Goal: Task Accomplishment & Management: Complete application form

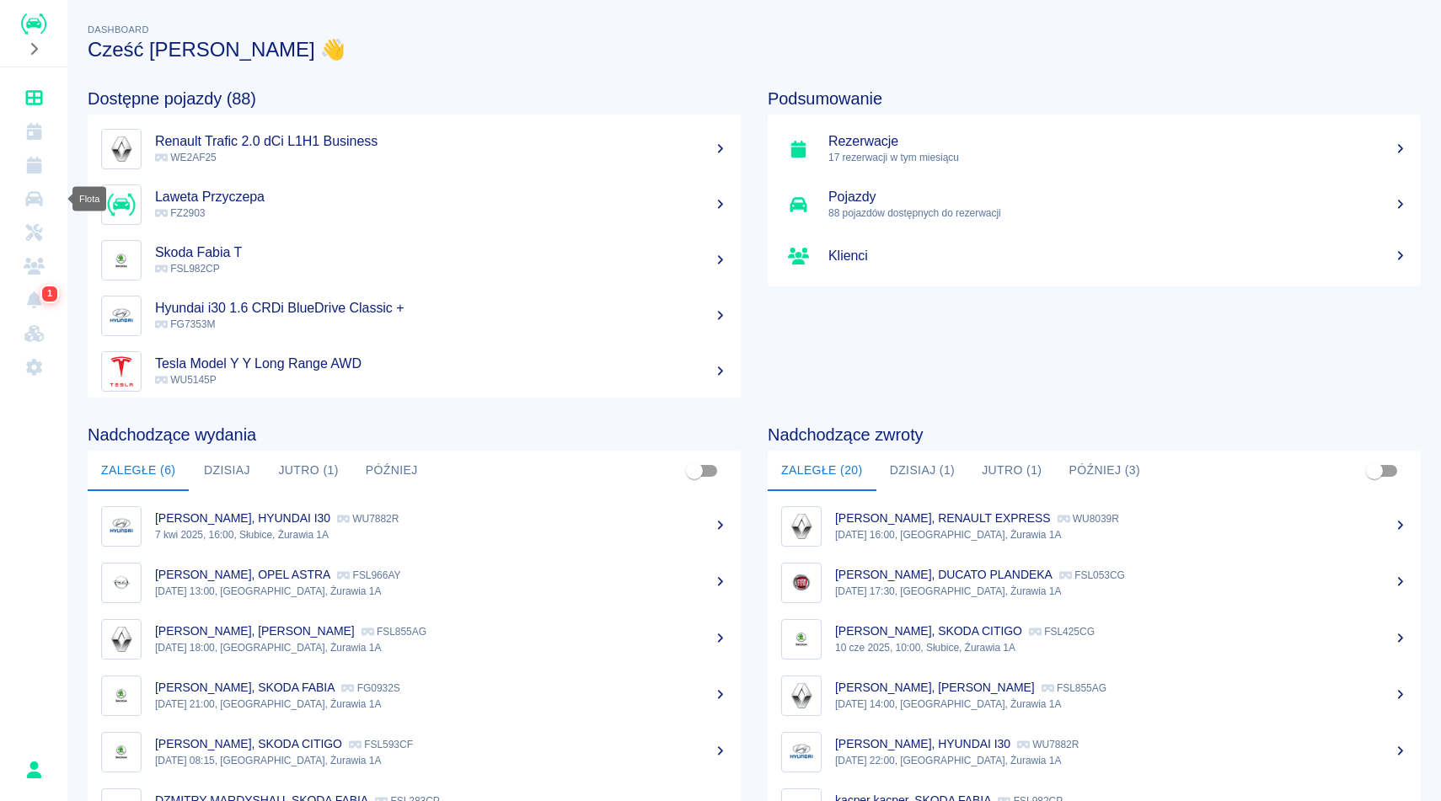
click at [33, 196] on icon "Flota" at bounding box center [33, 198] width 17 height 15
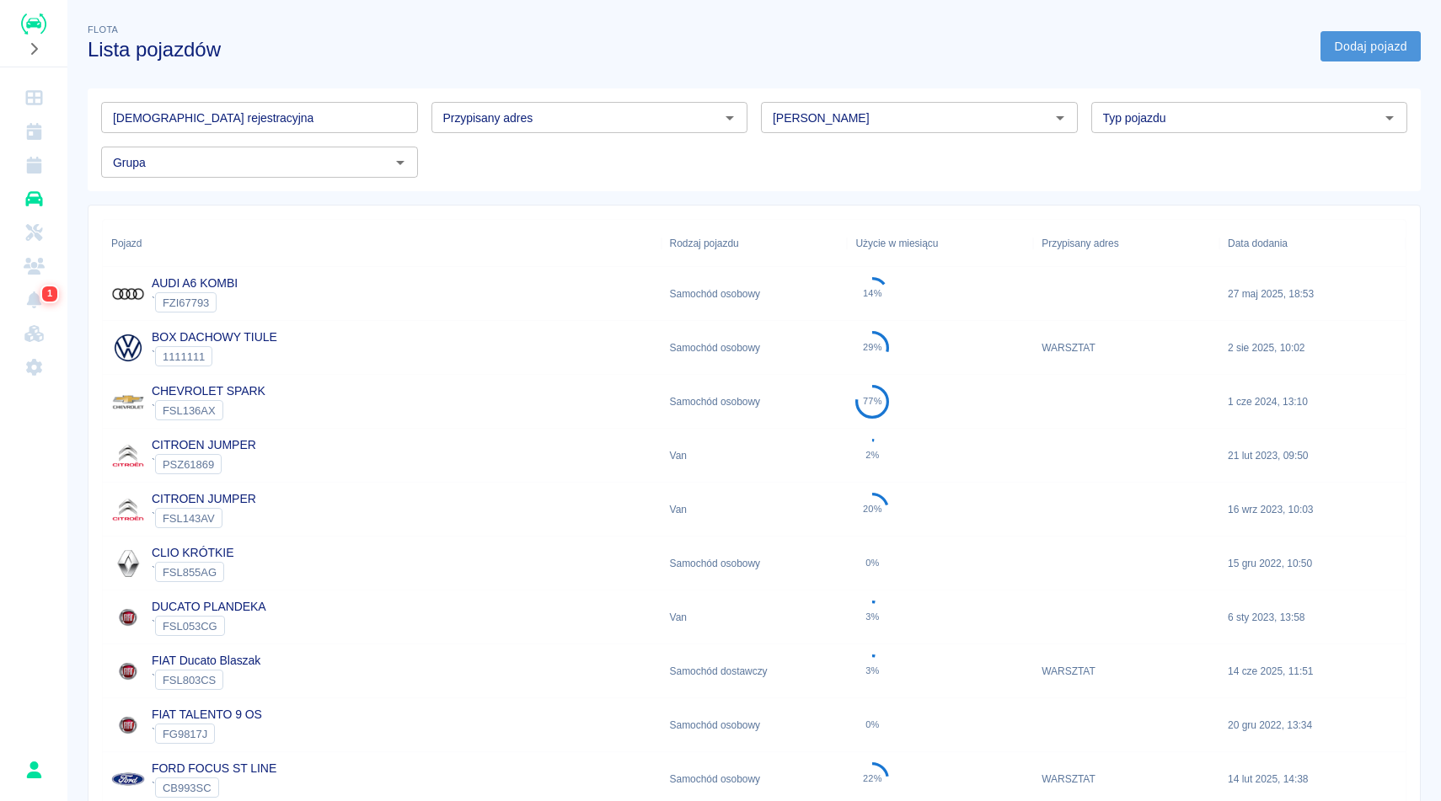
click at [1361, 43] on link "Dodaj pojazd" at bounding box center [1370, 46] width 100 height 31
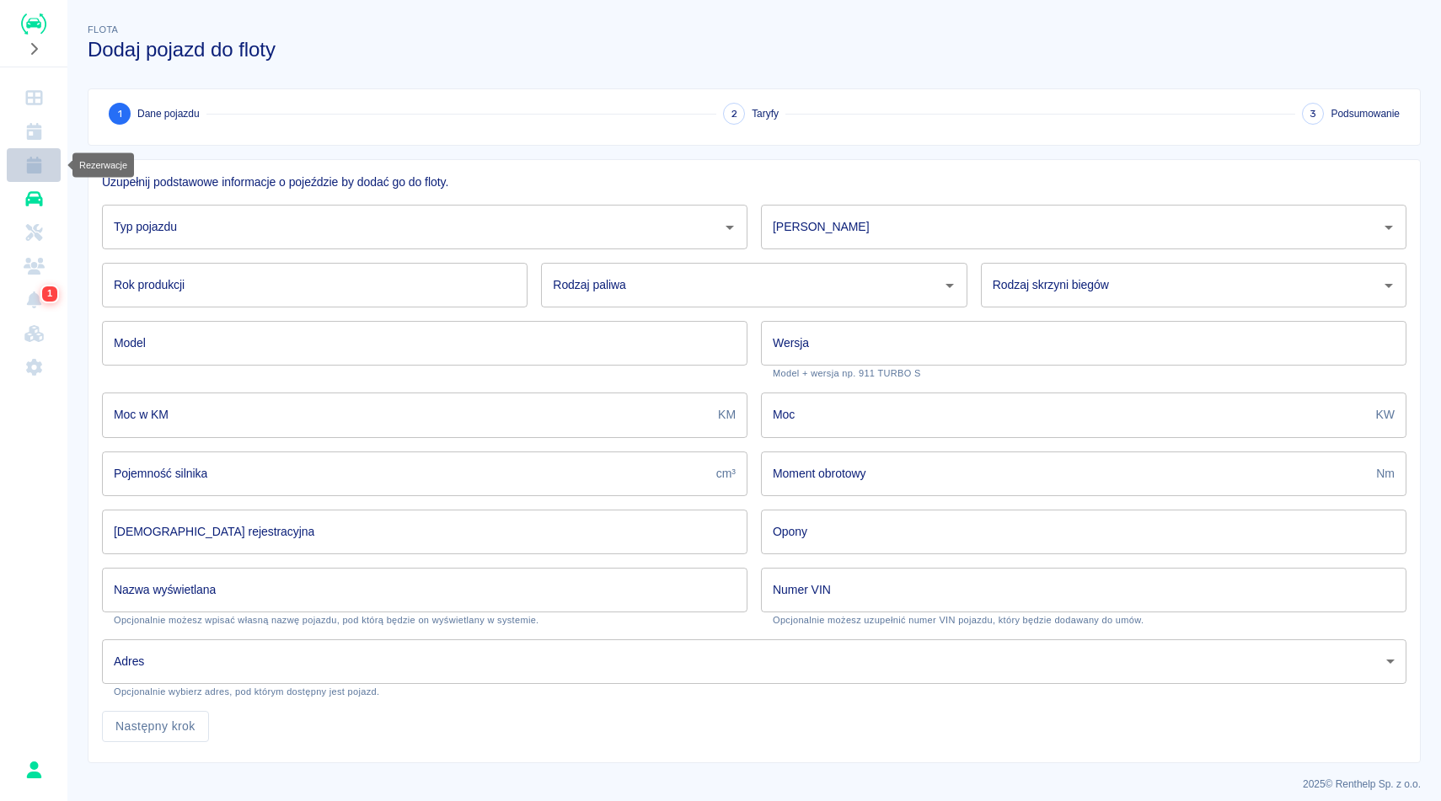
click at [40, 157] on icon "Rezerwacje" at bounding box center [34, 165] width 21 height 17
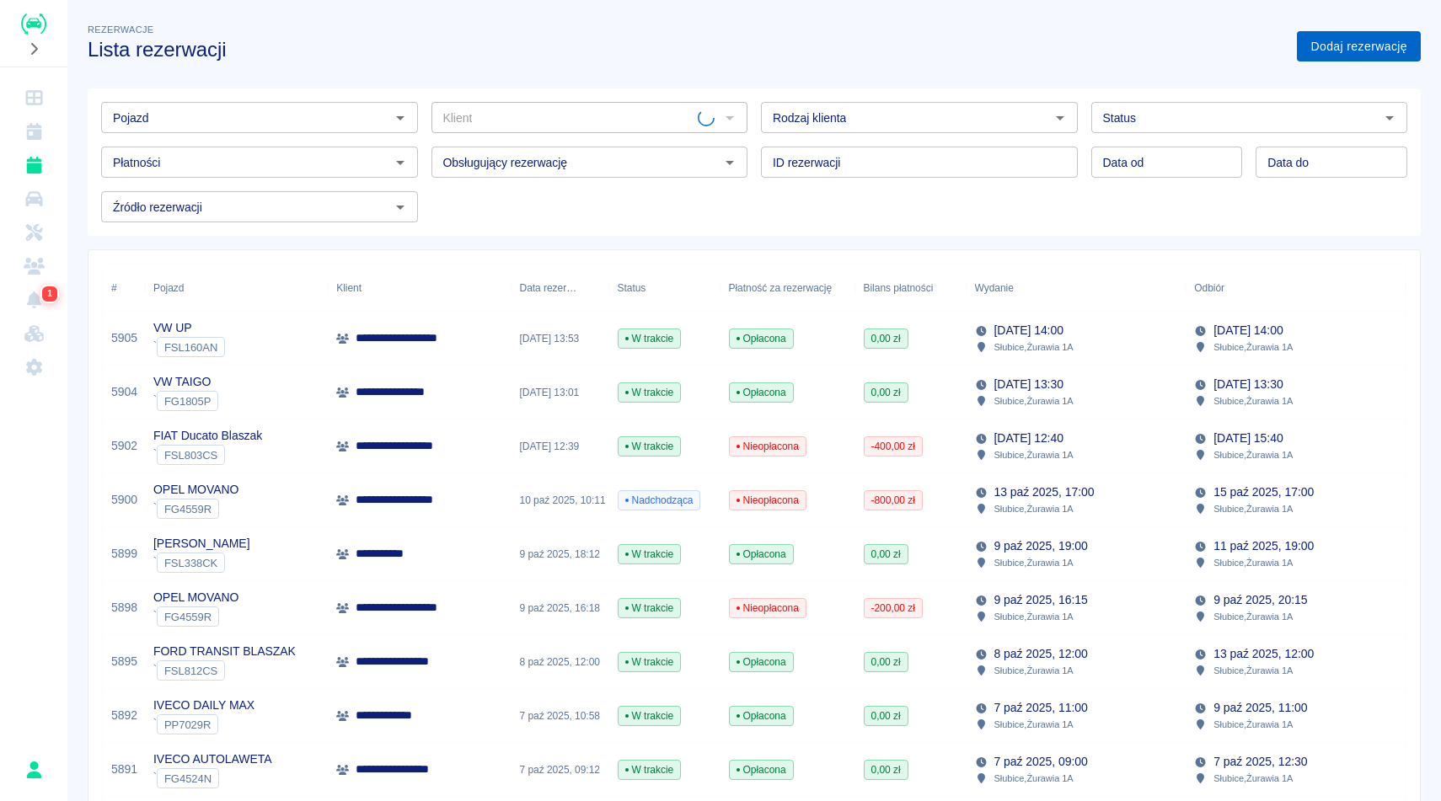
click at [1360, 48] on link "Dodaj rezerwację" at bounding box center [1359, 46] width 124 height 31
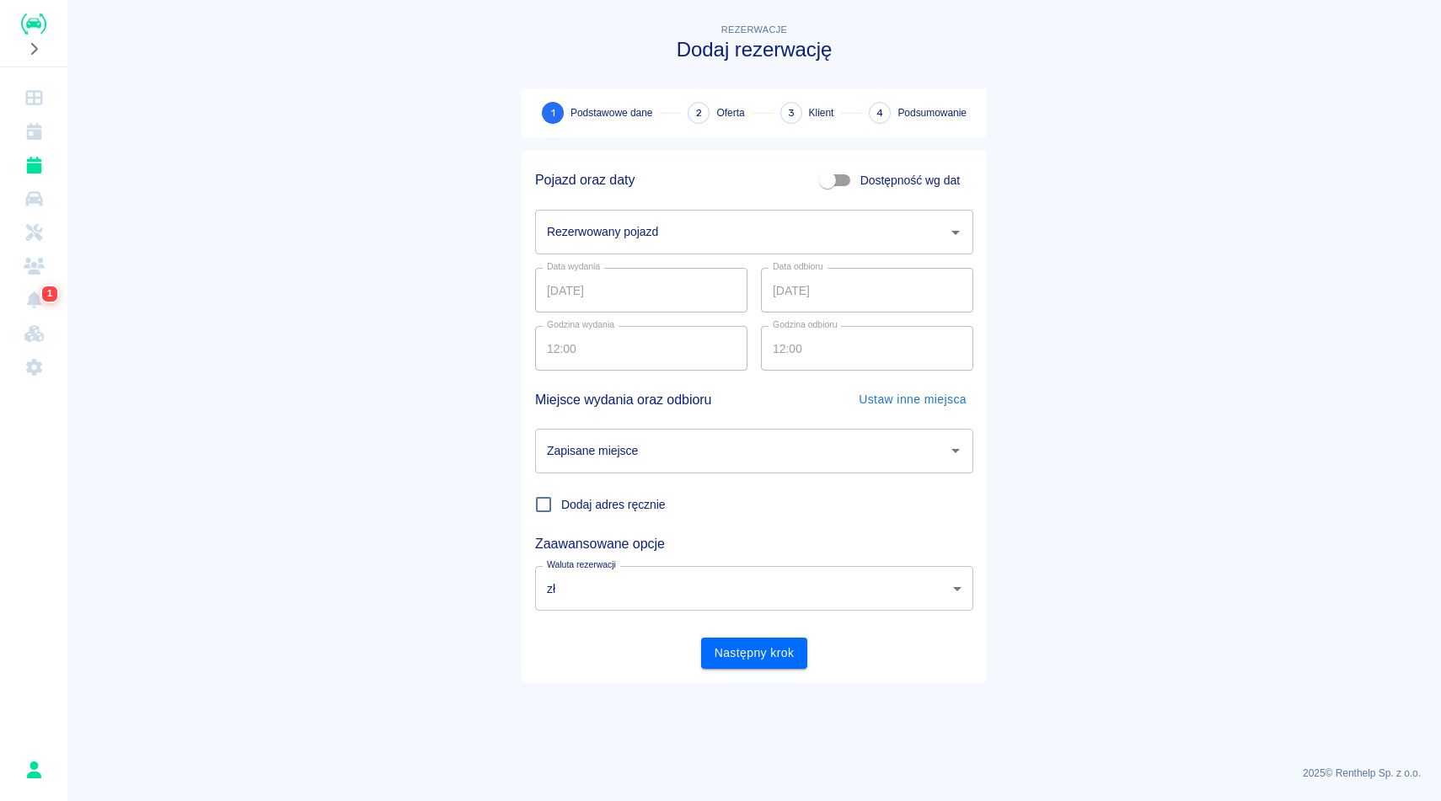
click at [715, 233] on input "Rezerwowany pojazd" at bounding box center [742, 231] width 398 height 29
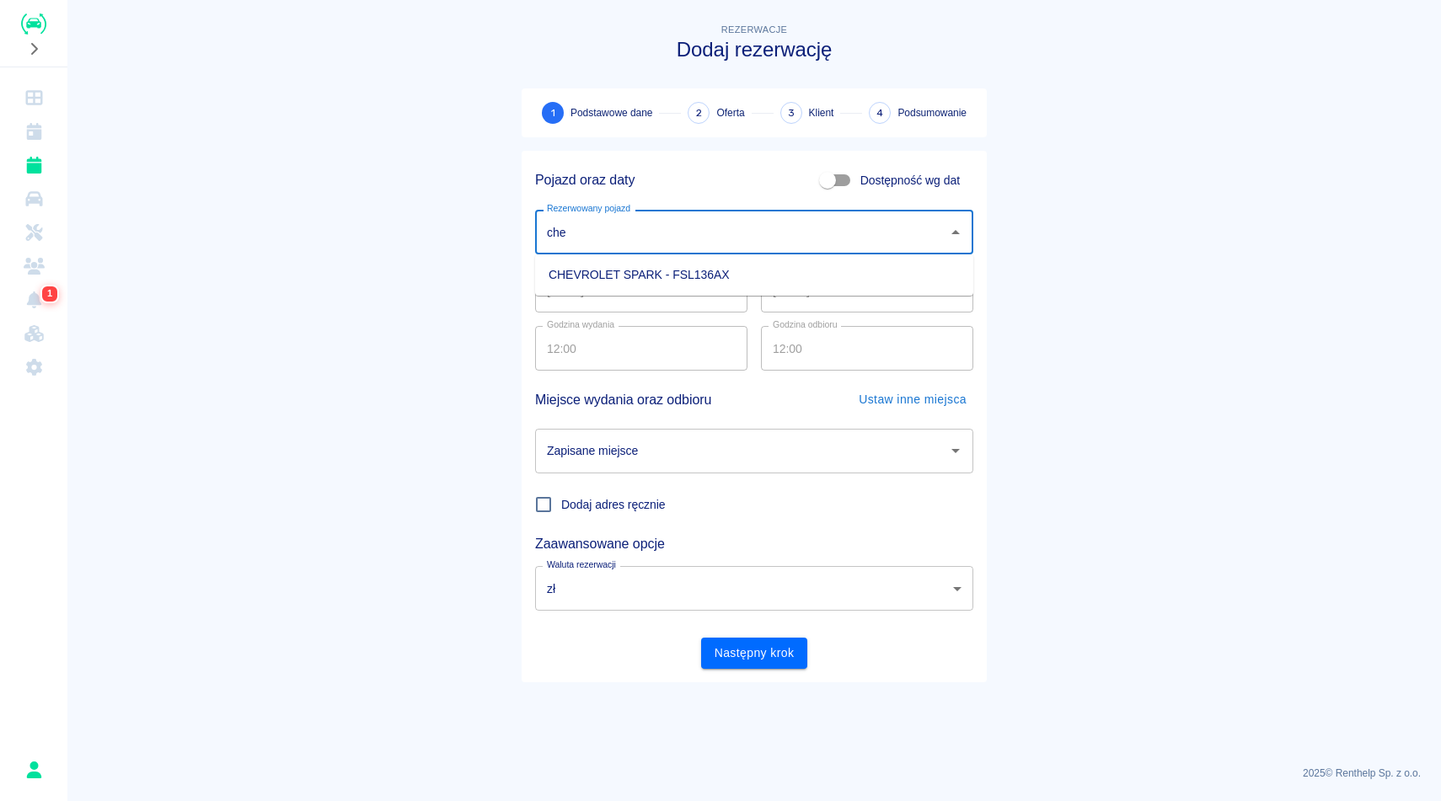
click at [732, 277] on li "CHEVROLET SPARK - FSL136AX" at bounding box center [754, 275] width 438 height 28
type input "CHEVROLET SPARK - FSL136AX"
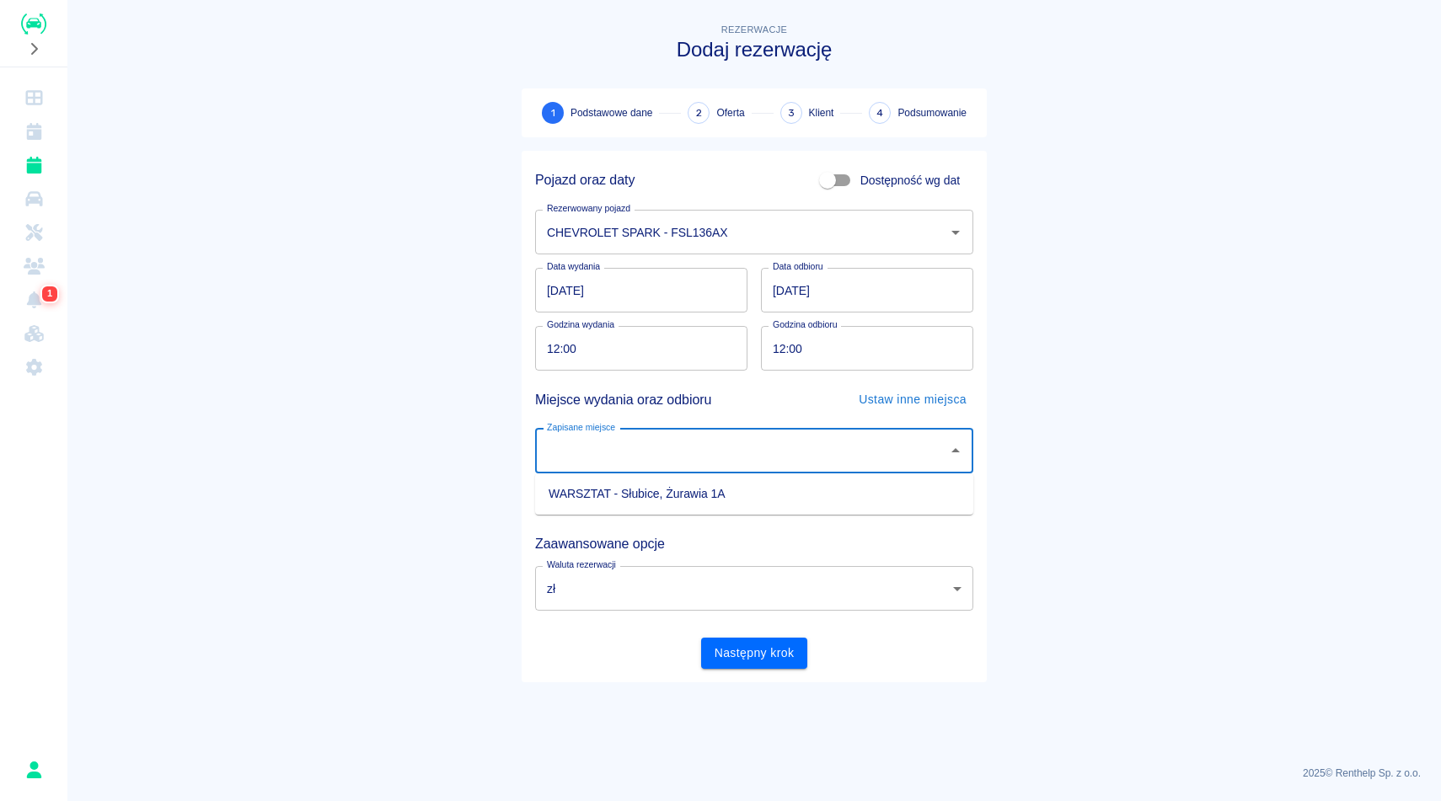
click at [682, 438] on input "Zapisane miejsce" at bounding box center [742, 450] width 398 height 29
click at [684, 506] on li "WARSZTAT - Słubice, Żurawia 1A" at bounding box center [754, 494] width 438 height 28
type input "WARSZTAT - Słubice, Żurawia 1A"
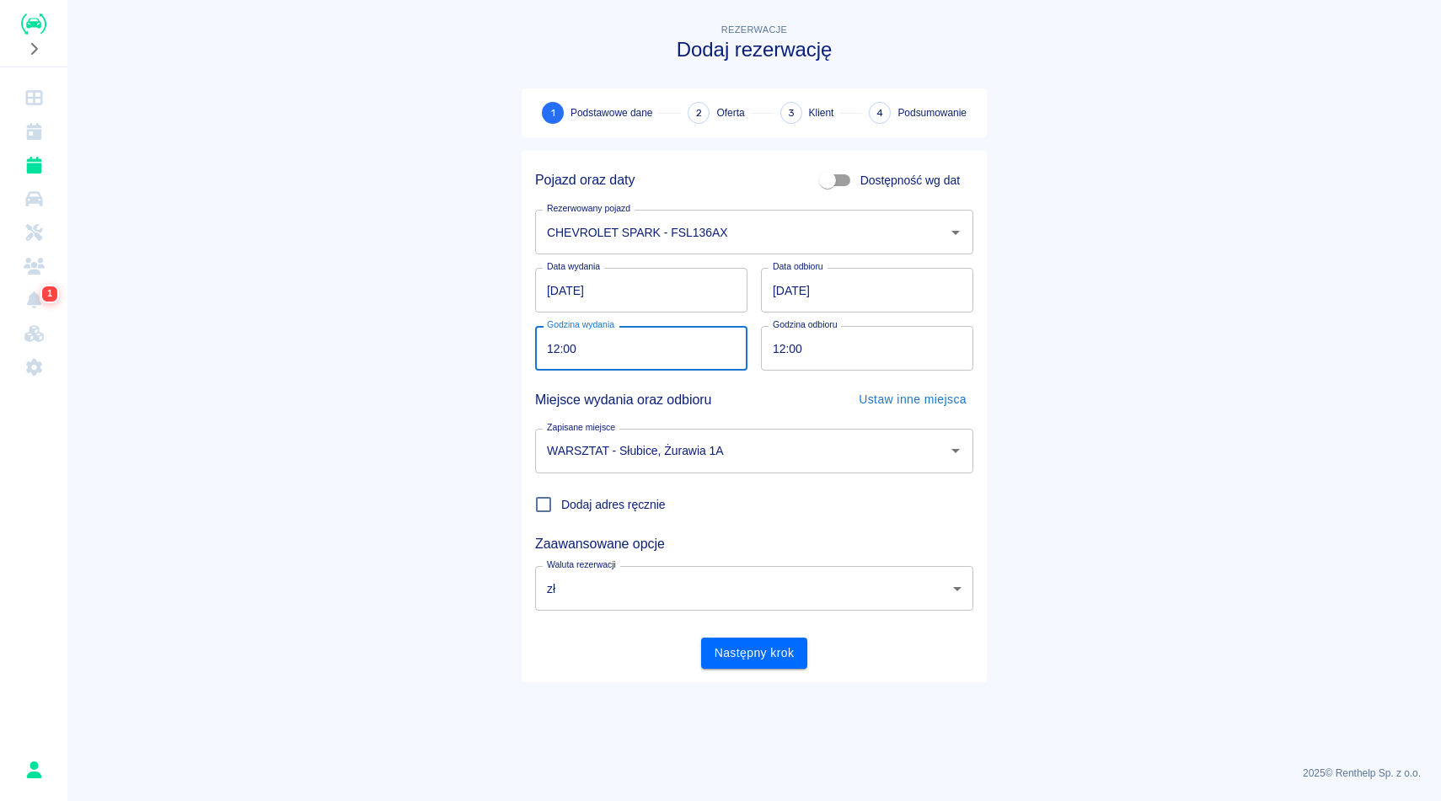
click at [554, 350] on input "12:00" at bounding box center [635, 348] width 201 height 45
type input "11:30"
click at [784, 344] on input "12:00" at bounding box center [861, 348] width 201 height 45
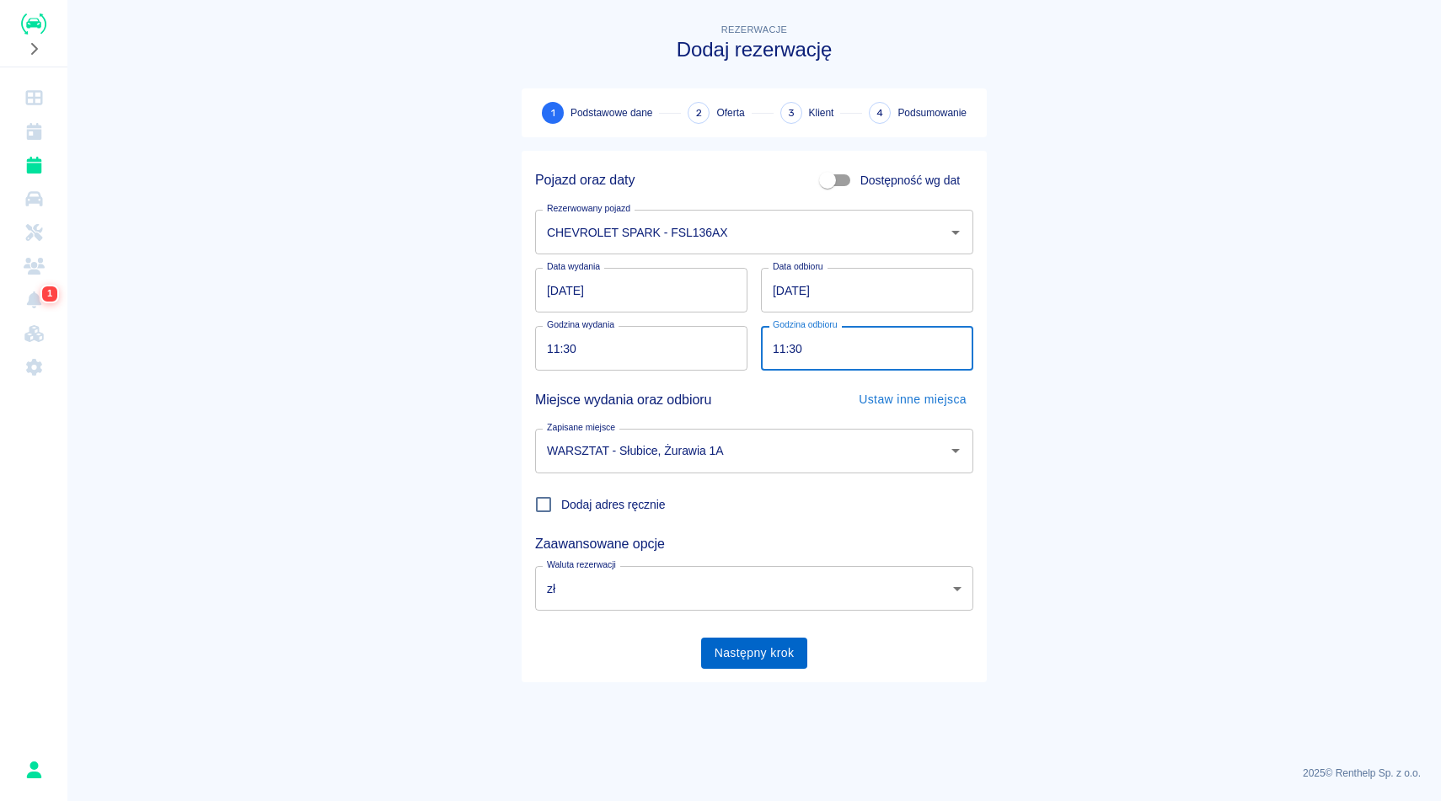
type input "11:30"
click at [758, 646] on button "Następny krok" at bounding box center [754, 653] width 107 height 31
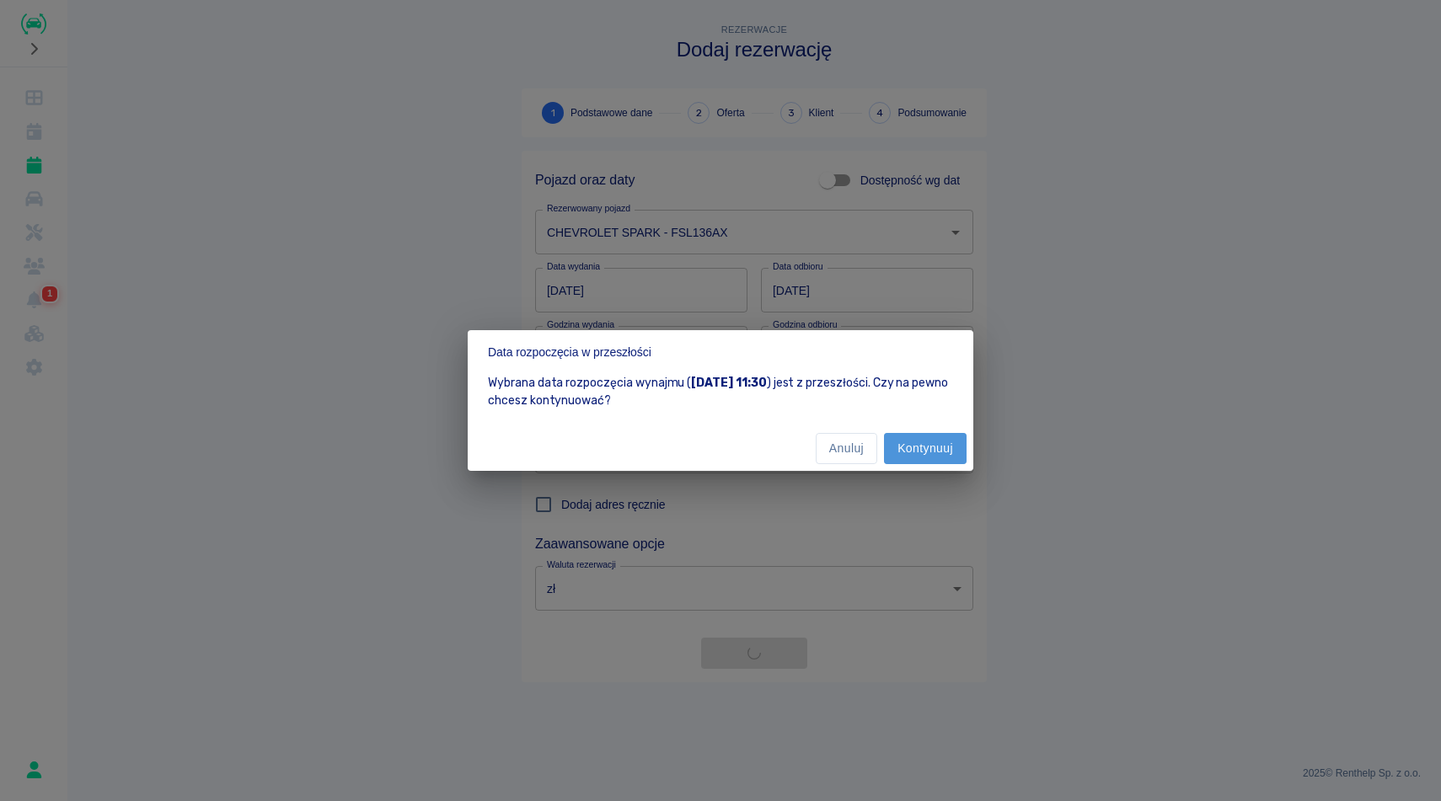
click at [929, 454] on button "Kontynuuj" at bounding box center [925, 448] width 83 height 31
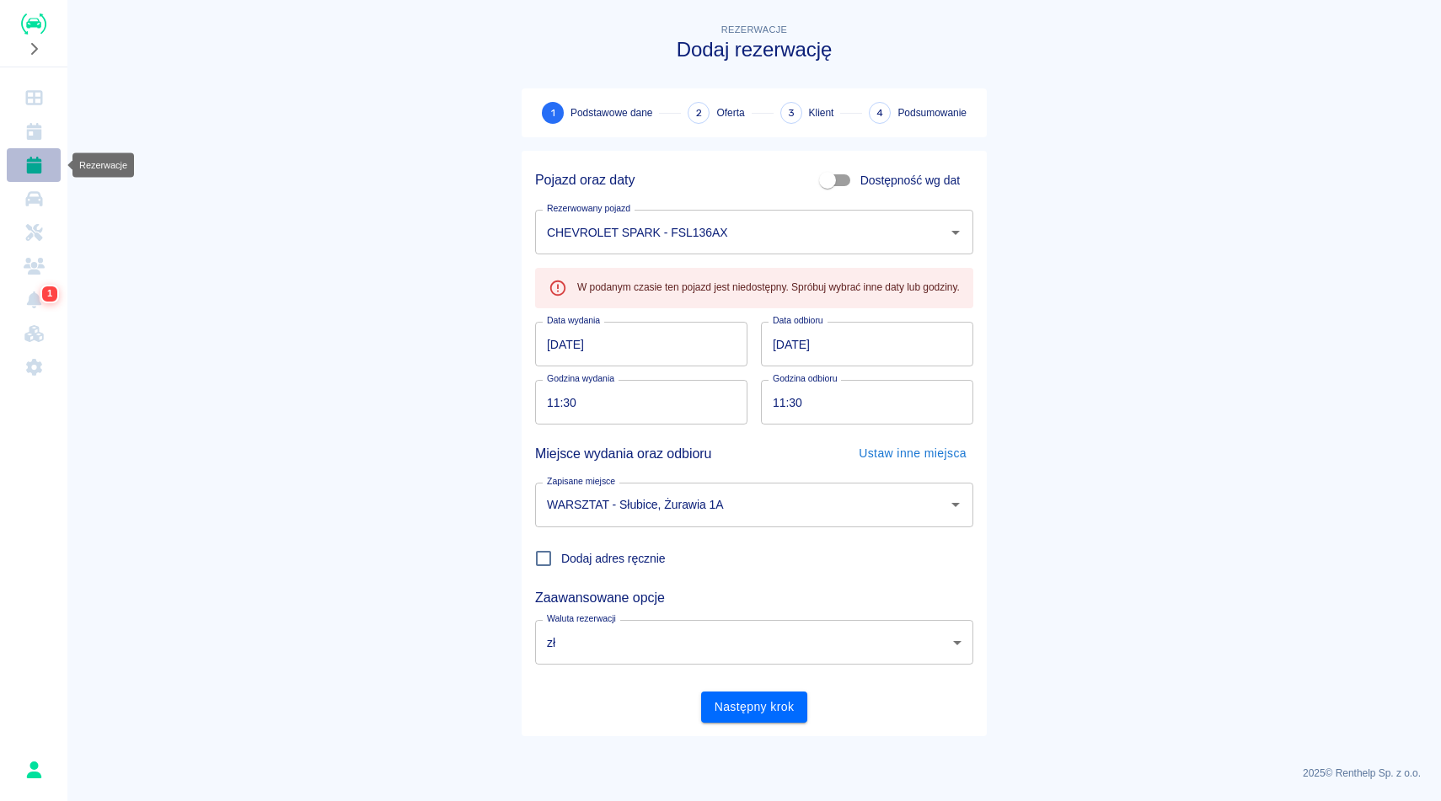
click at [36, 171] on icon "Rezerwacje" at bounding box center [33, 165] width 15 height 17
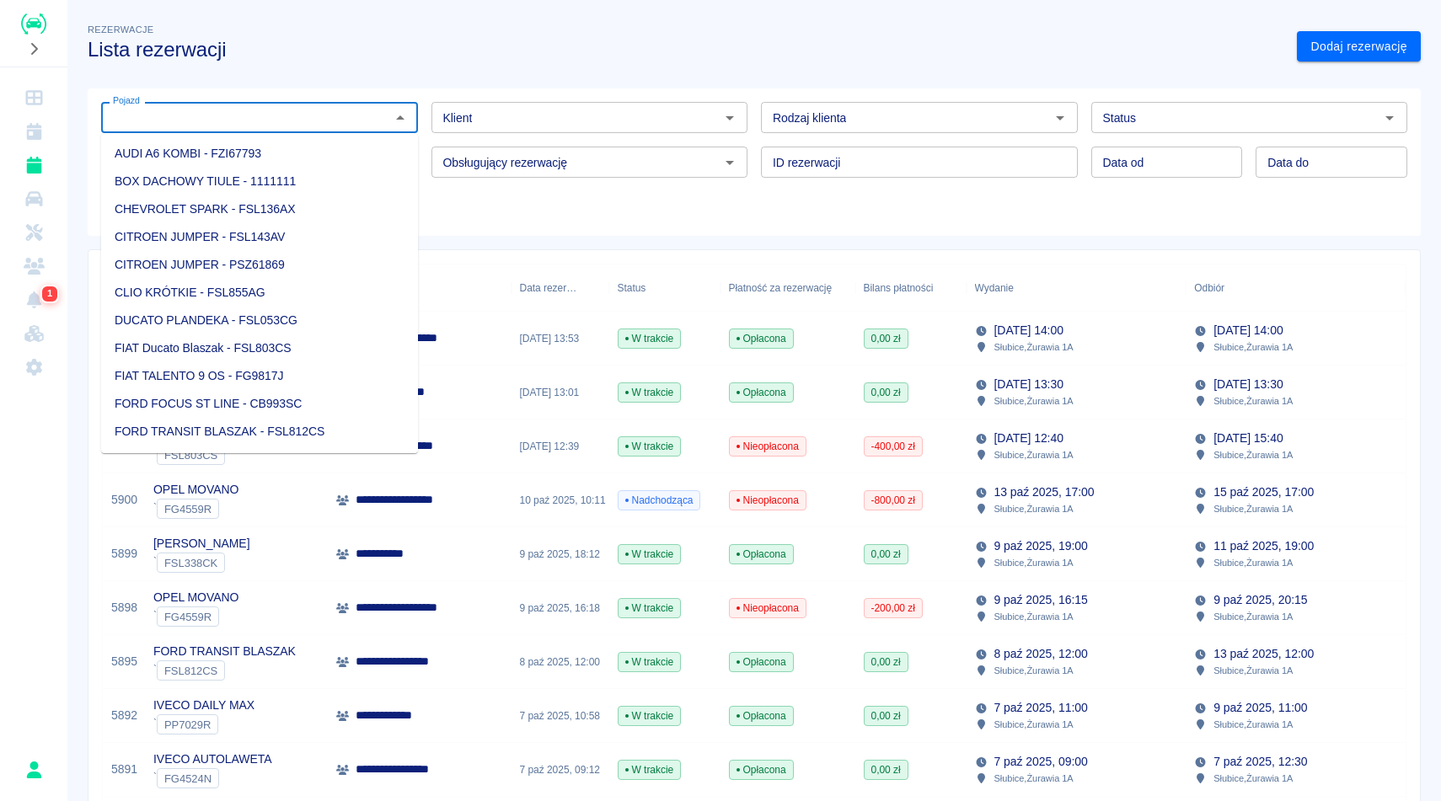
click at [217, 115] on input "Pojazd" at bounding box center [245, 117] width 279 height 21
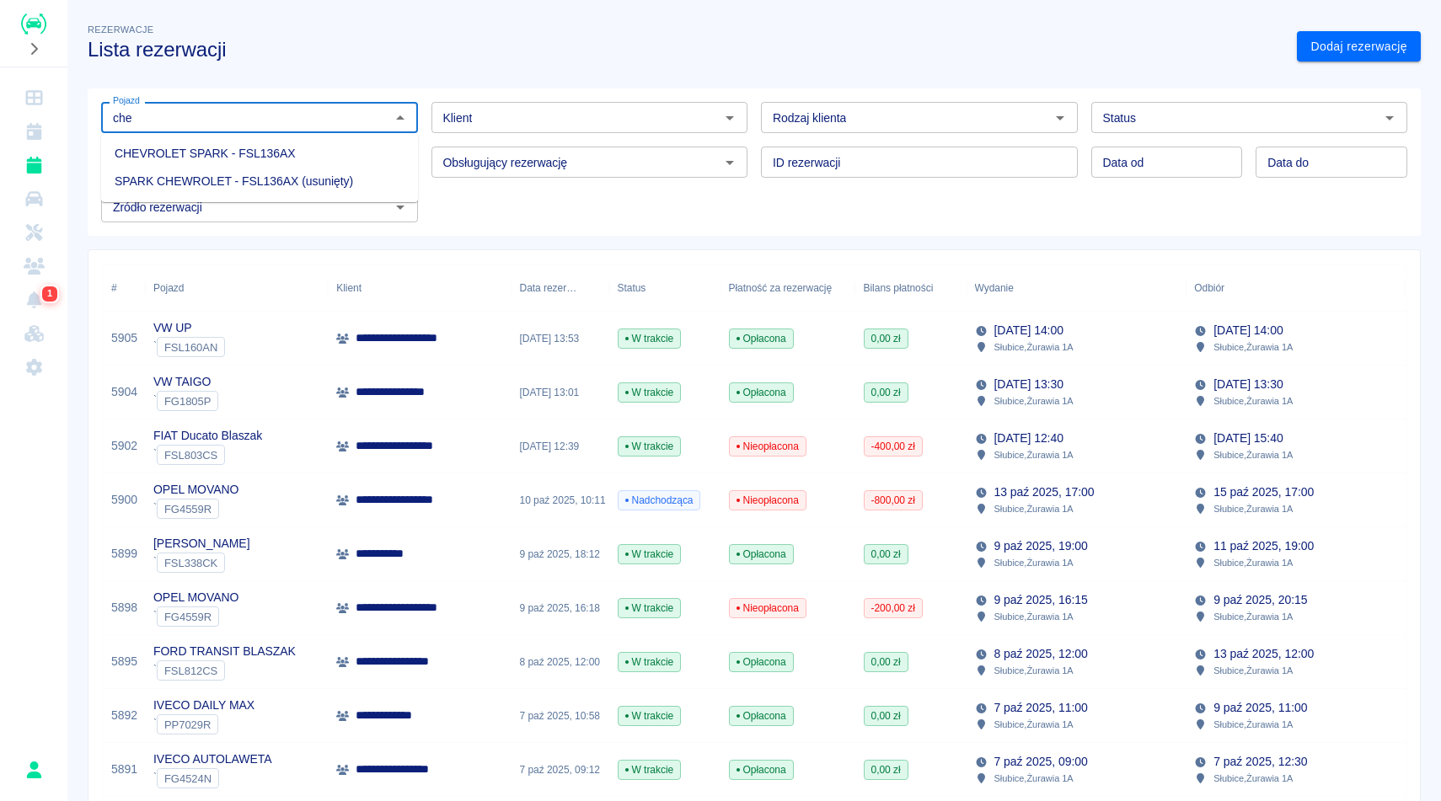
click at [216, 155] on li "CHEVROLET SPARK - FSL136AX" at bounding box center [259, 154] width 317 height 28
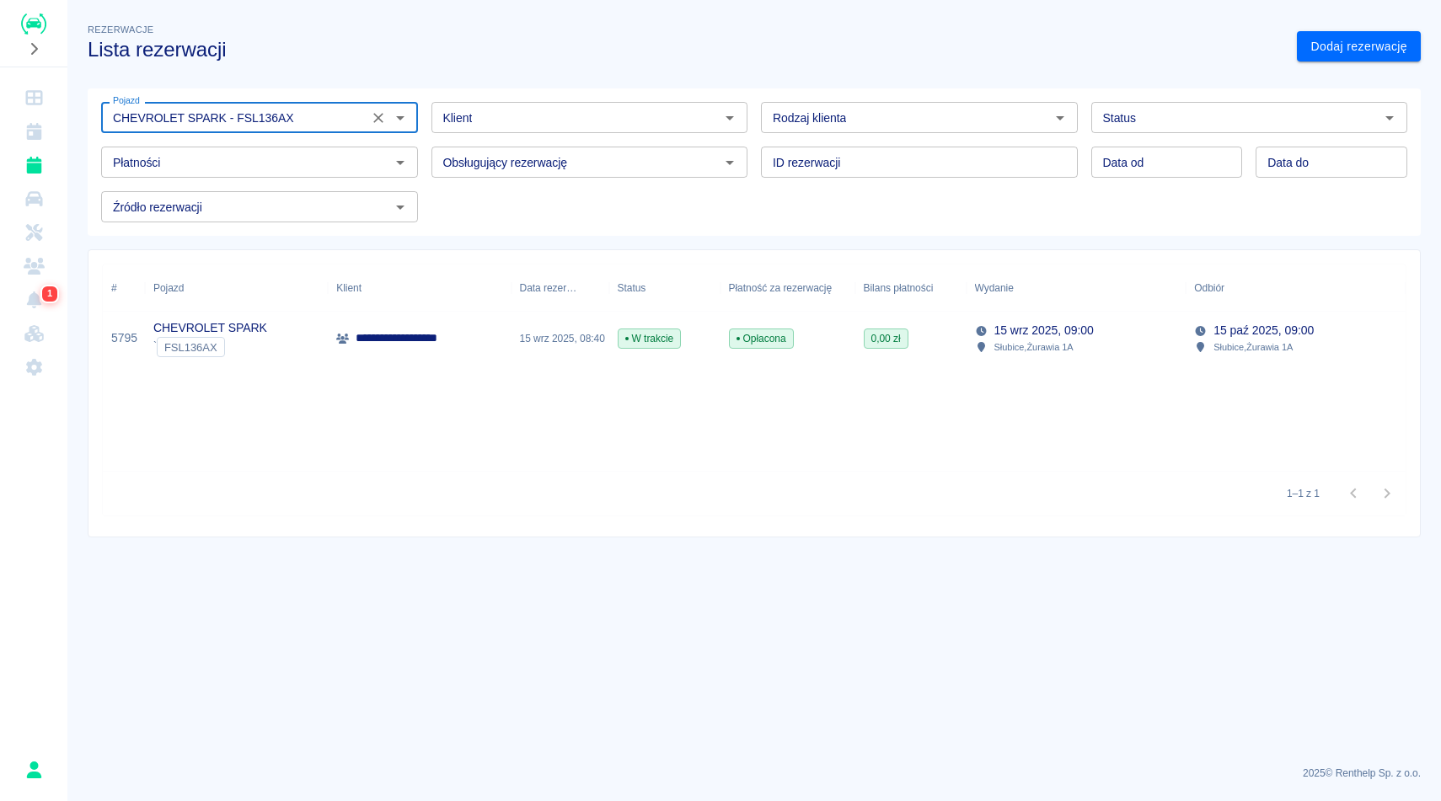
type input "CHEVROLET SPARK - FSL136AX"
click at [1065, 335] on p "15 wrz 2025, 09:00" at bounding box center [1043, 331] width 99 height 18
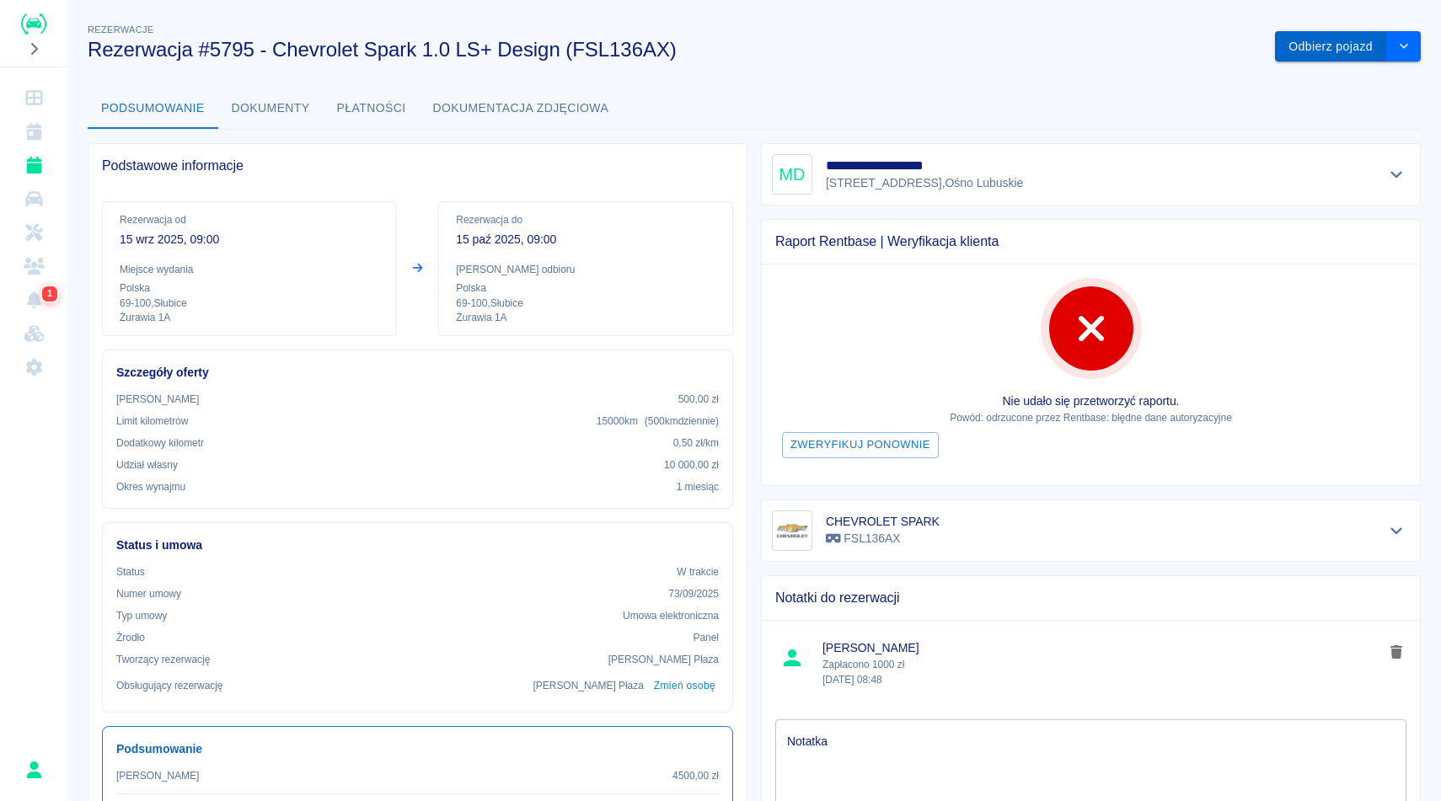
click at [1323, 37] on button "Odbierz pojazd" at bounding box center [1331, 46] width 112 height 31
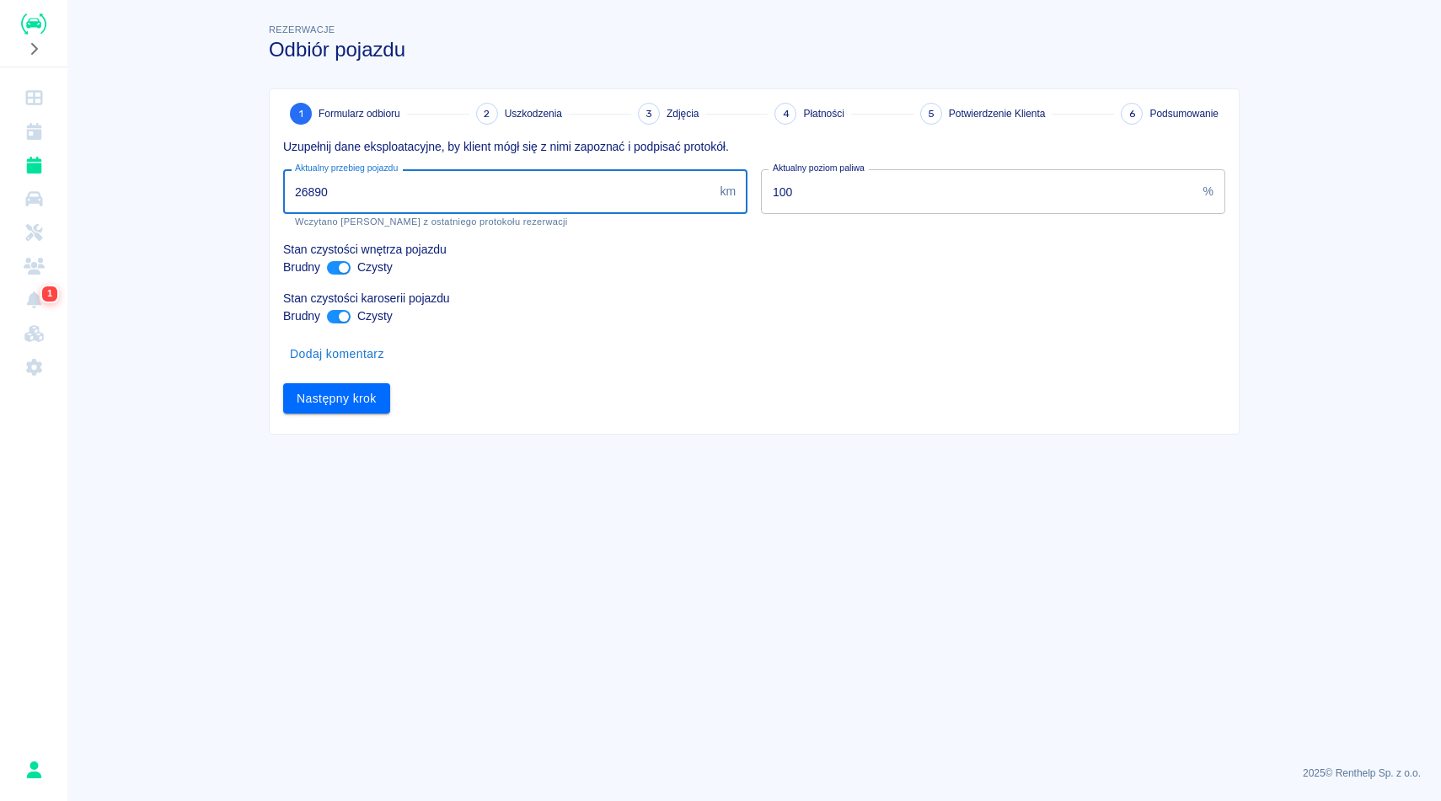
click at [347, 191] on input "26890" at bounding box center [498, 191] width 430 height 45
type input "268900"
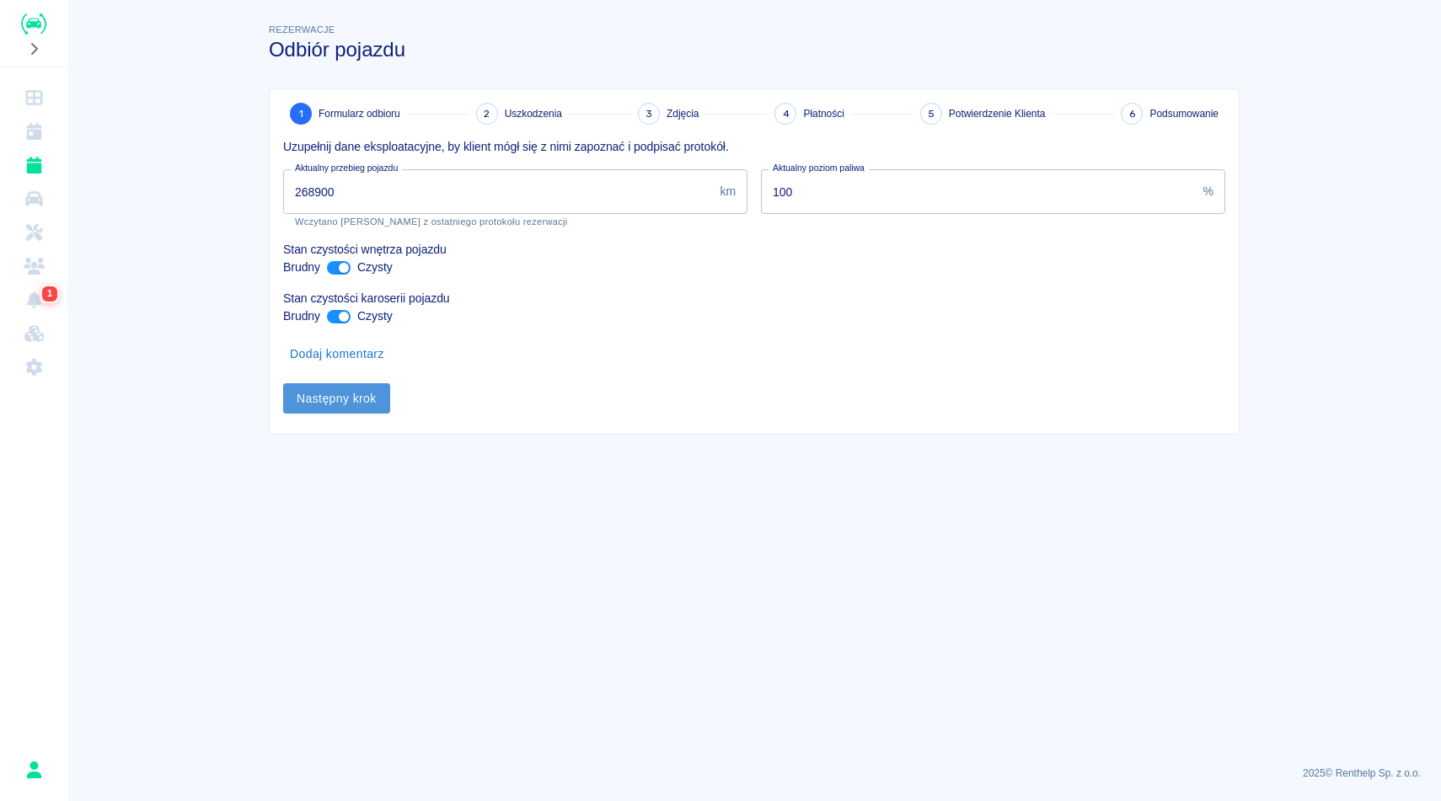
click at [345, 391] on button "Następny krok" at bounding box center [336, 398] width 107 height 31
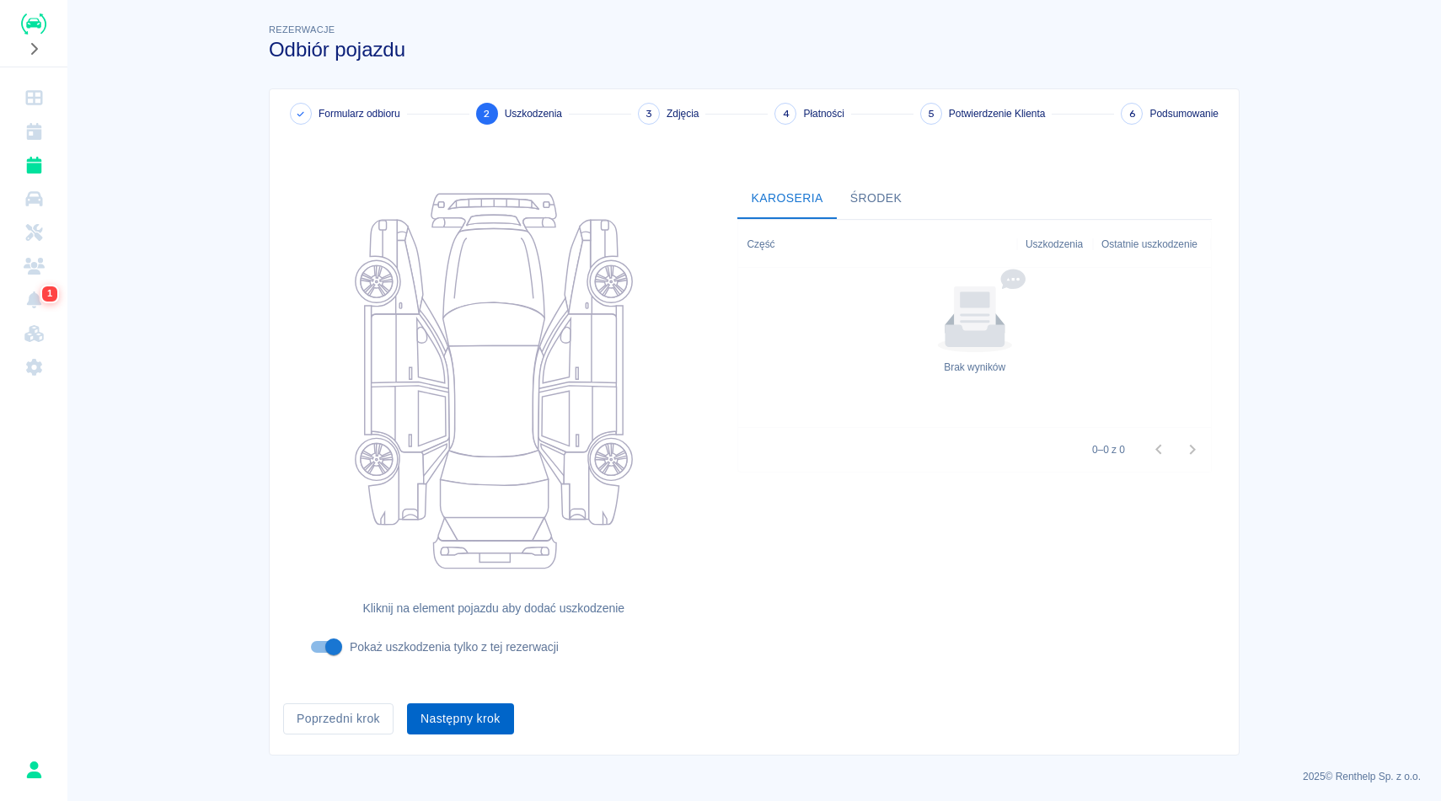
click at [470, 723] on button "Następny krok" at bounding box center [460, 719] width 107 height 31
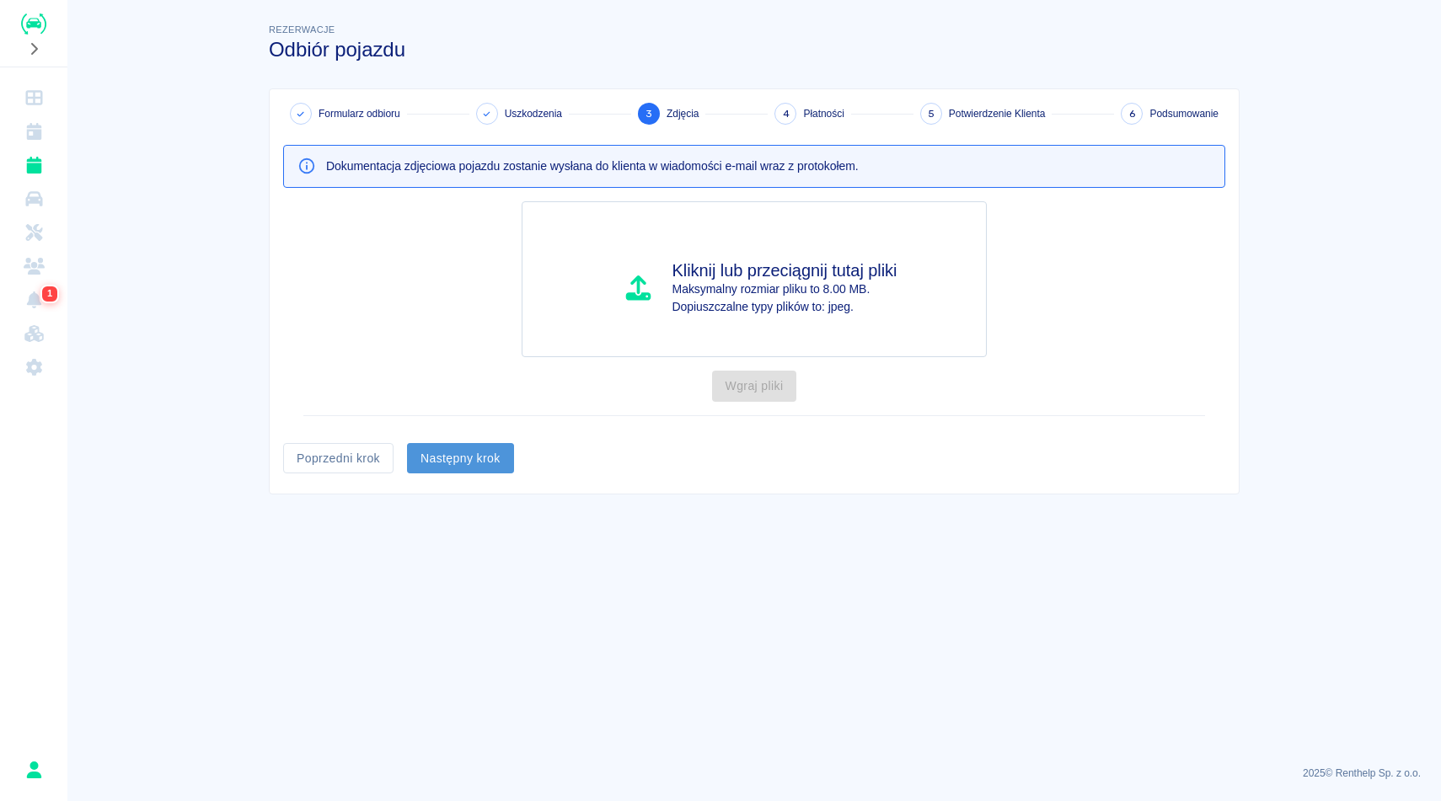
click at [466, 444] on button "Następny krok" at bounding box center [460, 458] width 107 height 31
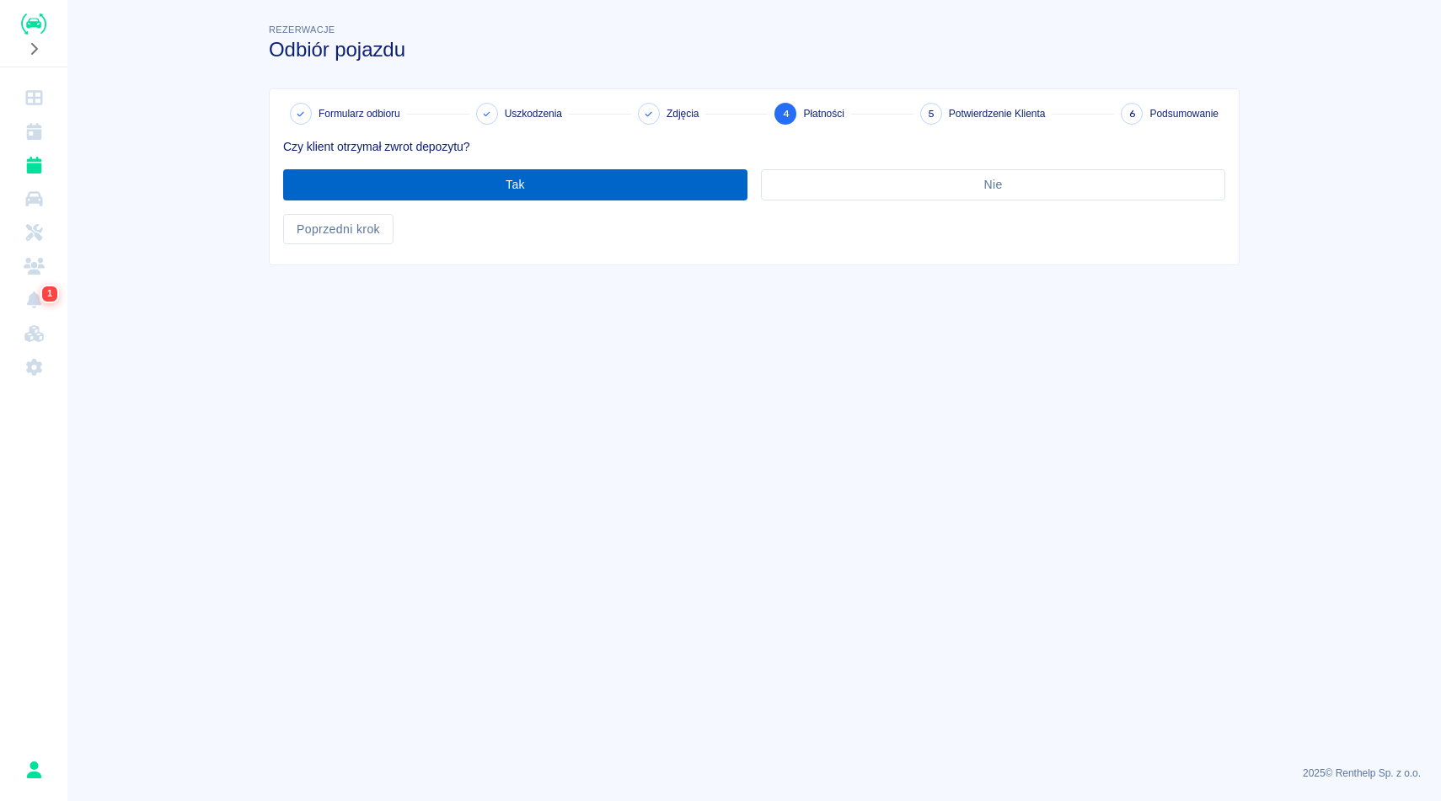
click at [551, 189] on button "Tak" at bounding box center [515, 184] width 464 height 31
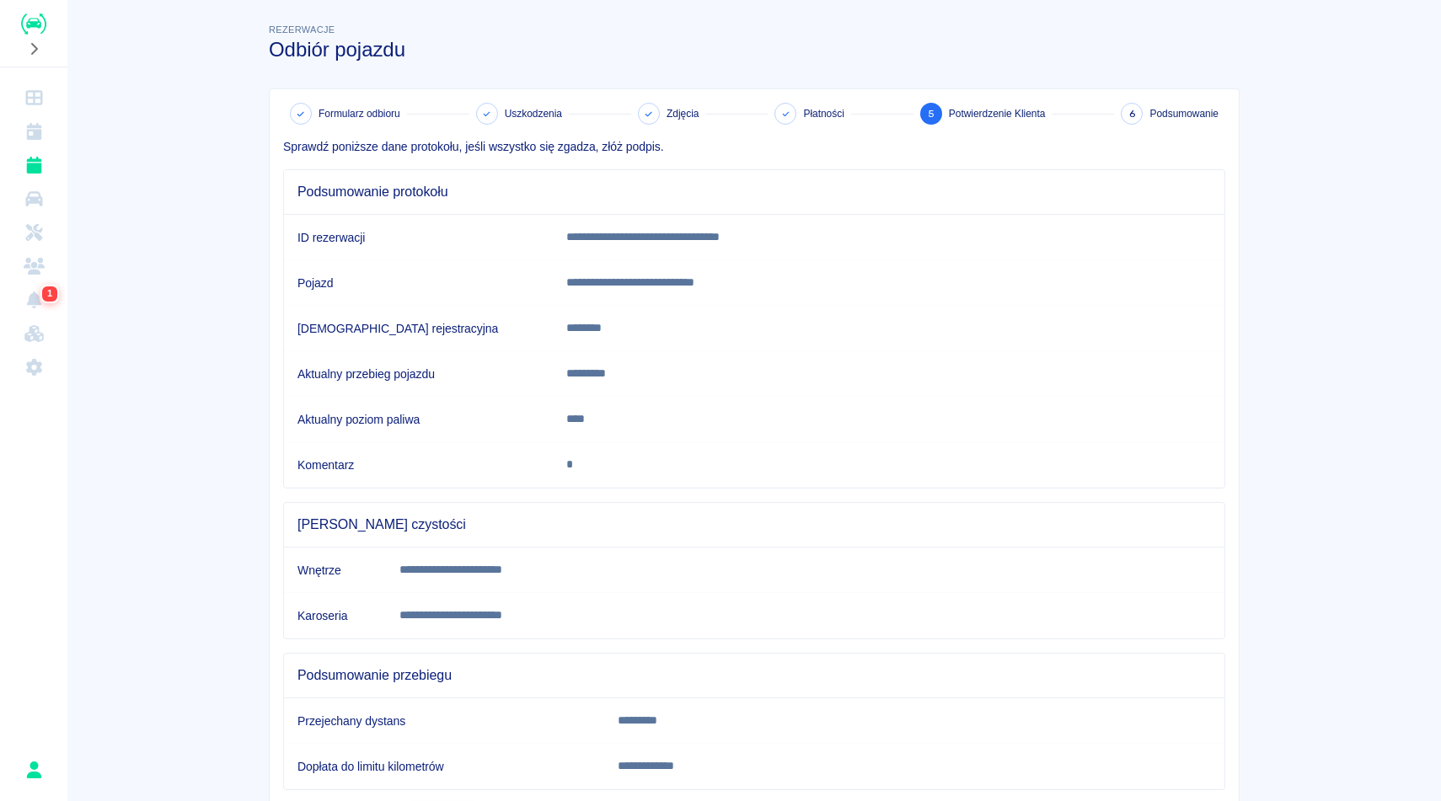
scroll to position [103, 0]
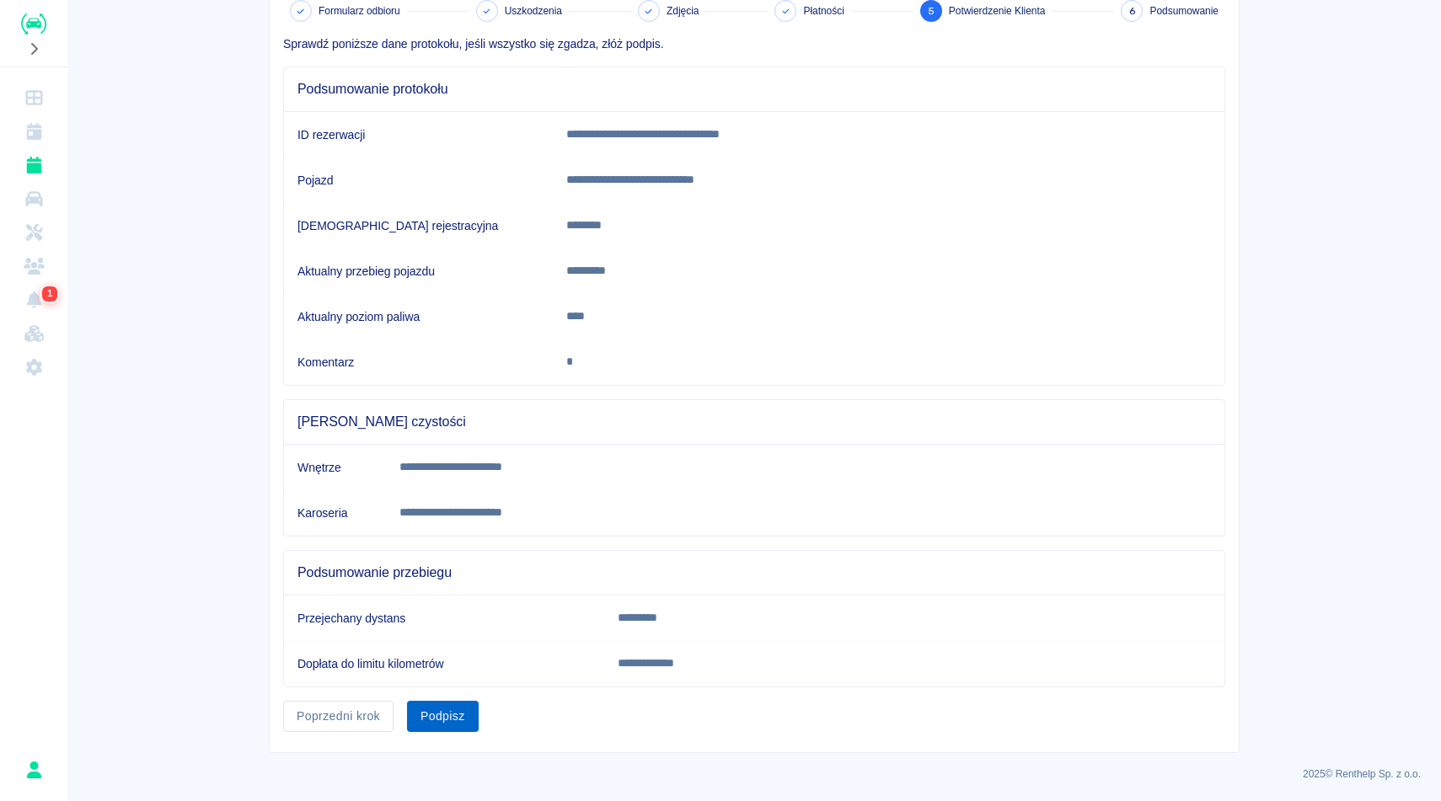
click at [436, 730] on button "Podpisz" at bounding box center [443, 716] width 72 height 31
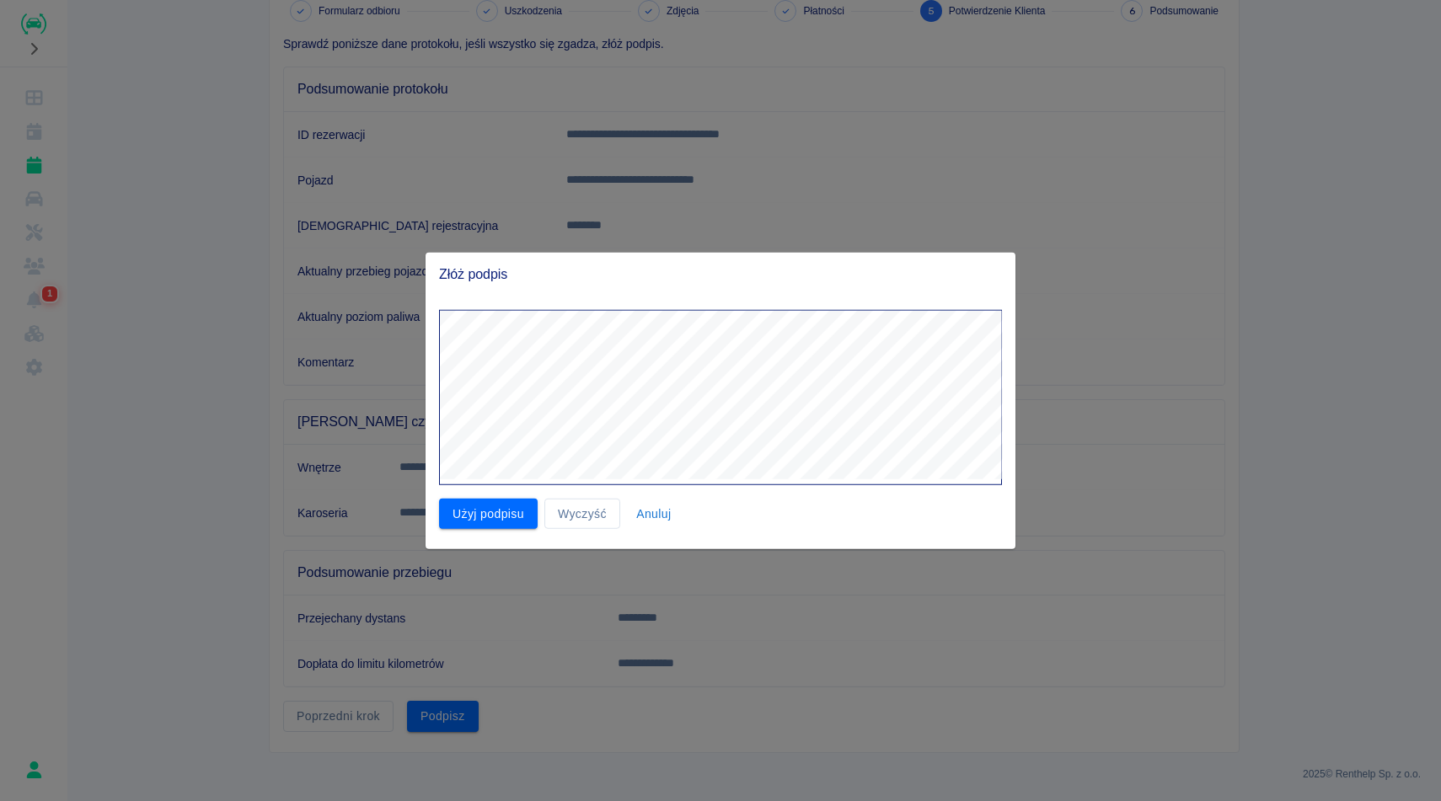
click at [485, 533] on div "Użyj podpisu Wyczyść Anuluj" at bounding box center [721, 423] width 590 height 254
click at [488, 517] on button "Użyj podpisu" at bounding box center [488, 513] width 99 height 31
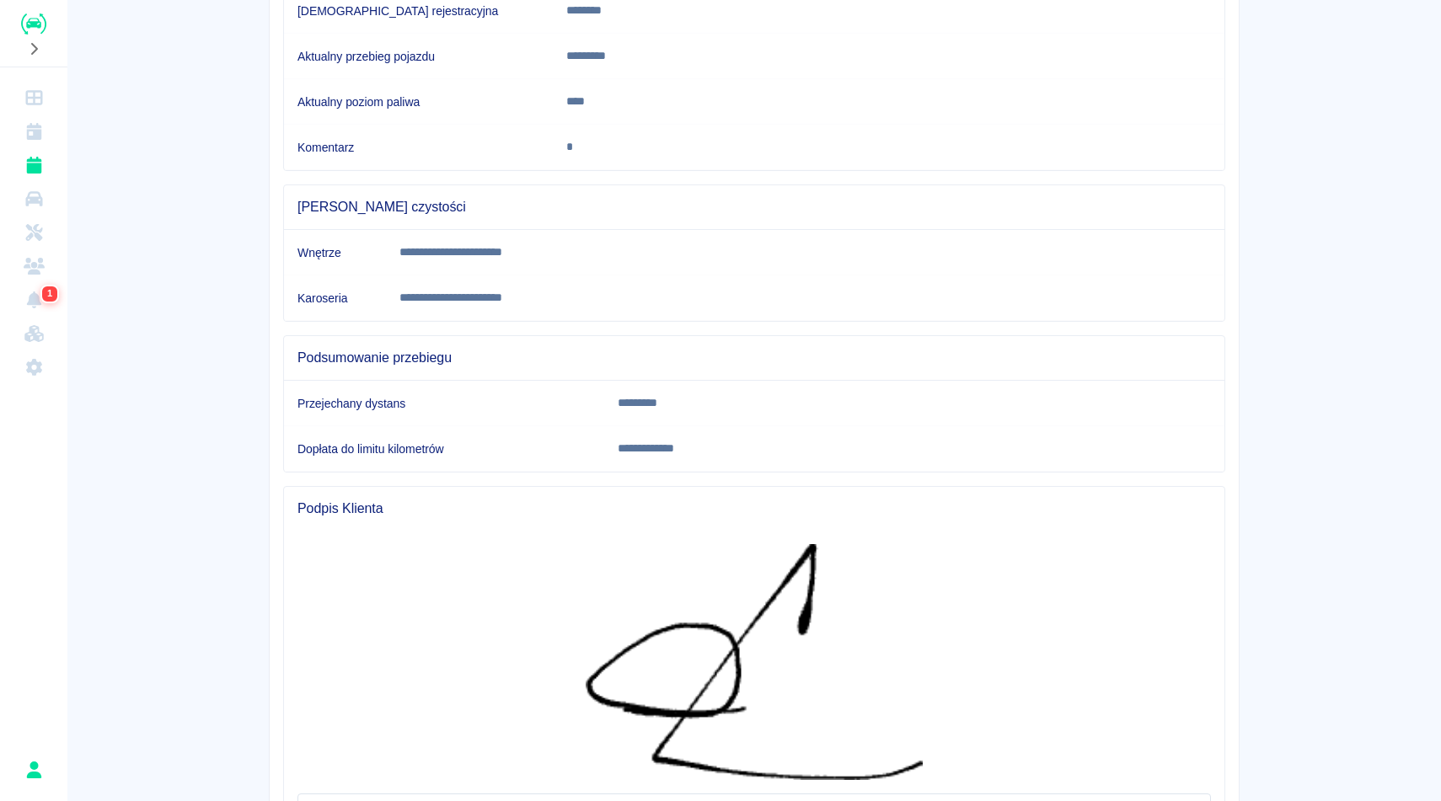
scroll to position [476, 0]
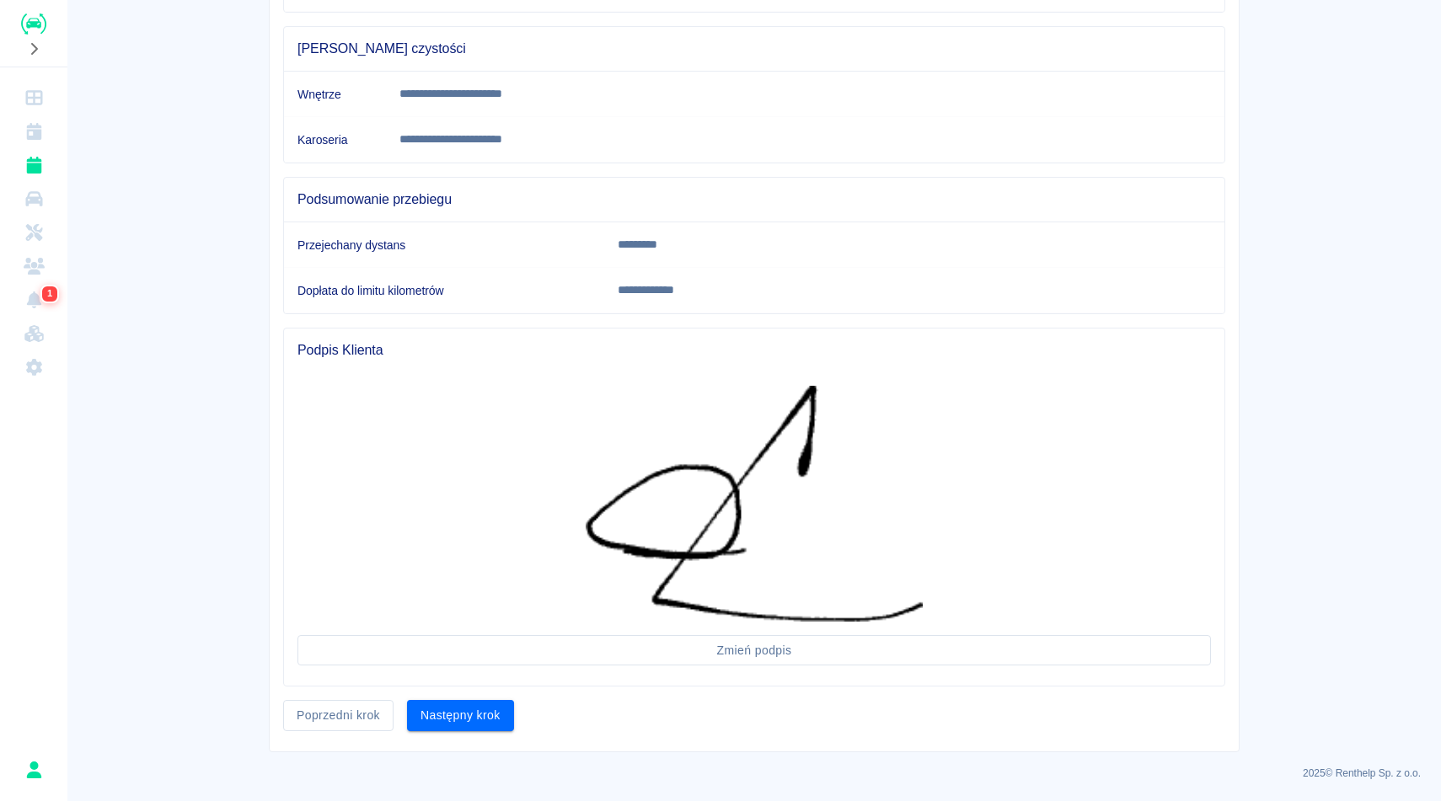
click at [470, 733] on div "**********" at bounding box center [754, 182] width 969 height 1138
click at [470, 707] on button "Następny krok" at bounding box center [460, 715] width 107 height 31
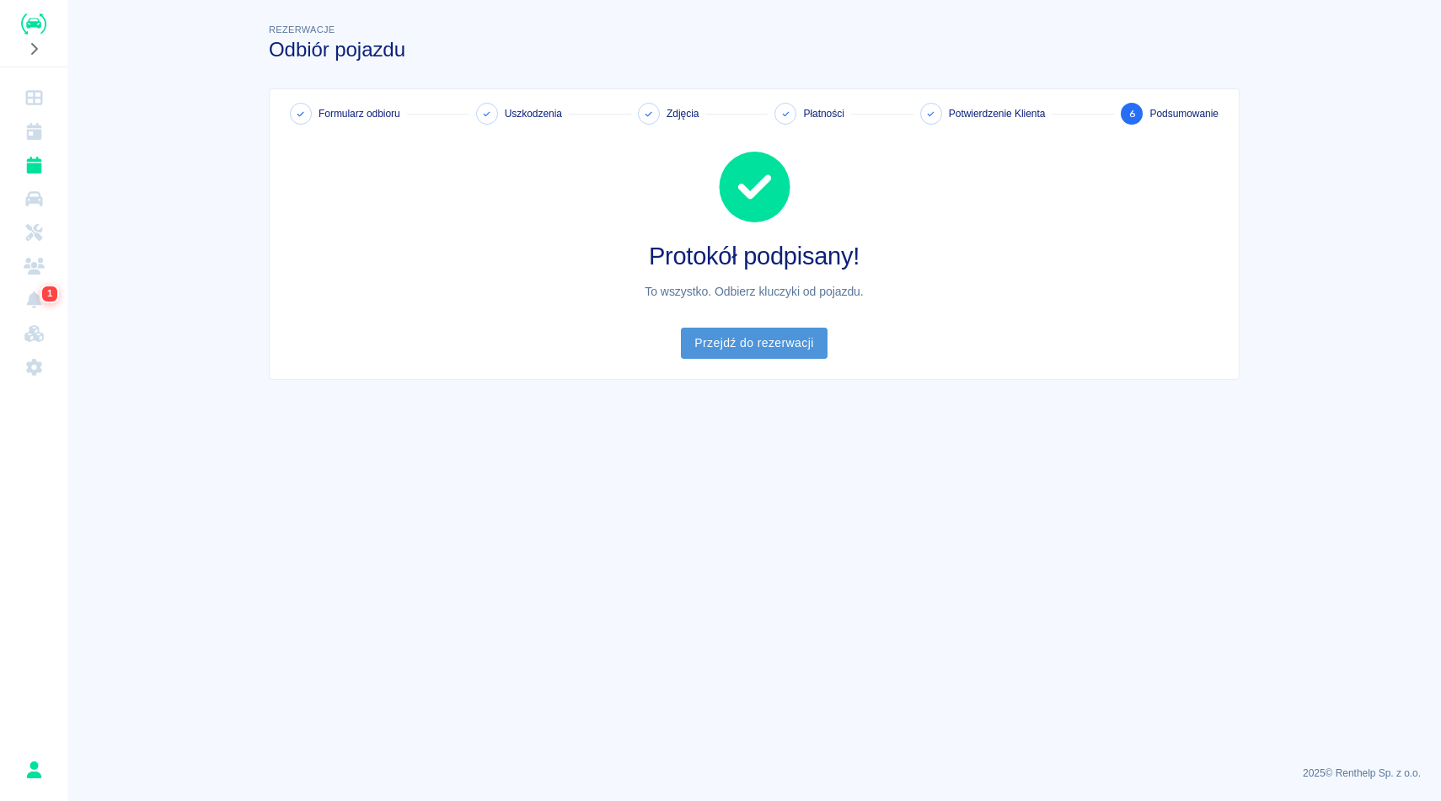
click at [763, 345] on link "Przejdź do rezerwacji" at bounding box center [754, 343] width 146 height 31
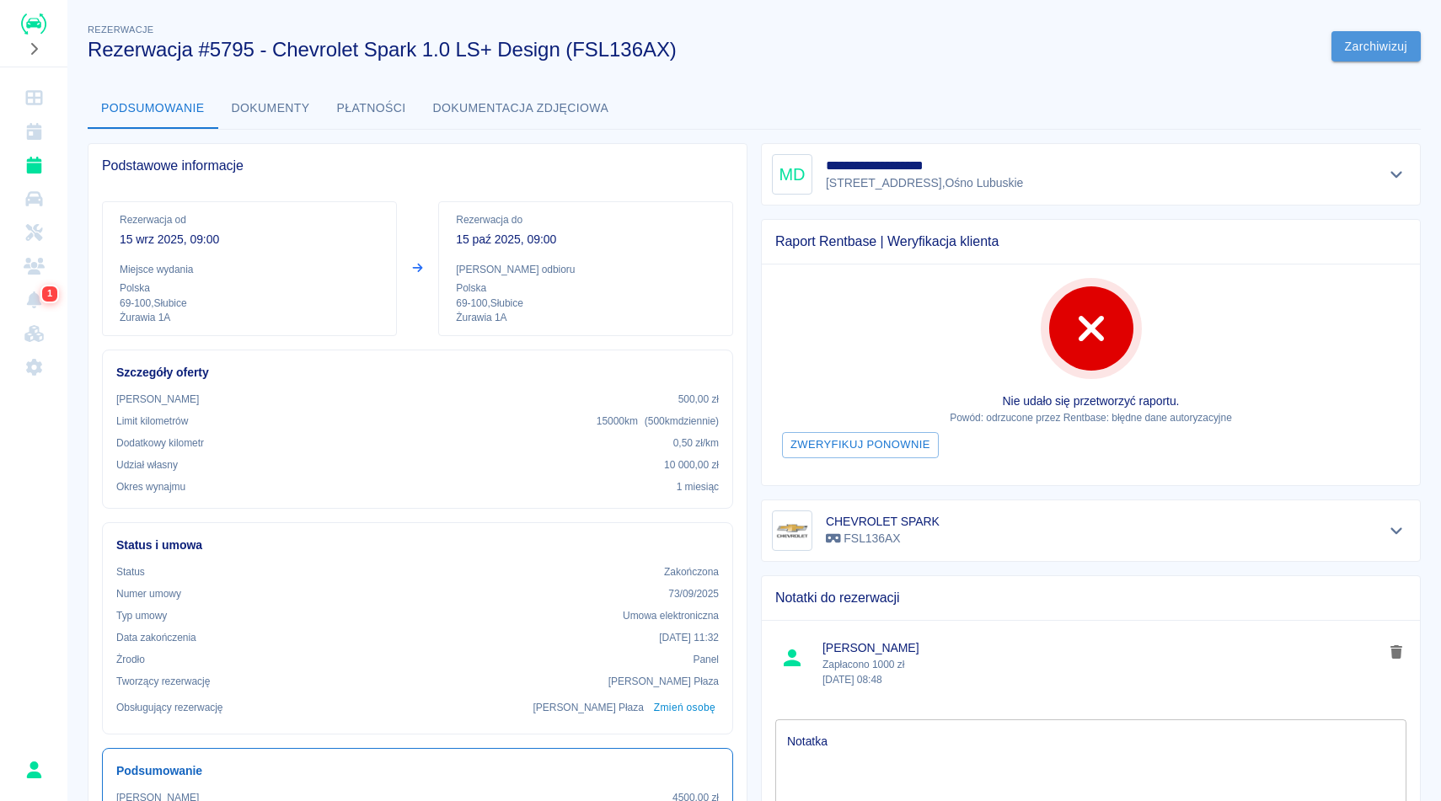
click at [1365, 50] on button "Zarchiwizuj" at bounding box center [1375, 46] width 89 height 31
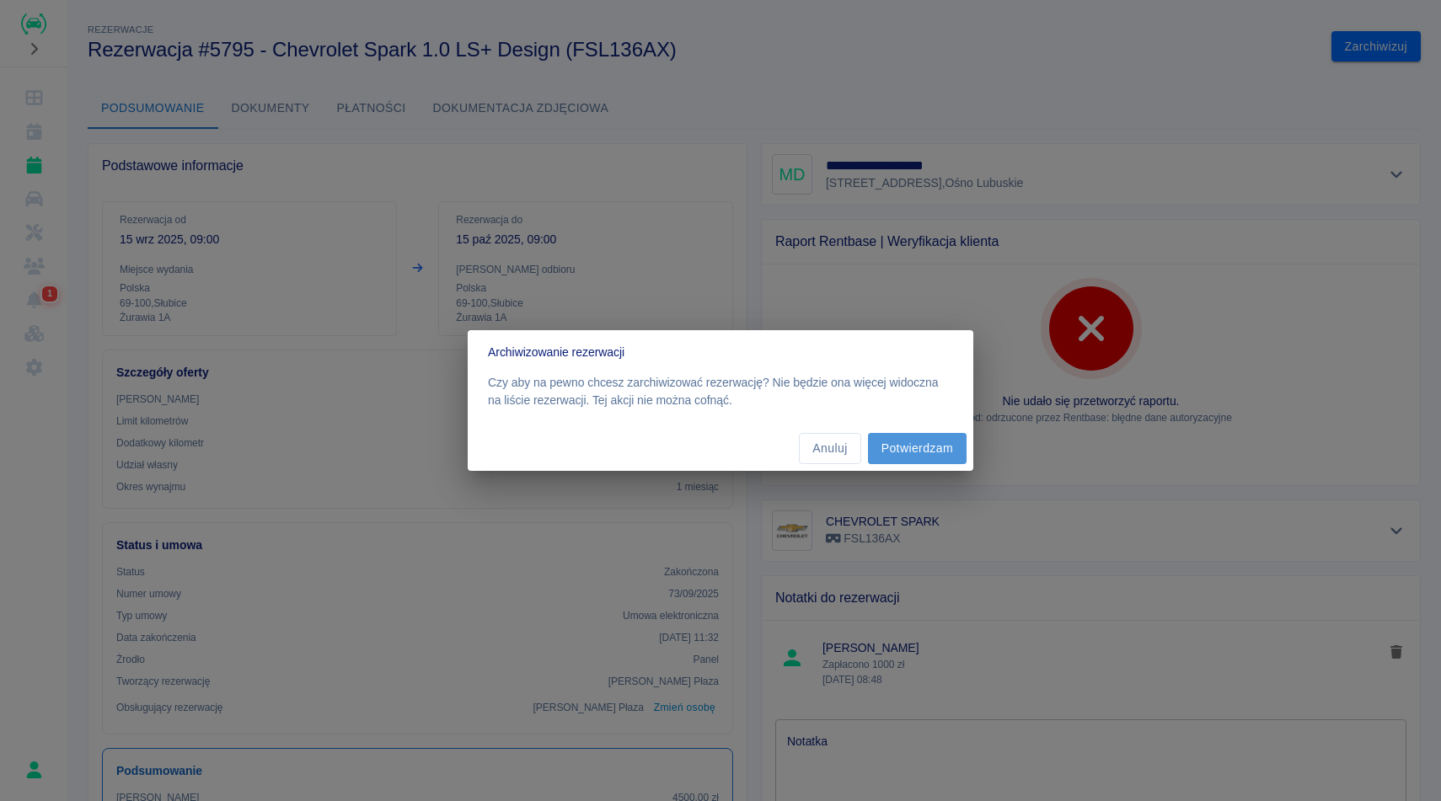
click at [933, 448] on button "Potwierdzam" at bounding box center [917, 448] width 99 height 31
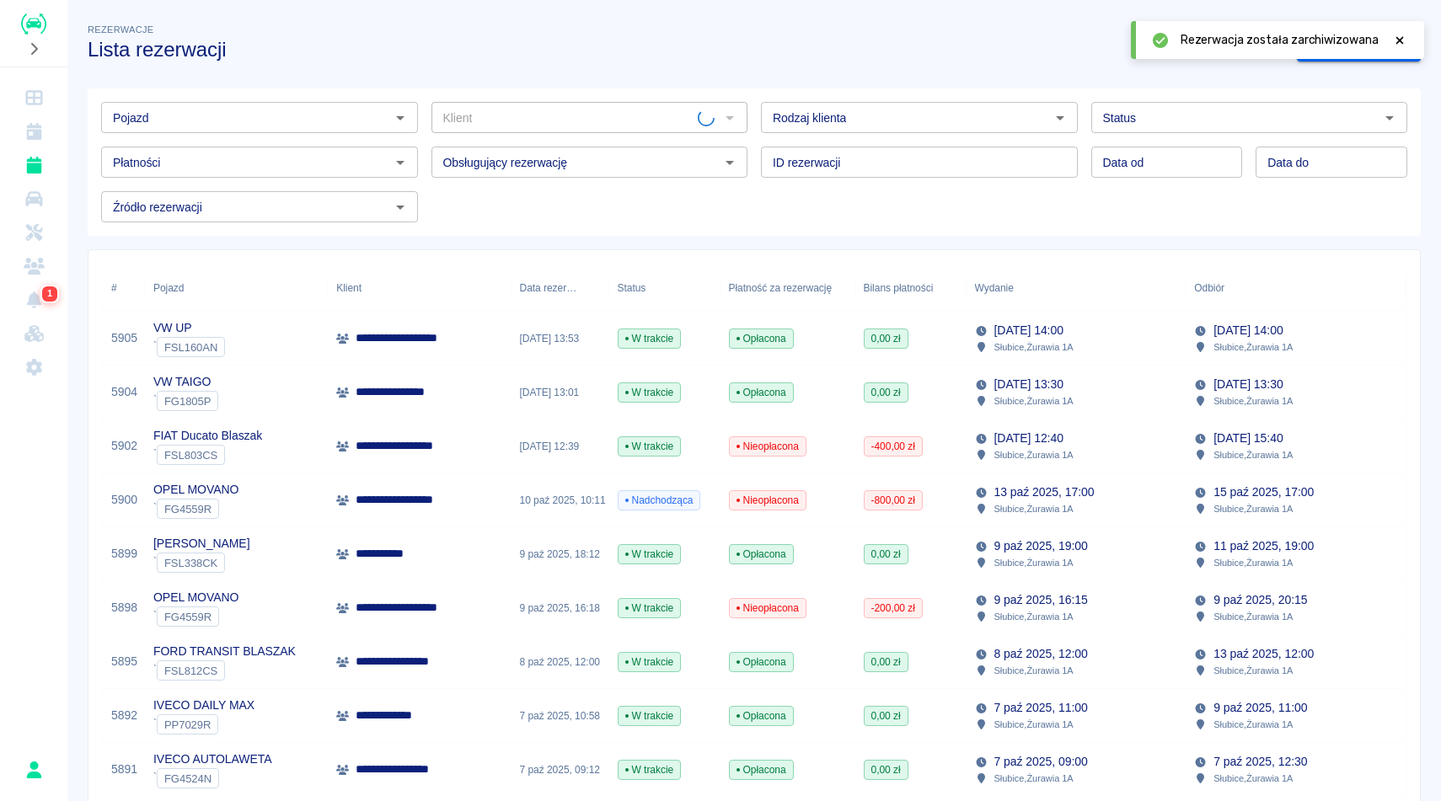
click at [1399, 38] on icon at bounding box center [1399, 41] width 15 height 12
click at [1364, 46] on link "Dodaj rezerwację" at bounding box center [1359, 46] width 124 height 31
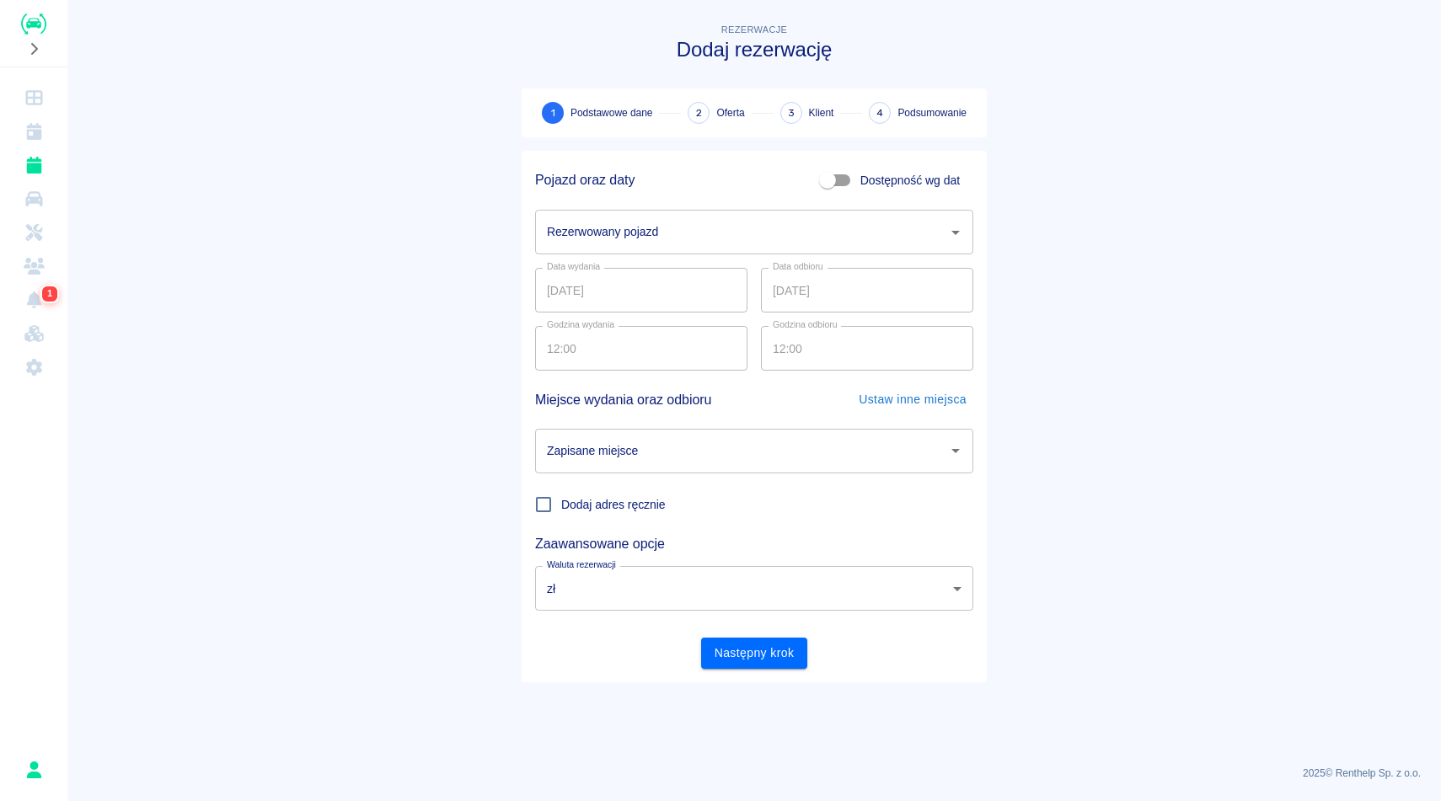
click at [591, 240] on input "Rezerwowany pojazd" at bounding box center [742, 231] width 398 height 29
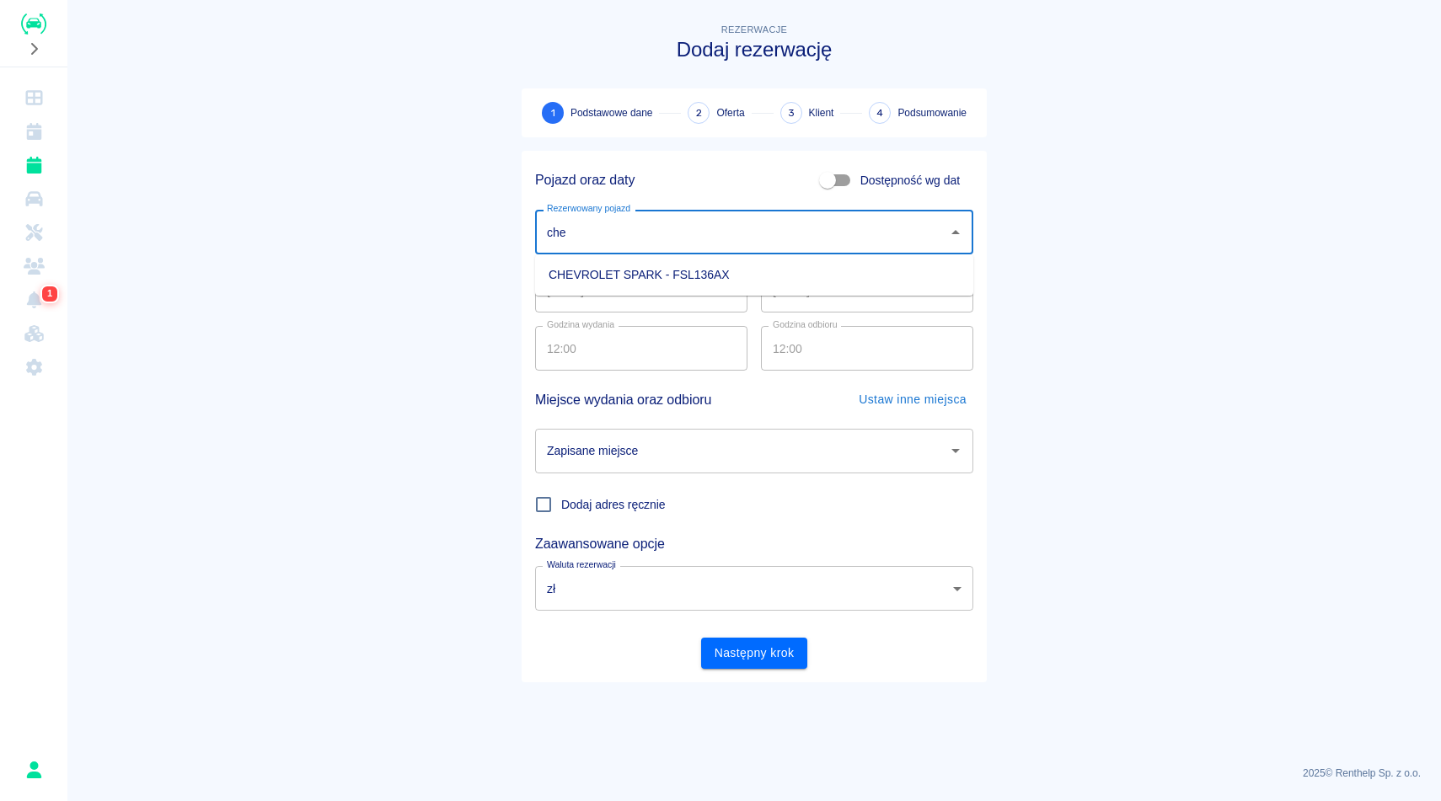
click at [607, 281] on li "CHEVROLET SPARK - FSL136AX" at bounding box center [754, 275] width 438 height 28
type input "CHEVROLET SPARK - FSL136AX"
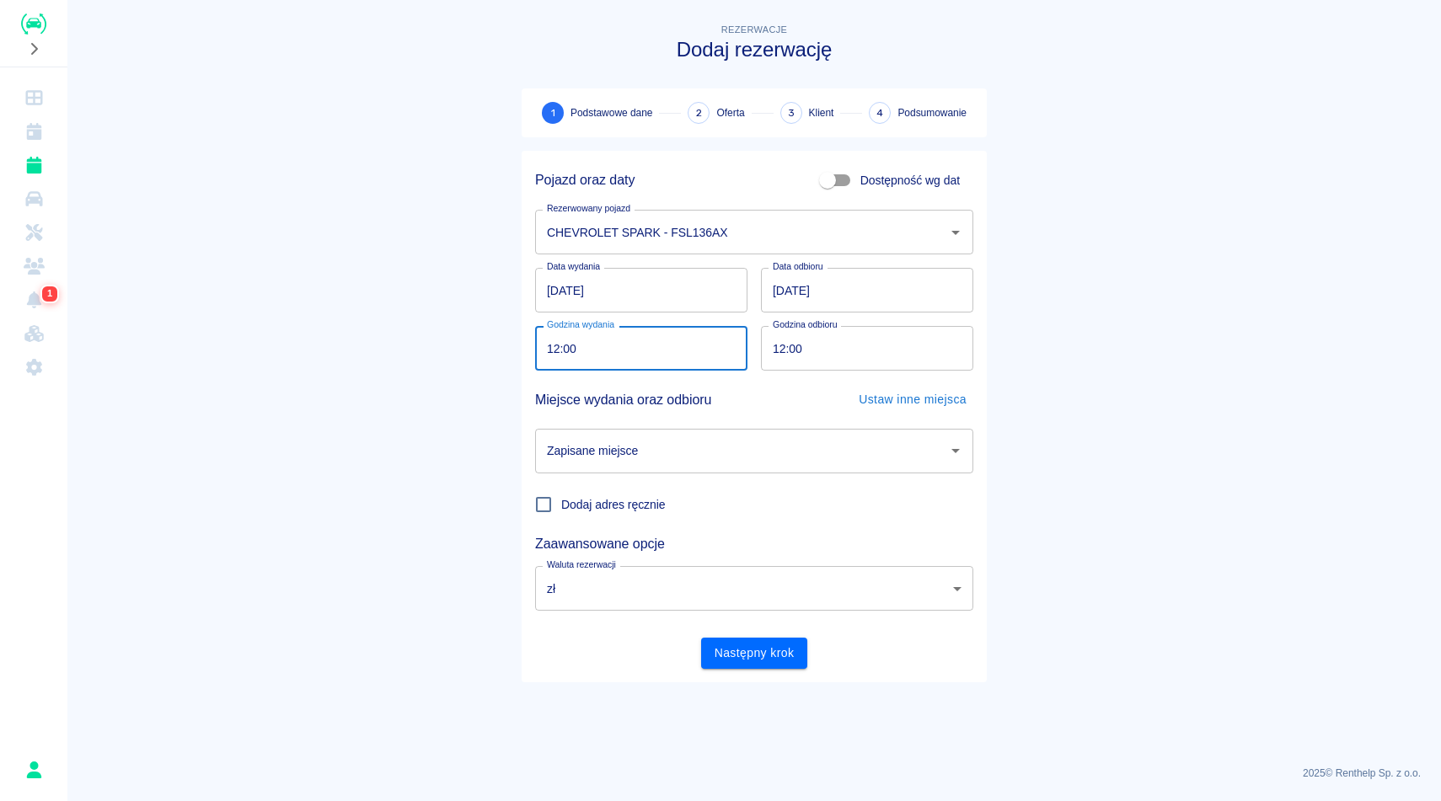
click at [556, 344] on input "12:00" at bounding box center [635, 348] width 201 height 45
type input "11:40"
click at [780, 344] on input "12:00" at bounding box center [861, 348] width 201 height 45
type input "11:40"
click at [806, 458] on input "Zapisane miejsce" at bounding box center [742, 450] width 398 height 29
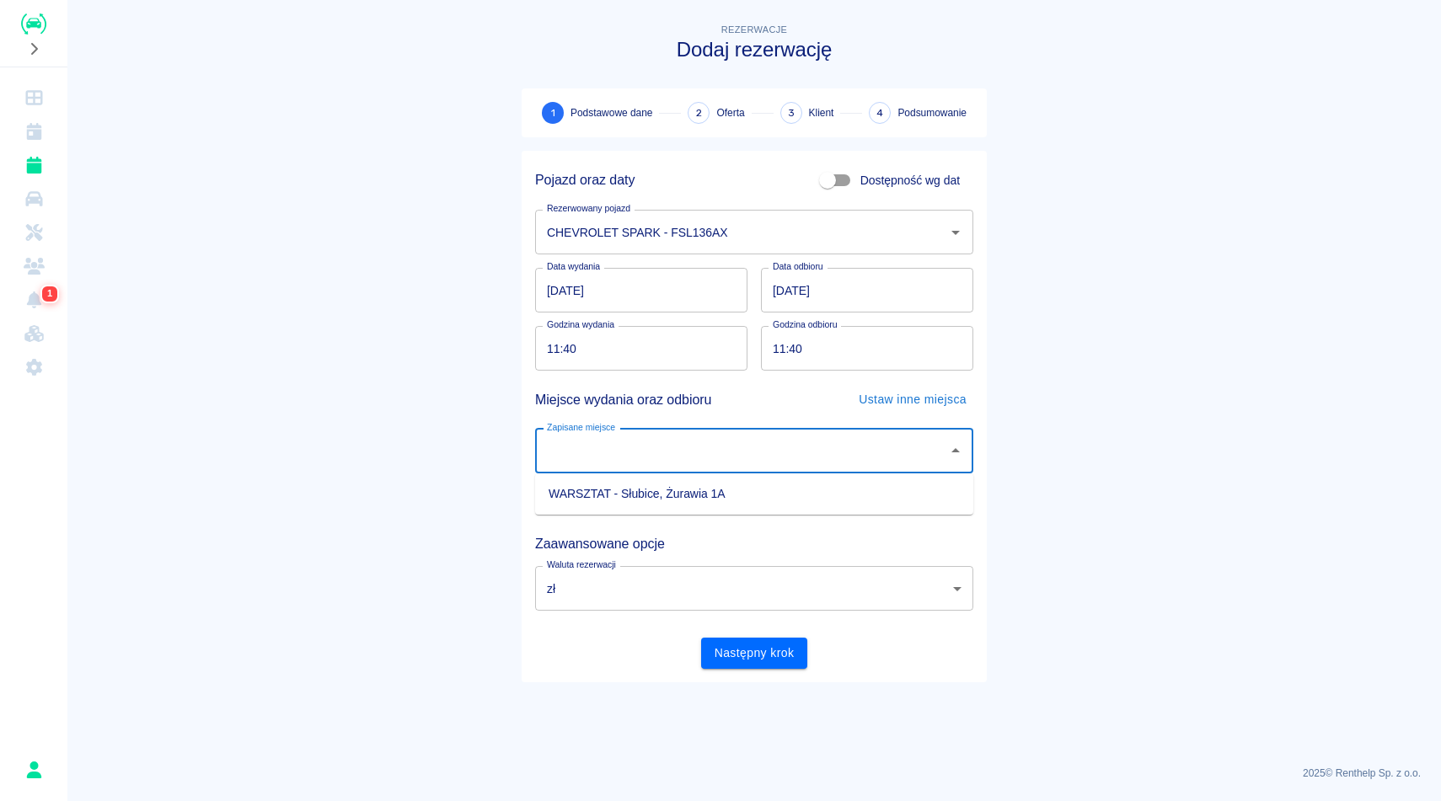
click at [800, 507] on li "WARSZTAT - Słubice, Żurawia 1A" at bounding box center [754, 494] width 438 height 28
type input "WARSZTAT - Słubice, Żurawia 1A"
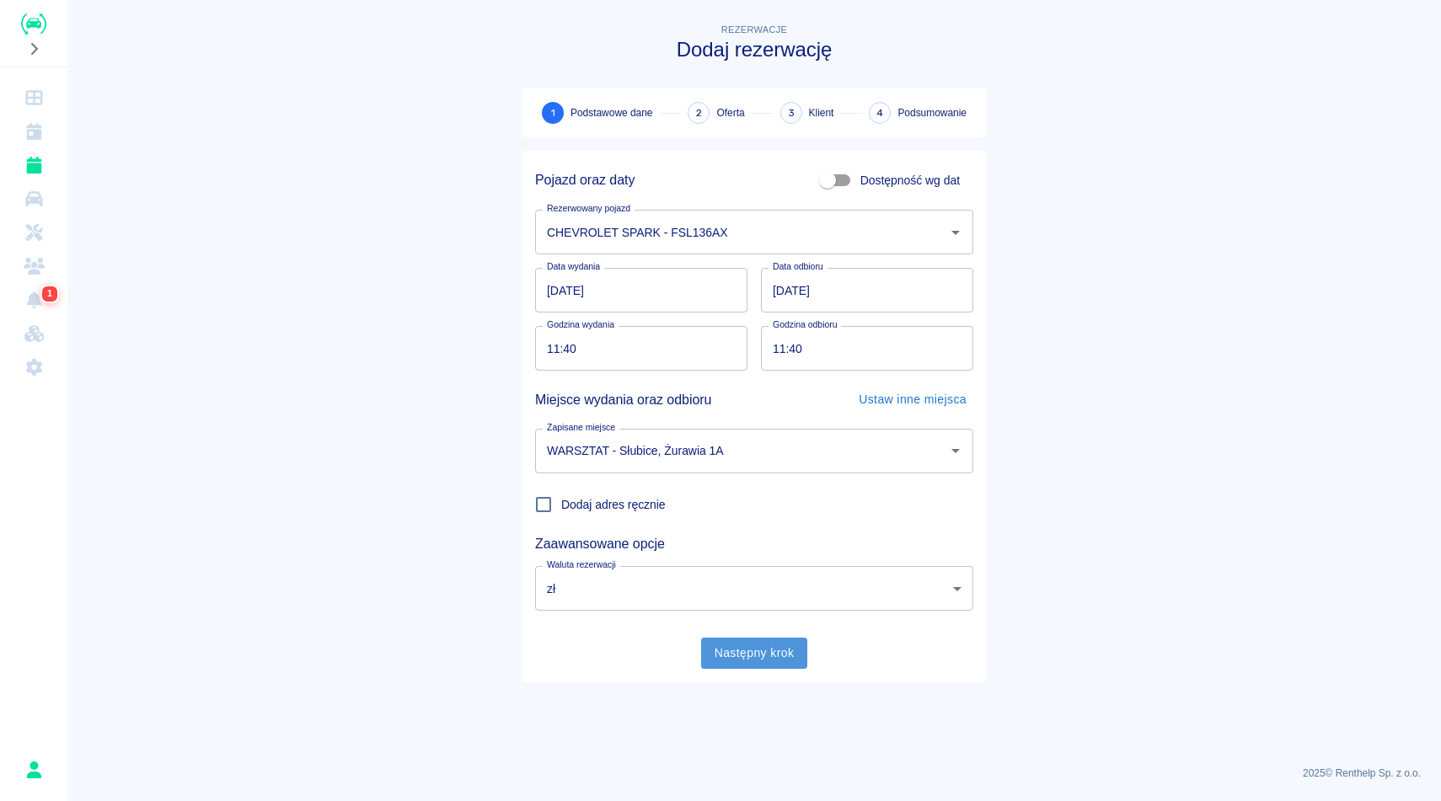
click at [760, 651] on button "Następny krok" at bounding box center [754, 653] width 107 height 31
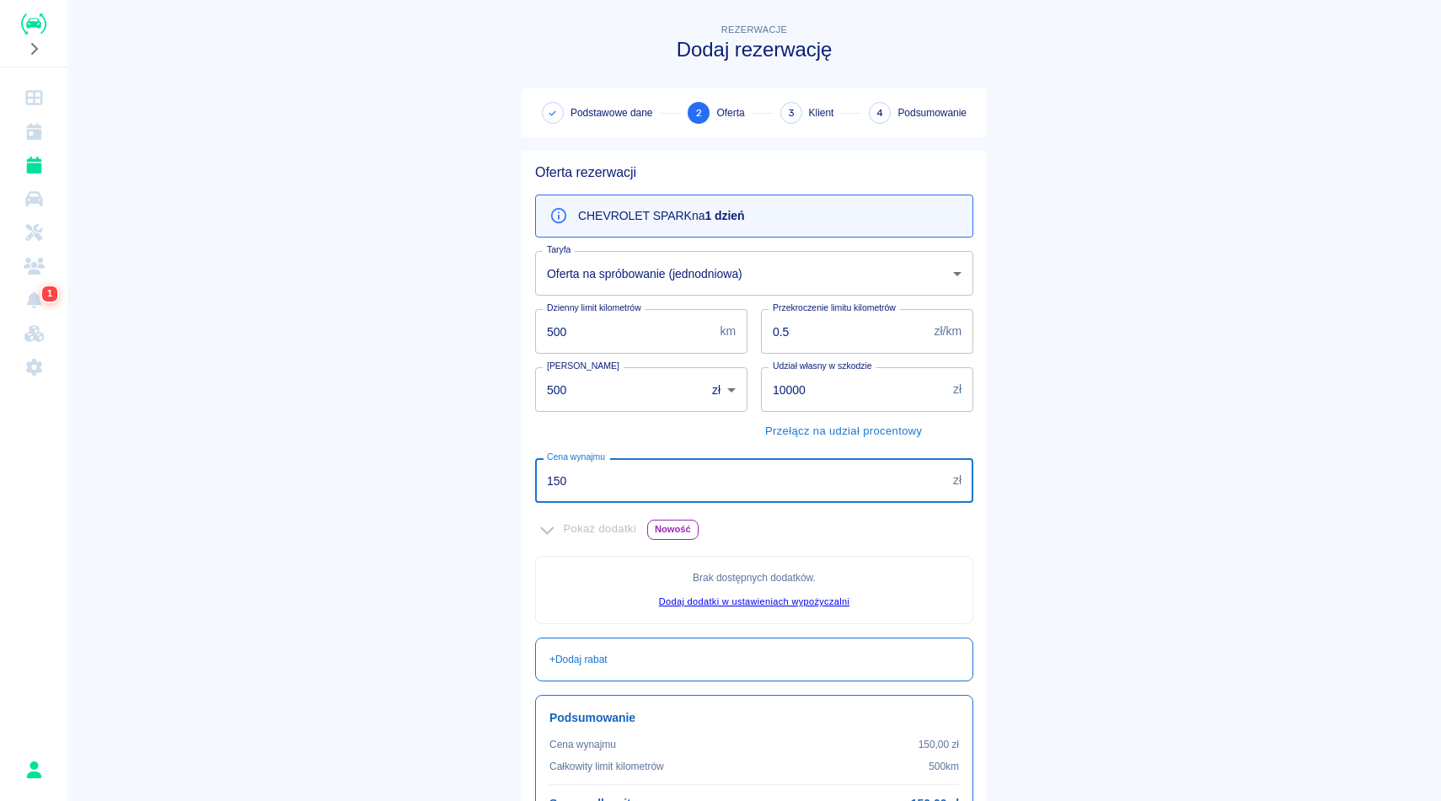
click at [624, 479] on input "150" at bounding box center [740, 480] width 411 height 45
type input "1"
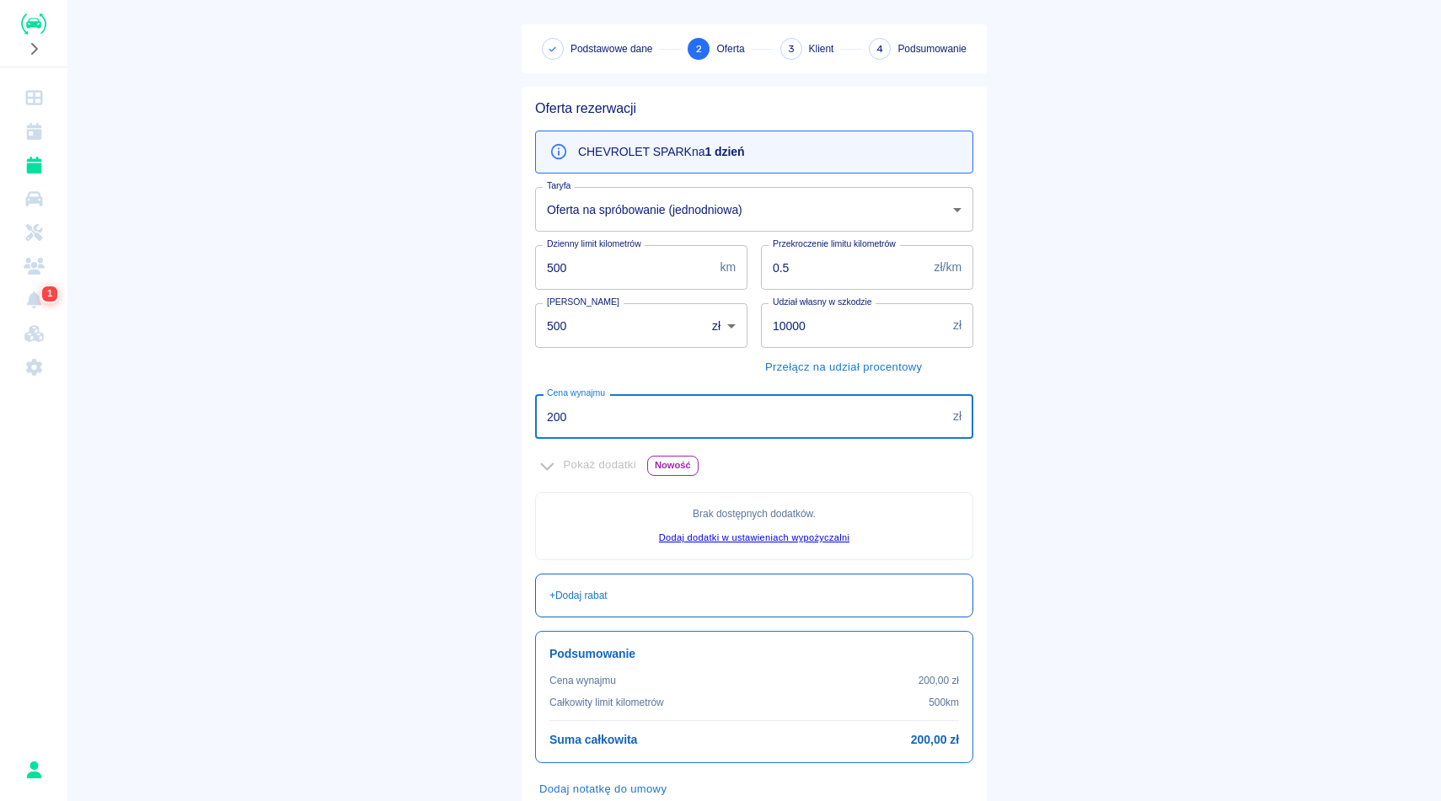
scroll to position [172, 0]
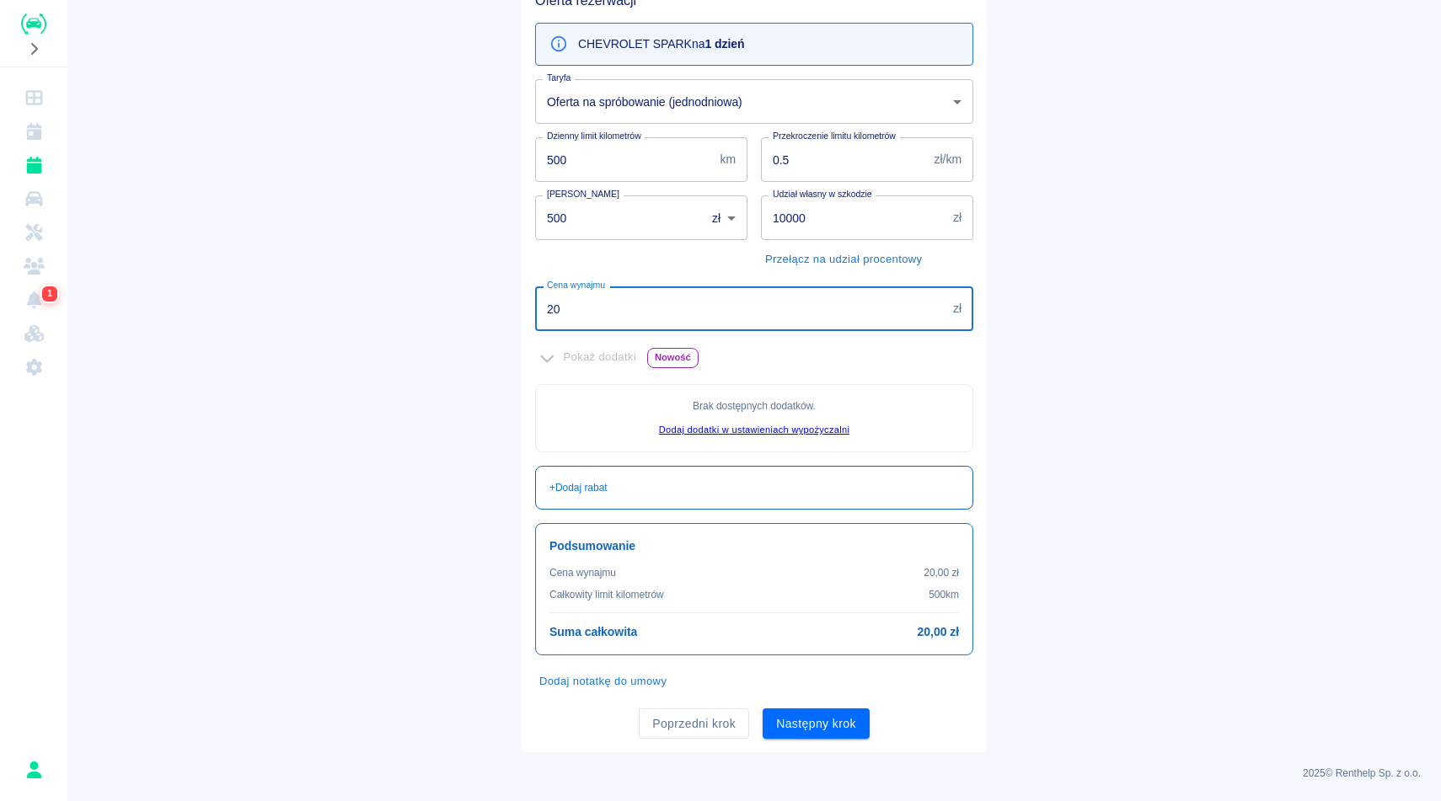
type input "2"
type input "150"
click at [634, 687] on button "Dodaj notatkę do umowy" at bounding box center [603, 682] width 136 height 26
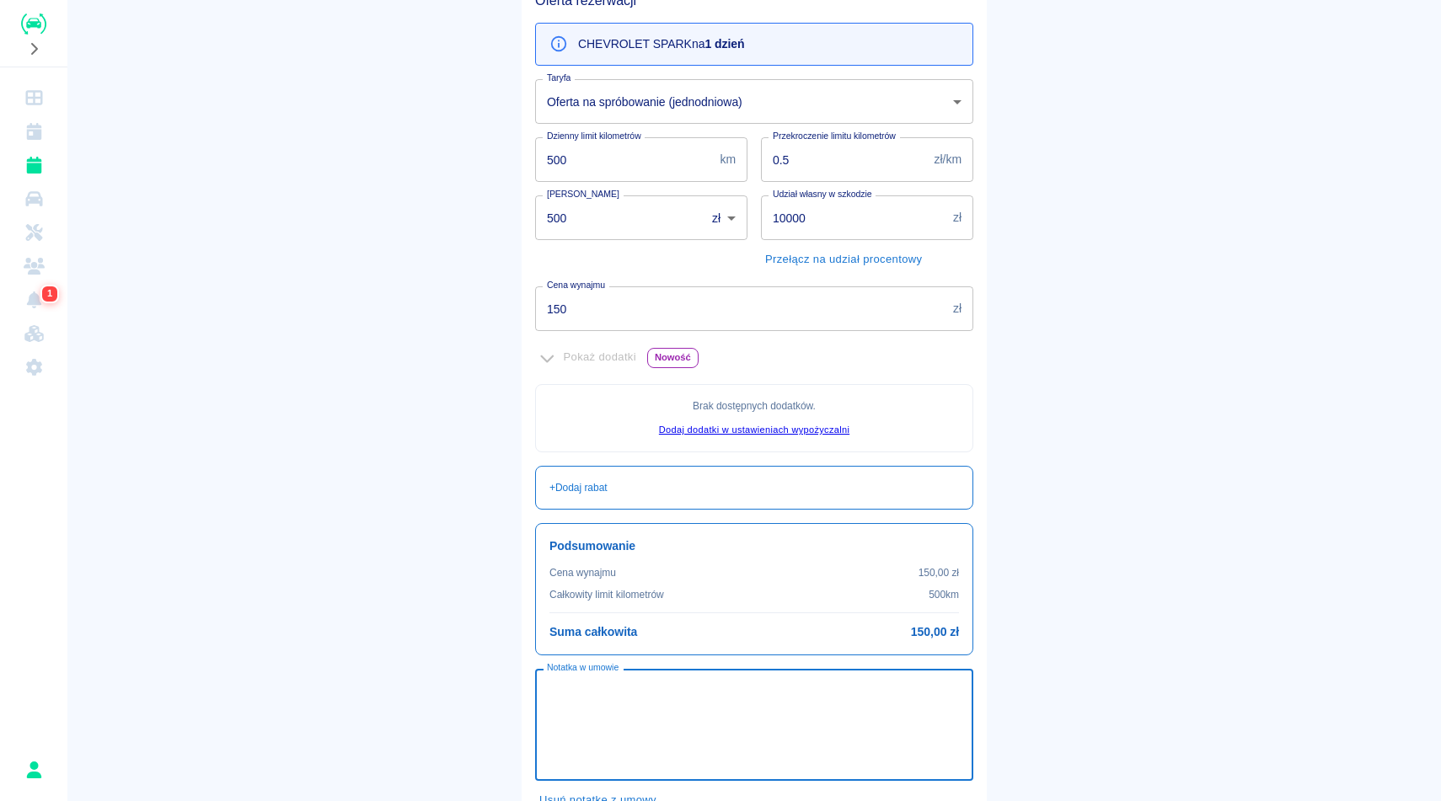
click at [634, 687] on textarea "Notatka w umowie" at bounding box center [754, 725] width 415 height 84
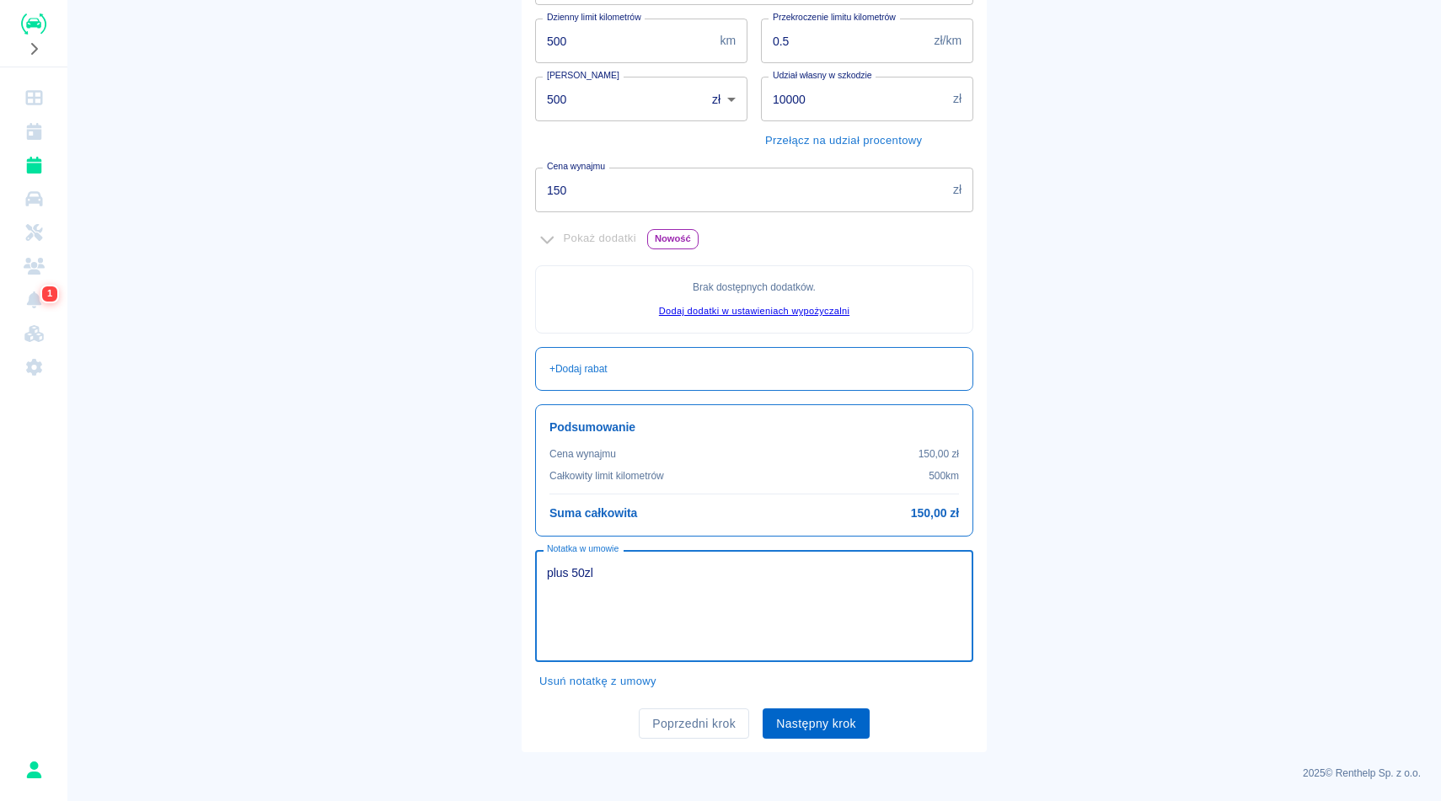
type textarea "plus 50zl"
click at [833, 712] on button "Następny krok" at bounding box center [816, 724] width 107 height 31
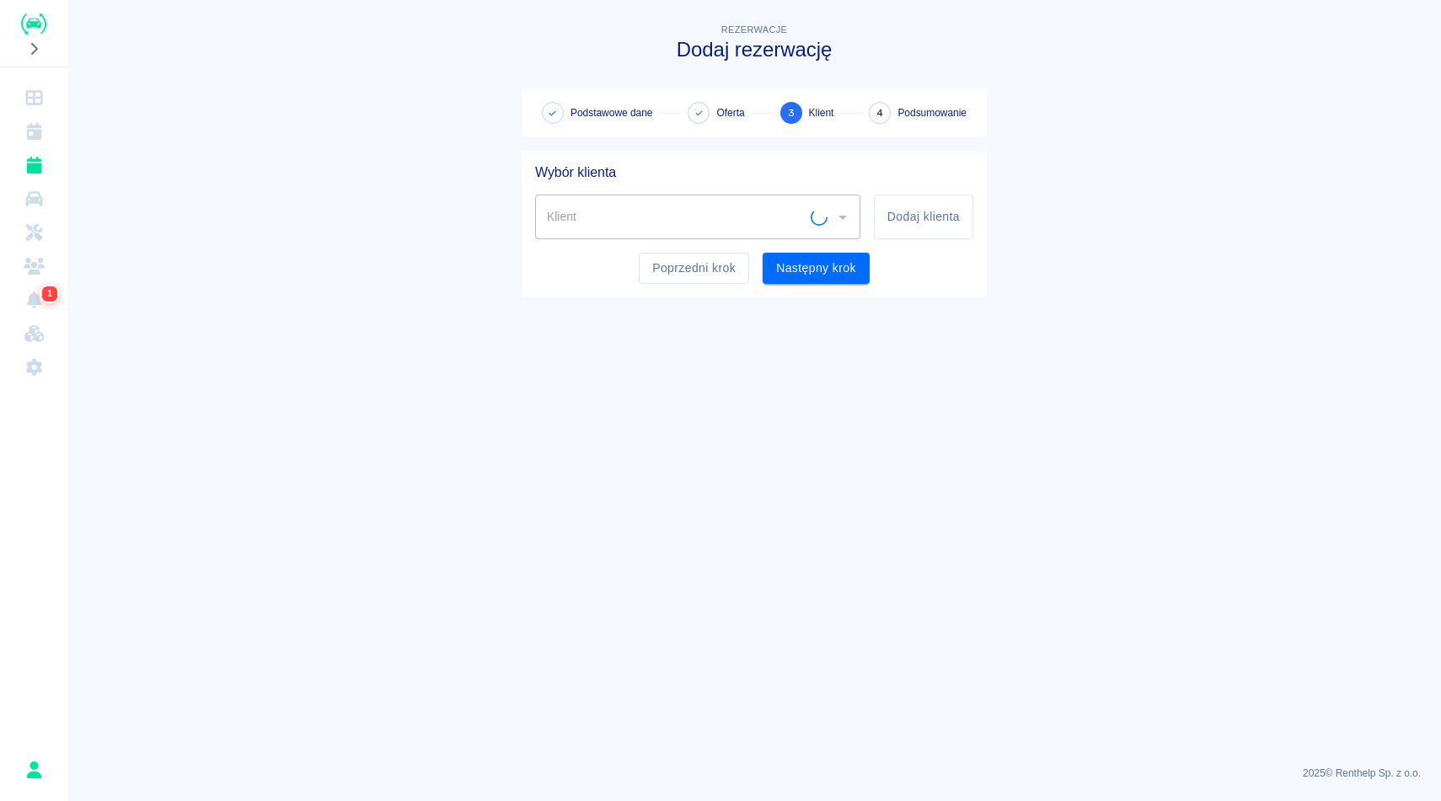
scroll to position [0, 0]
click at [919, 232] on button "Dodaj klienta" at bounding box center [923, 217] width 99 height 45
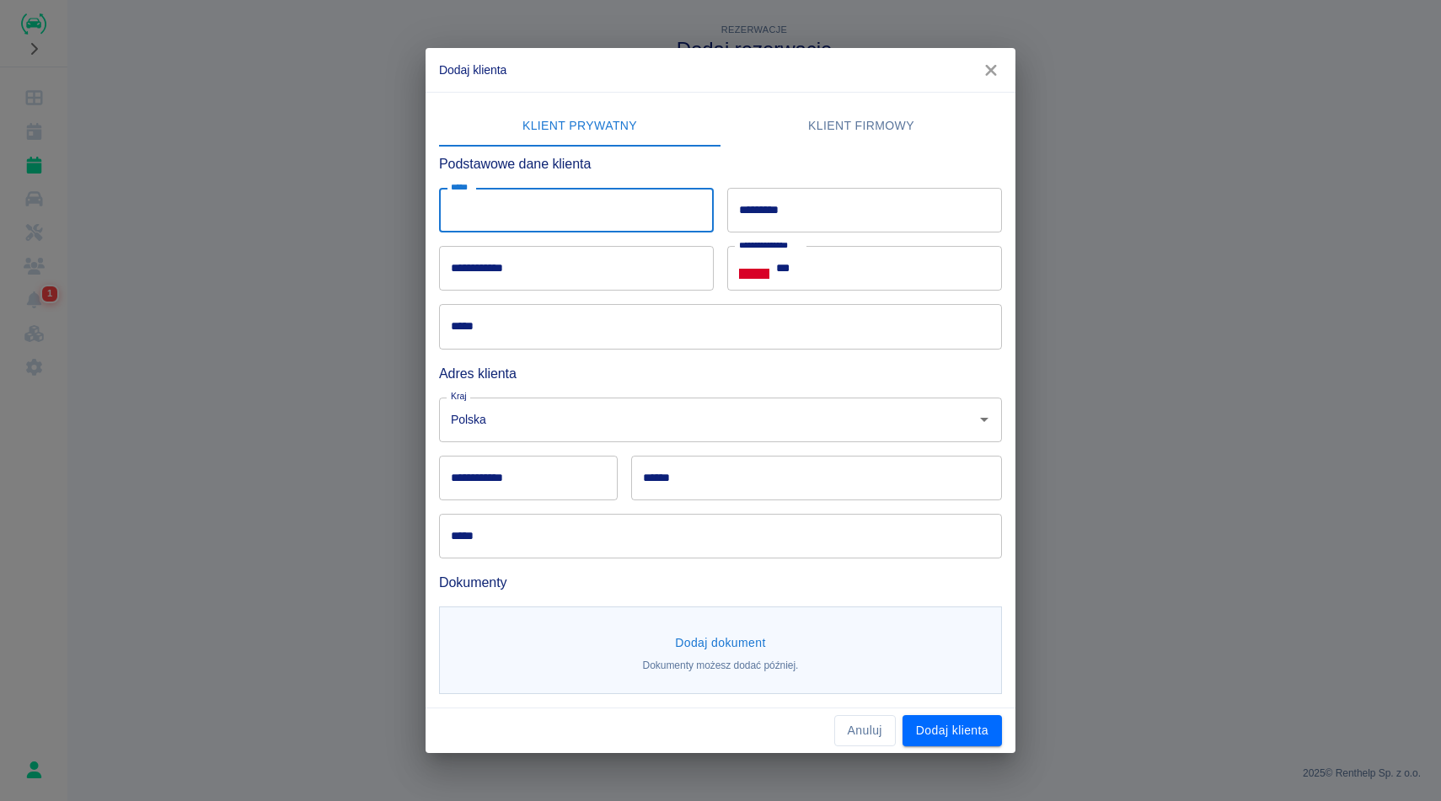
click at [574, 202] on input "*****" at bounding box center [576, 210] width 275 height 45
type input "******"
click at [830, 213] on input "*********" at bounding box center [864, 210] width 275 height 45
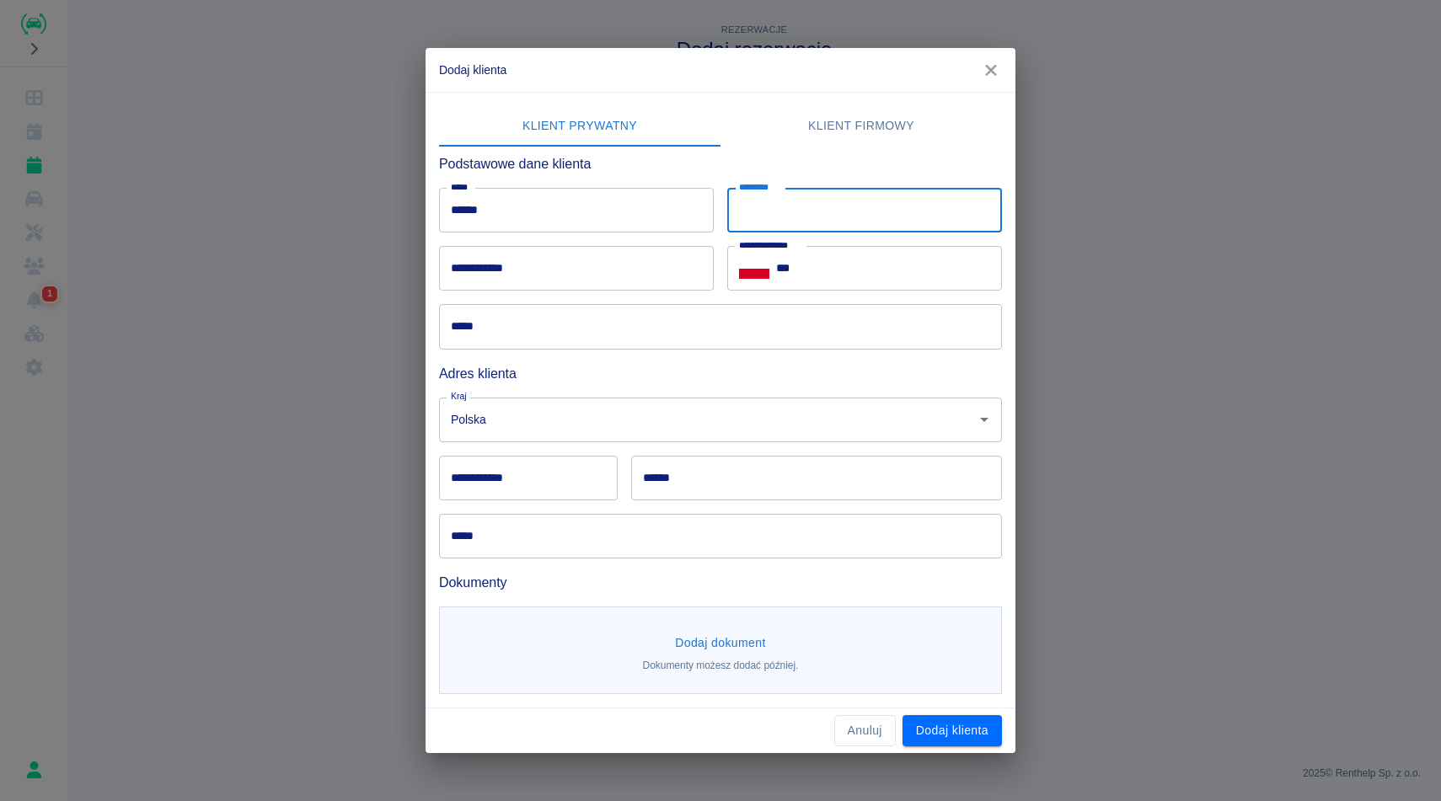
type input "*"
type input "**********"
click at [862, 274] on input "***" at bounding box center [889, 268] width 226 height 45
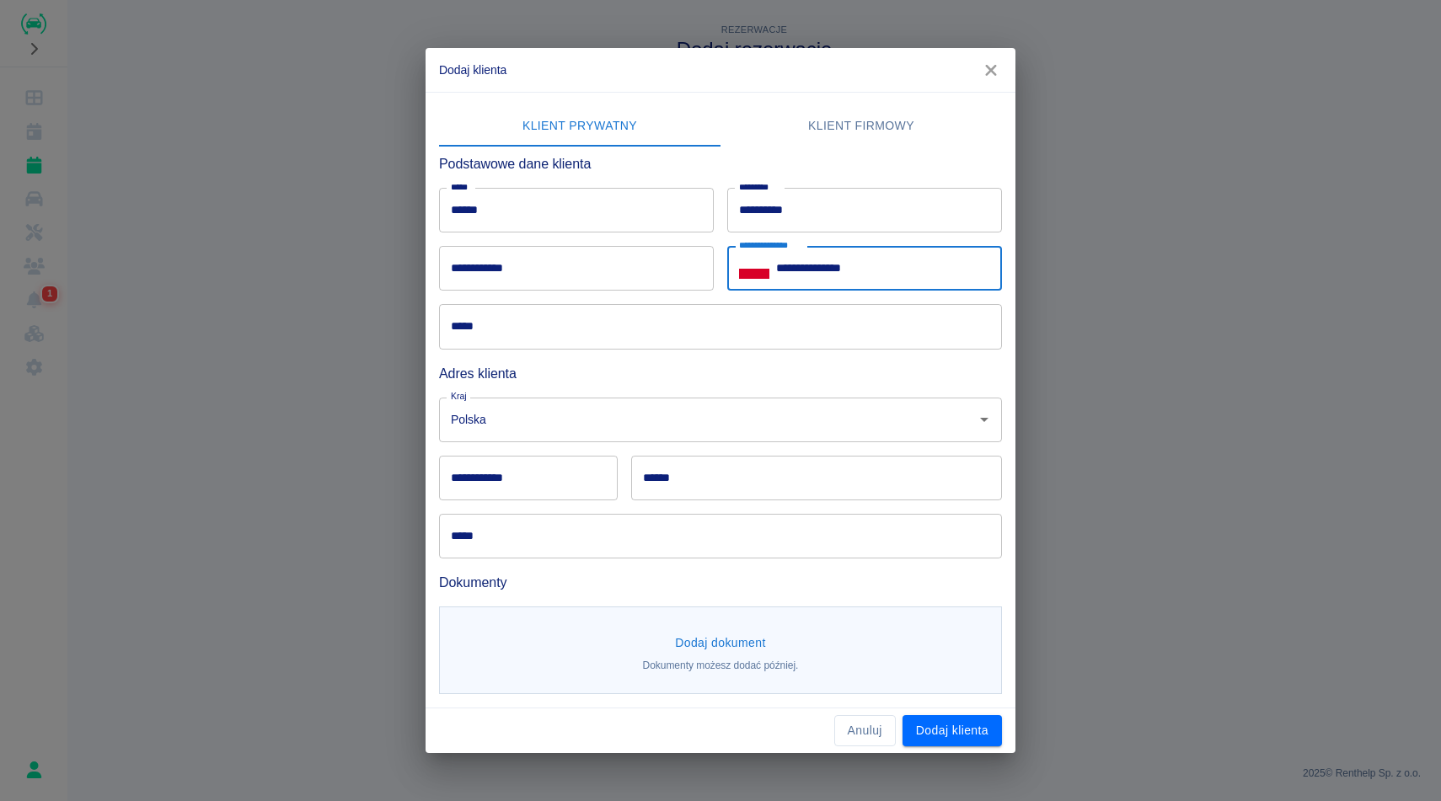
type input "**********"
click at [755, 318] on input "*****" at bounding box center [720, 326] width 563 height 45
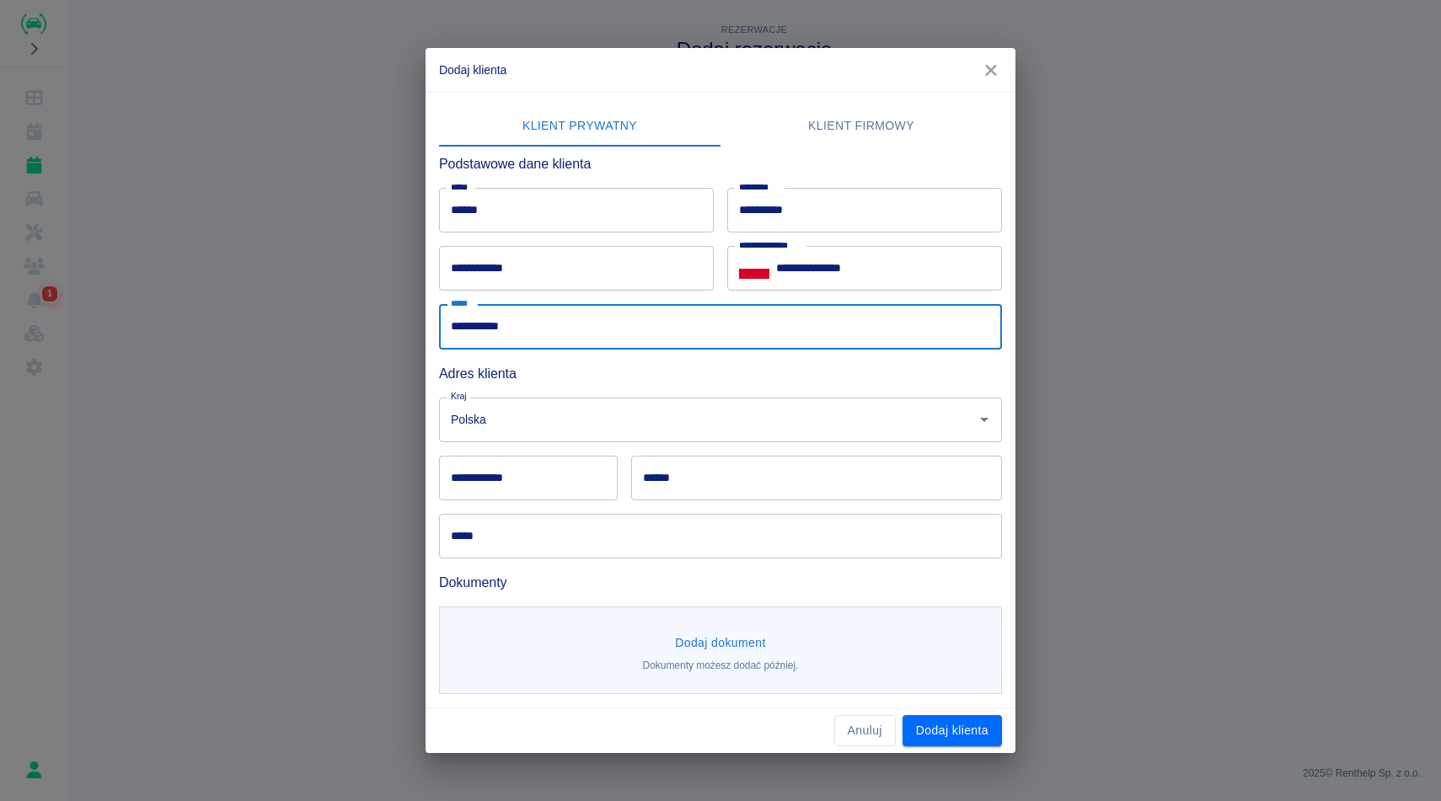
type input "**********"
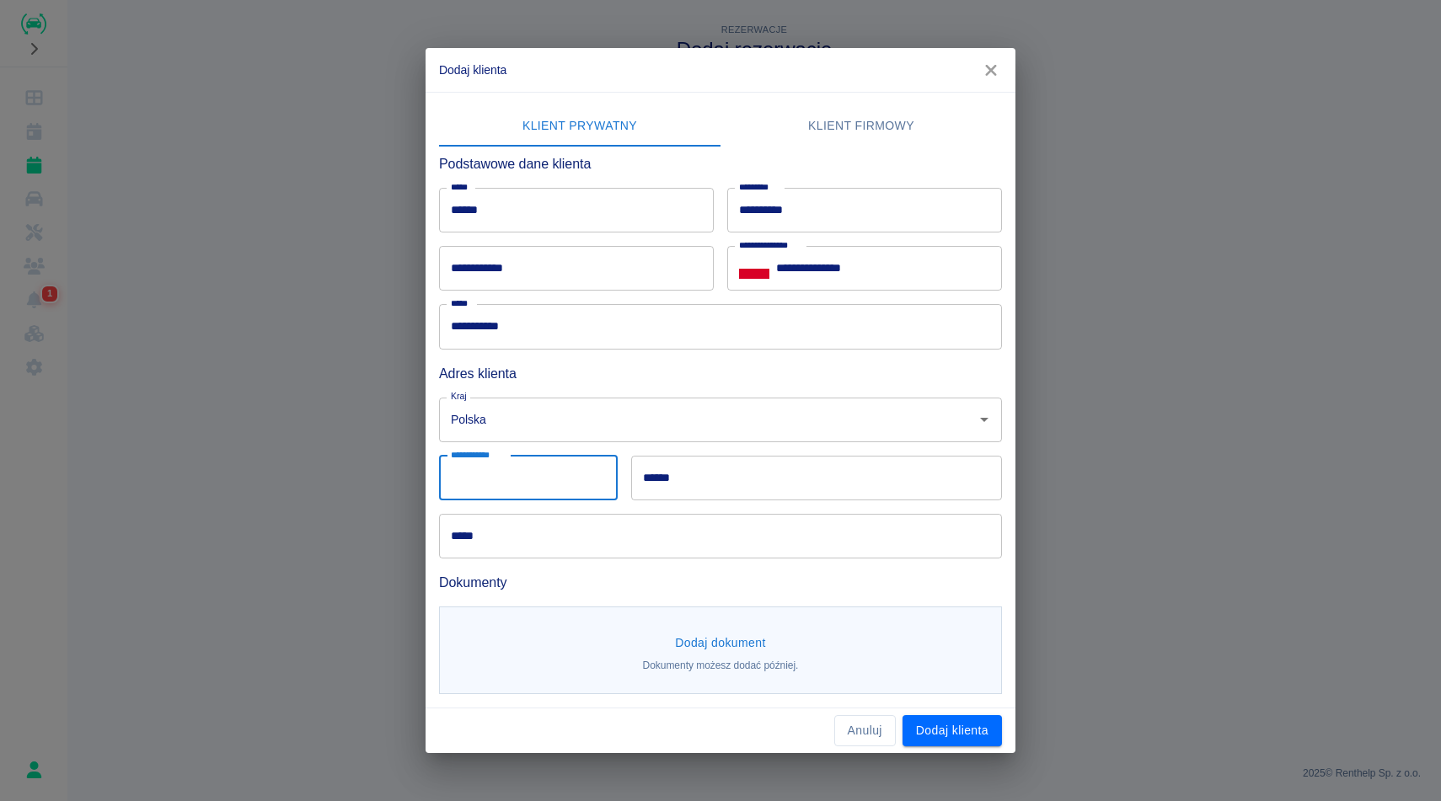
click at [554, 490] on input "**********" at bounding box center [528, 478] width 179 height 45
click at [549, 482] on input "**********" at bounding box center [528, 478] width 179 height 45
type input "******"
click at [683, 490] on input "******" at bounding box center [816, 478] width 371 height 45
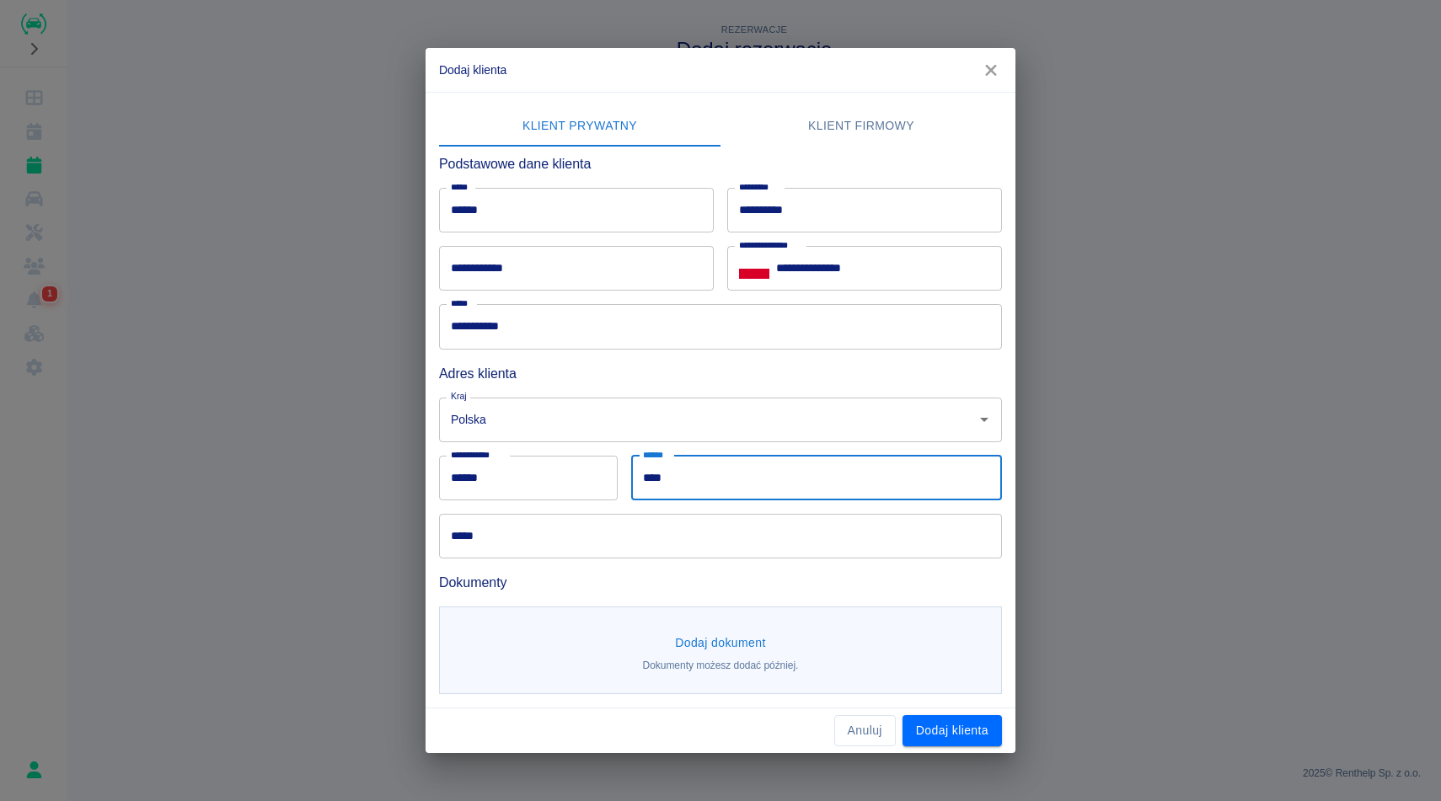
type input "****"
click at [605, 548] on input "*****" at bounding box center [720, 536] width 563 height 45
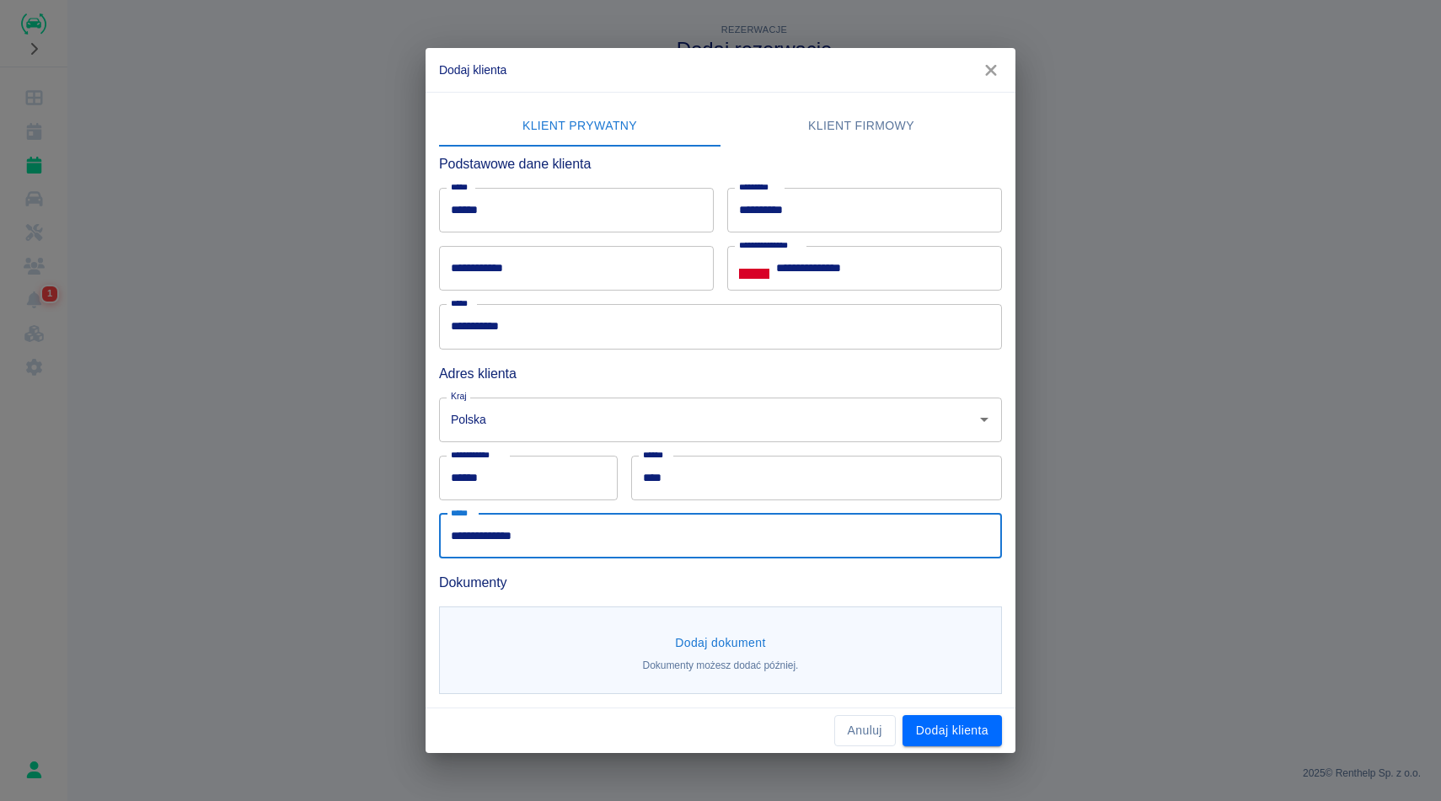
type input "**********"
click at [715, 641] on button "Dodaj dokument" at bounding box center [720, 643] width 104 height 31
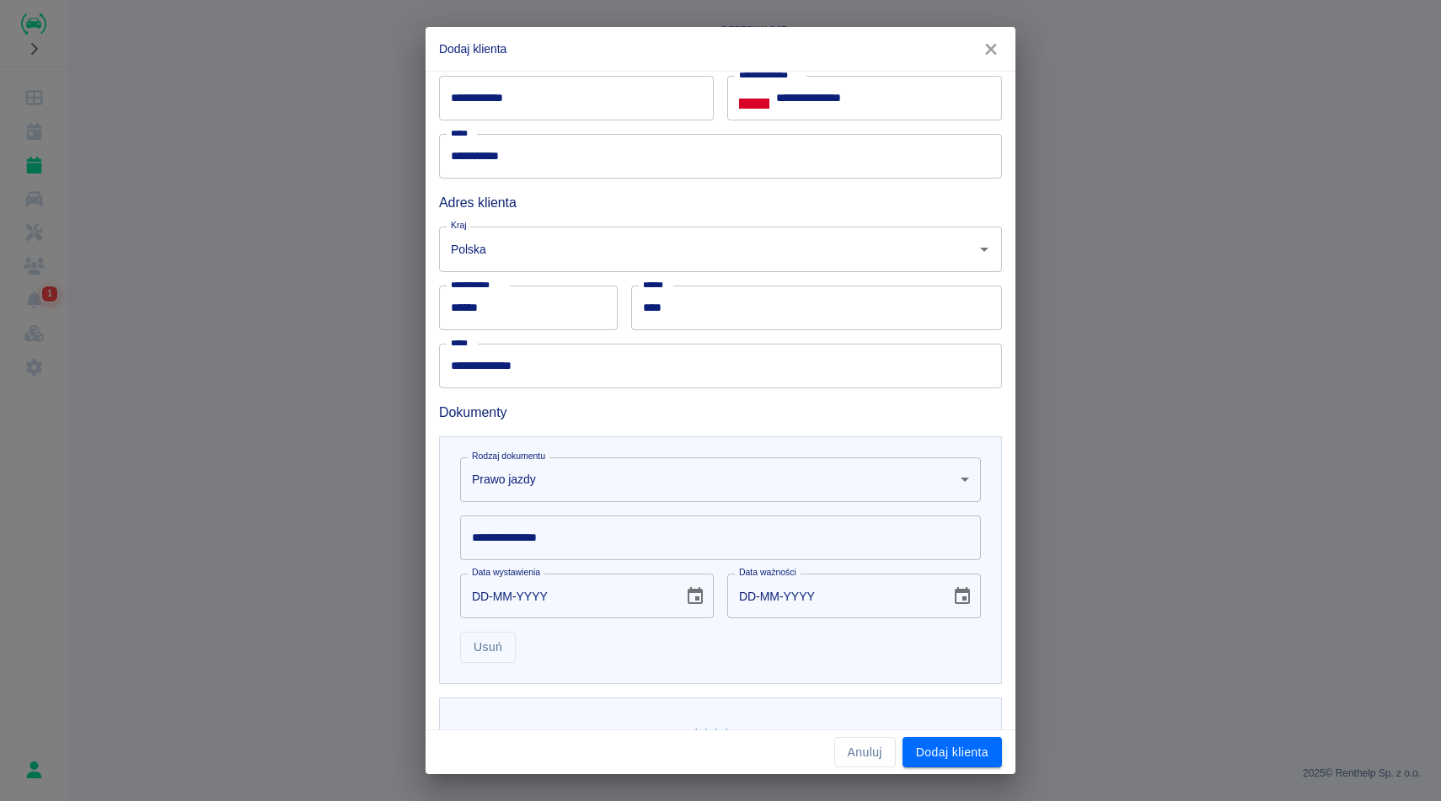
scroll to position [203, 0]
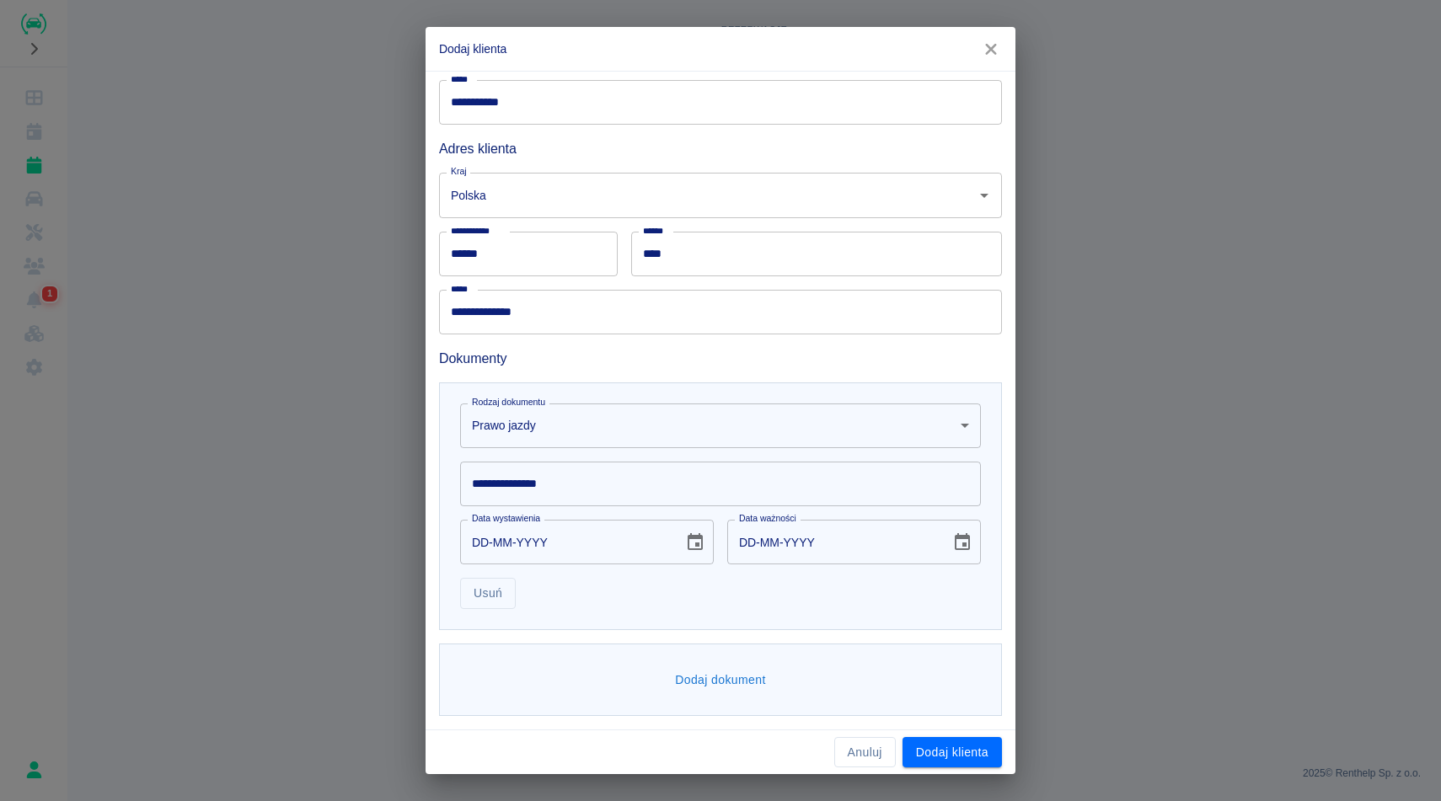
click at [612, 481] on input "**********" at bounding box center [720, 484] width 521 height 45
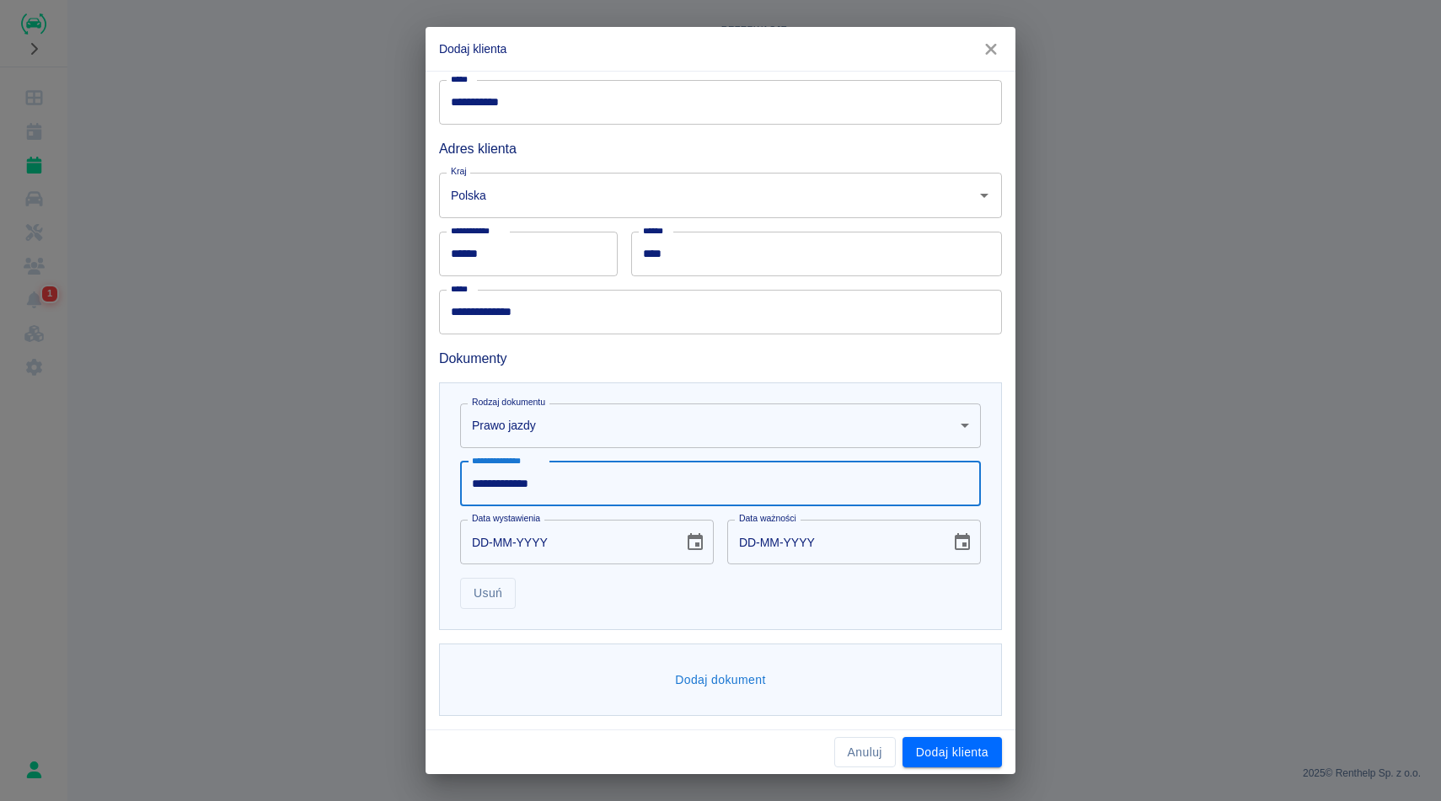
type input "**********"
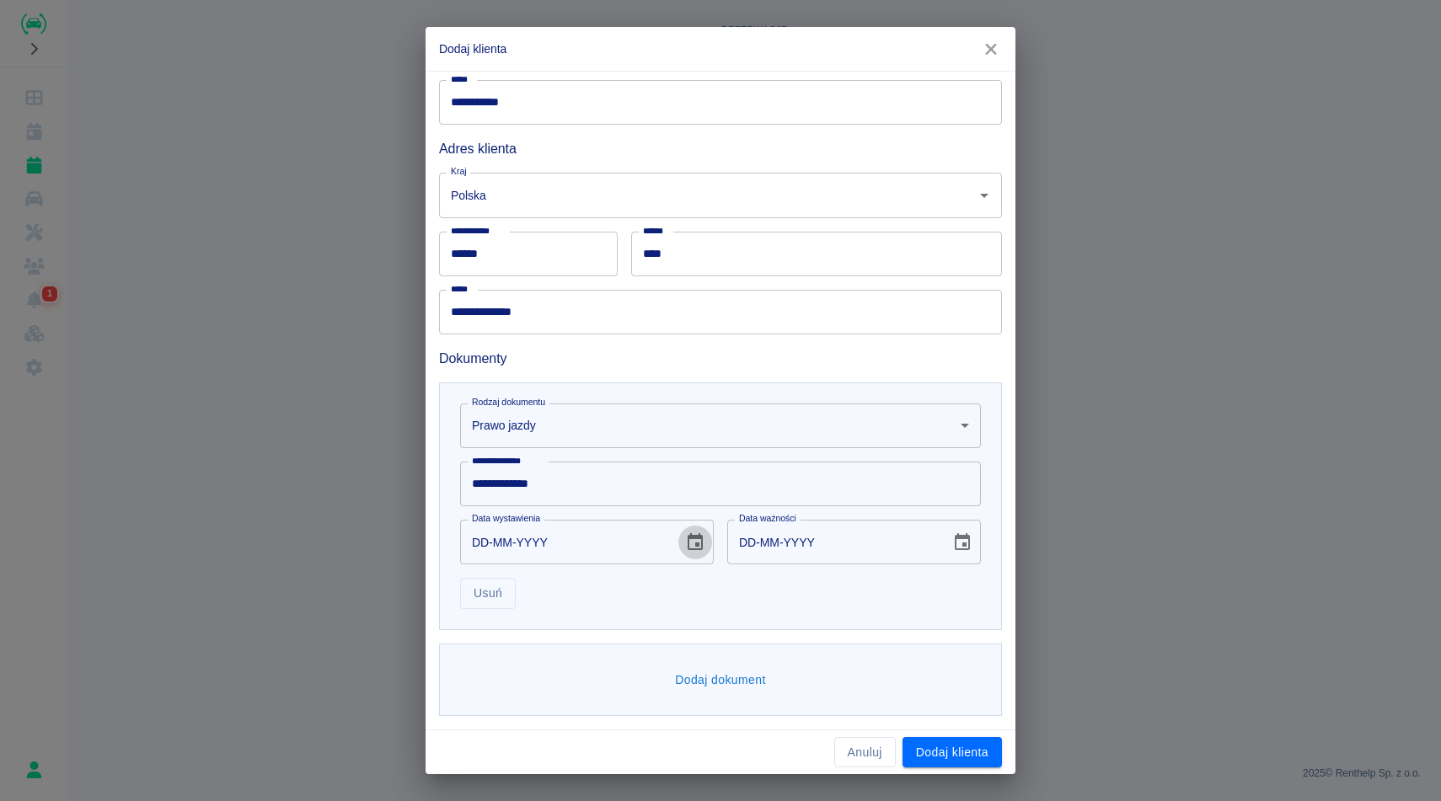
click at [693, 546] on icon "Choose date" at bounding box center [695, 543] width 20 height 20
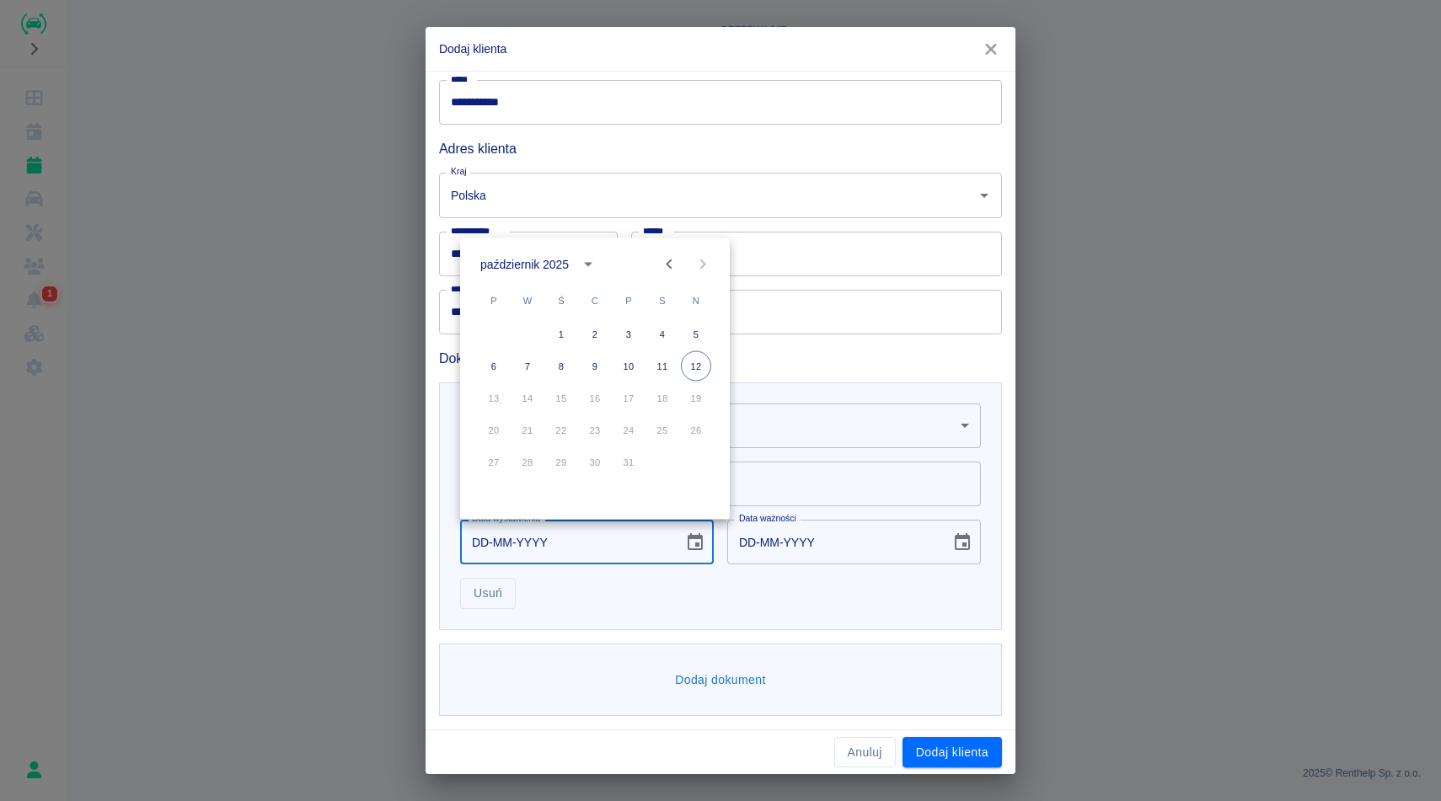
click at [578, 273] on icon "calendar view is open, switch to year view" at bounding box center [588, 264] width 20 height 20
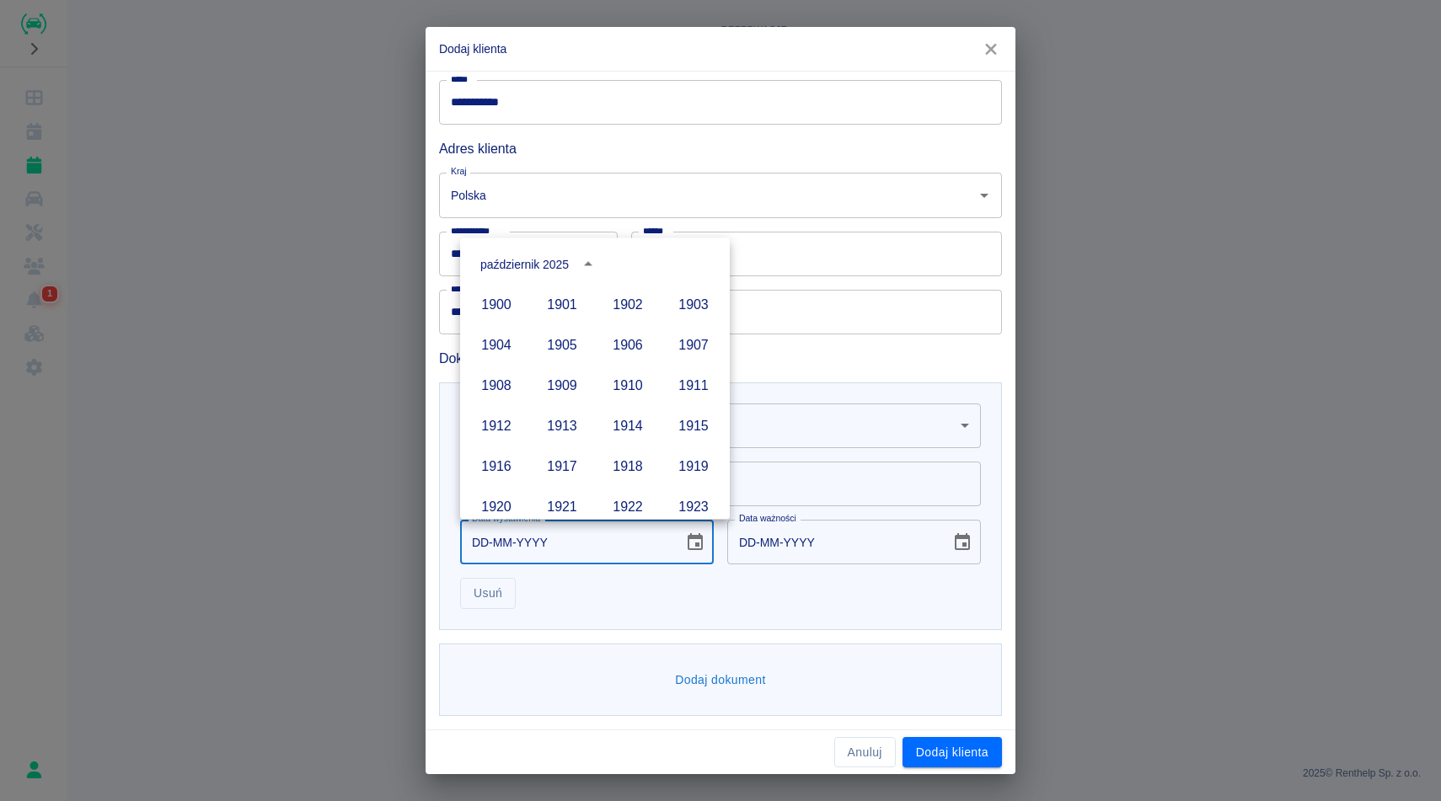
scroll to position [1156, 0]
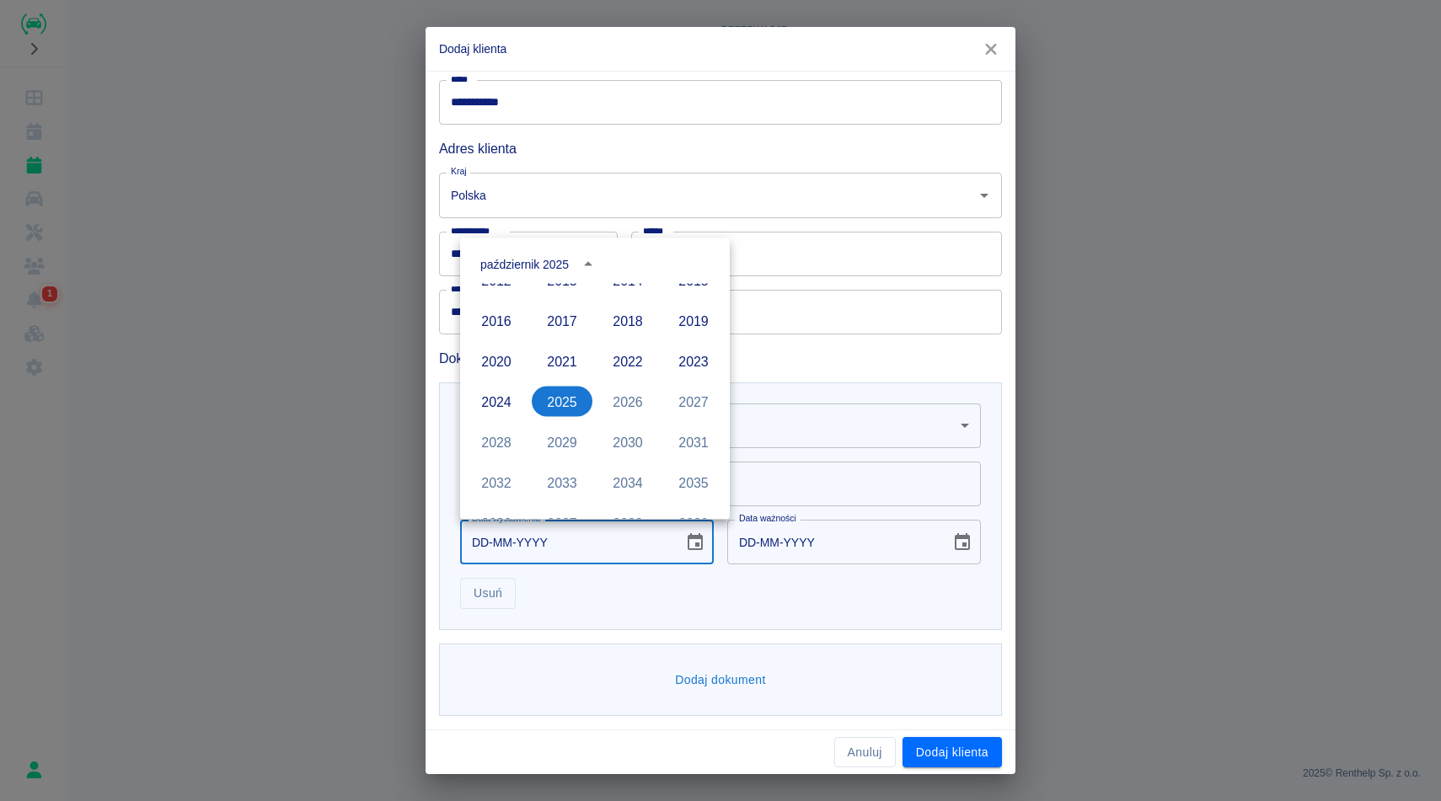
click at [710, 376] on div "2023" at bounding box center [694, 361] width 66 height 40
click at [706, 367] on button "2023" at bounding box center [693, 361] width 61 height 30
type input "[DATE]"
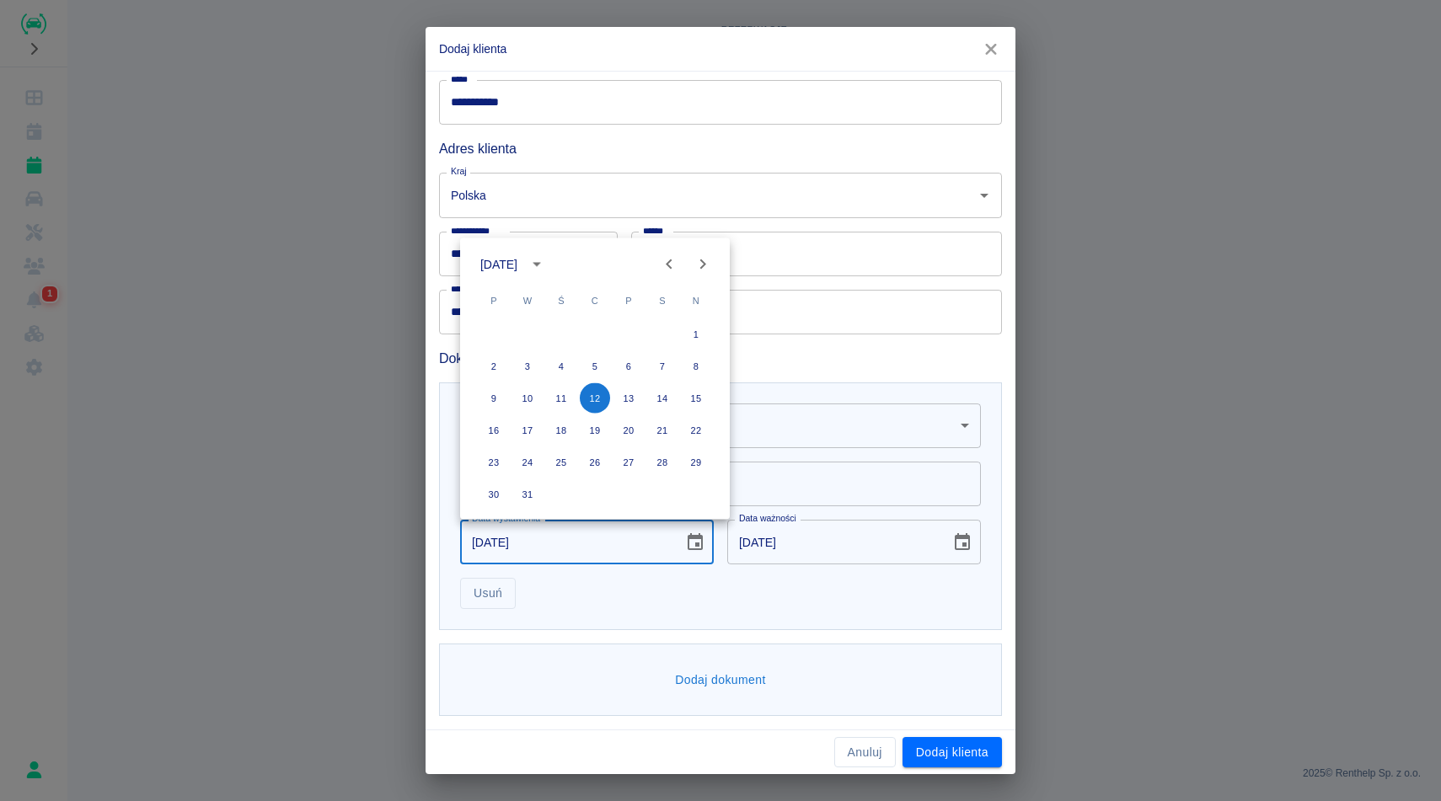
click at [709, 270] on icon "Next month" at bounding box center [703, 264] width 20 height 20
click at [506, 426] on button "18" at bounding box center [494, 430] width 30 height 30
type input "[DATE]"
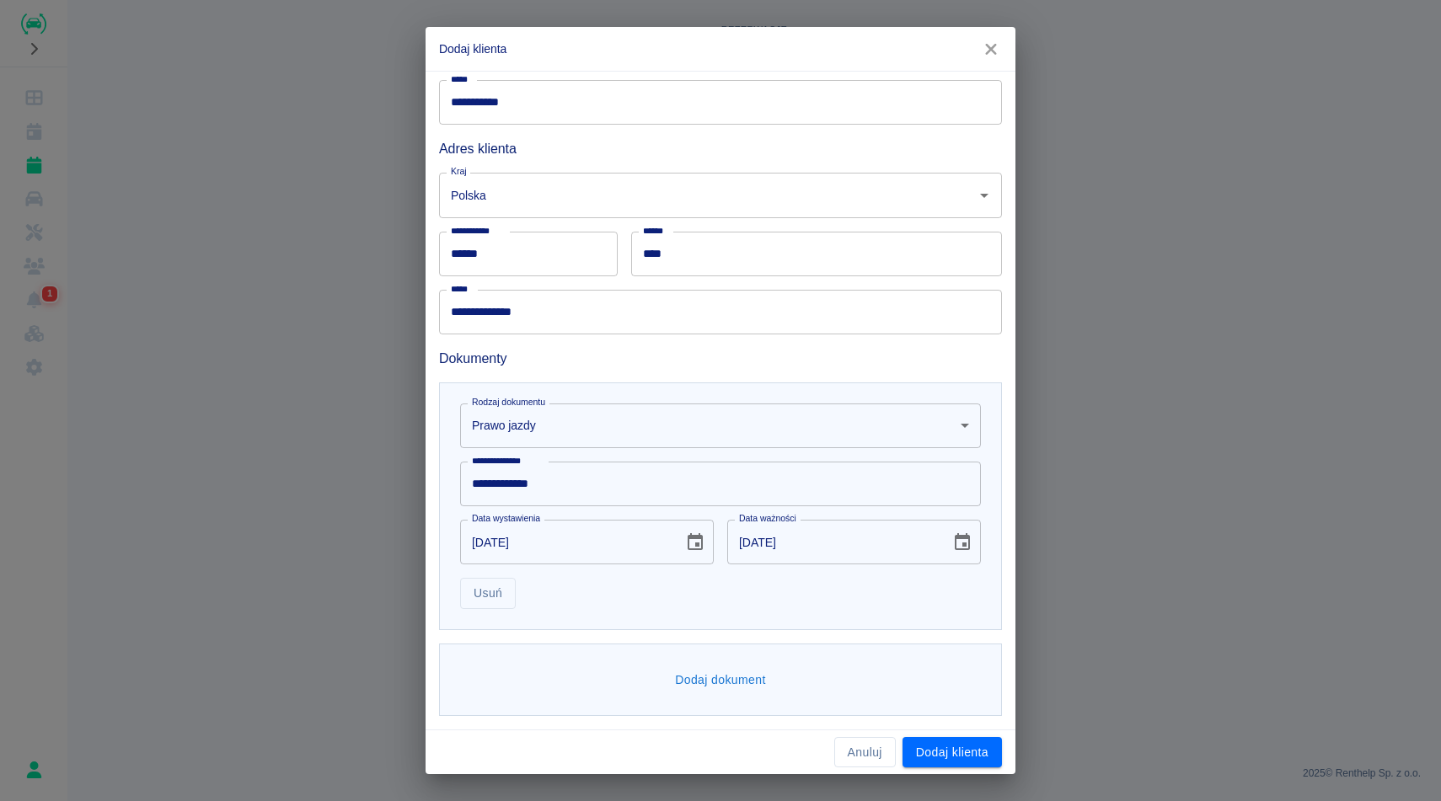
click at [739, 684] on button "Dodaj dokument" at bounding box center [720, 680] width 104 height 31
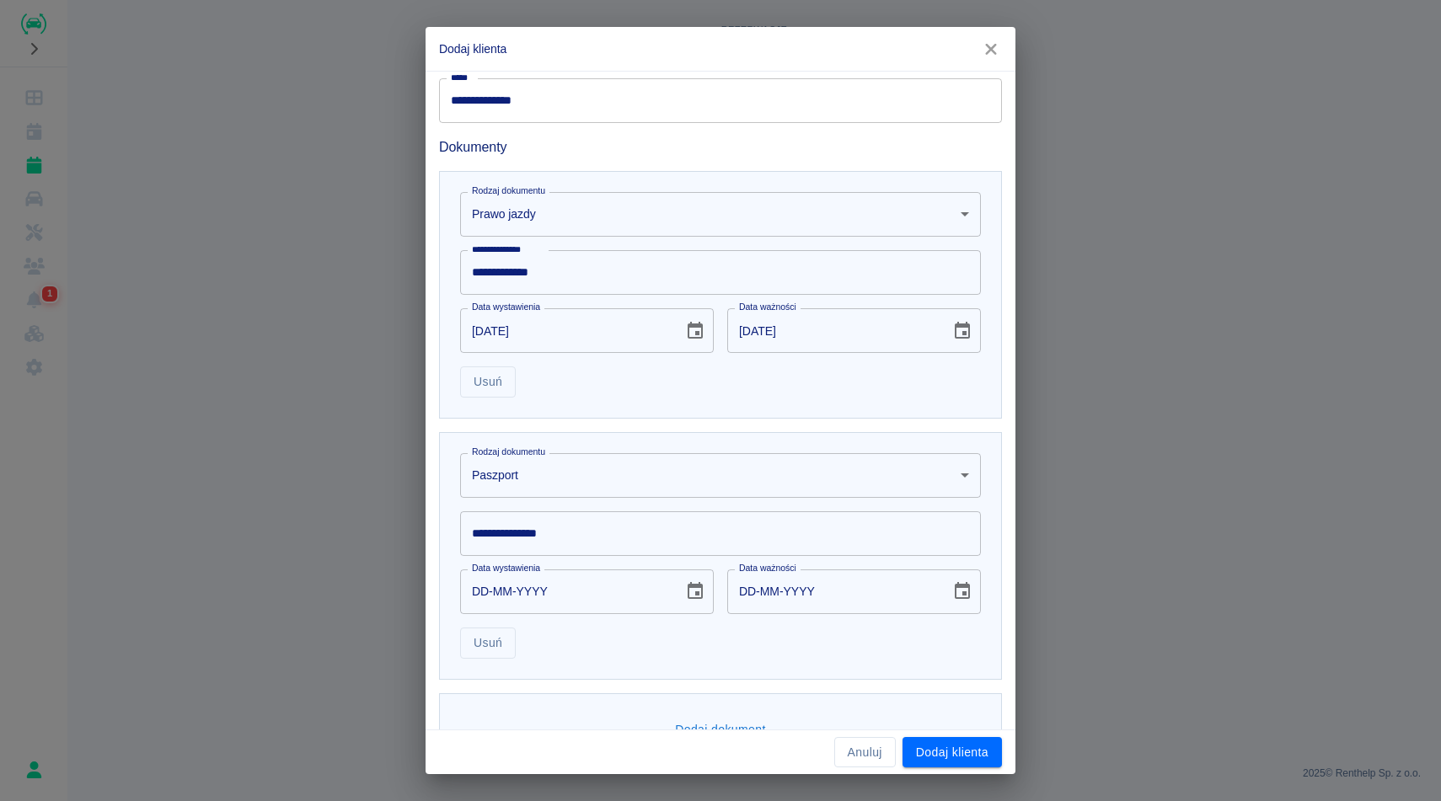
scroll to position [426, 0]
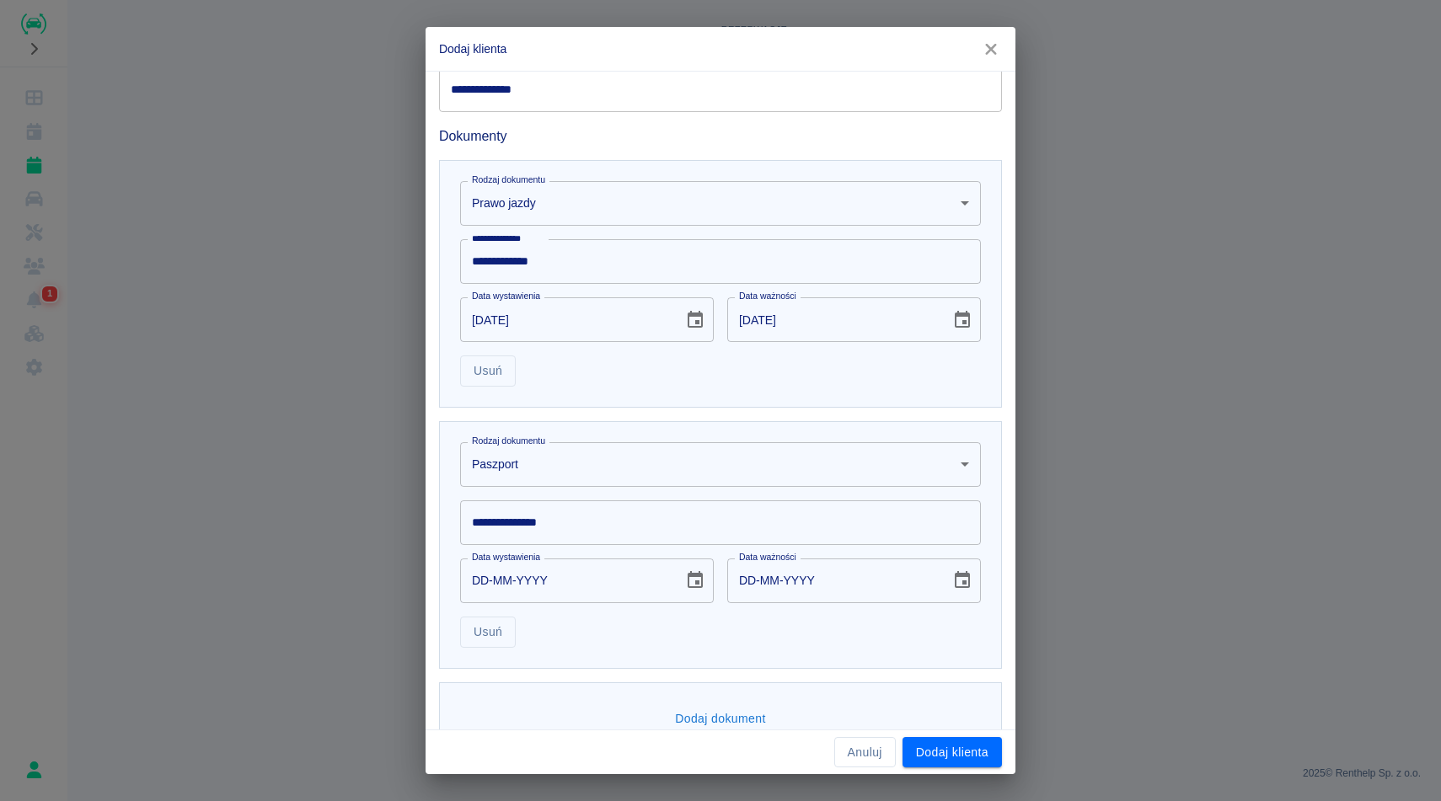
click at [689, 457] on body "**********" at bounding box center [720, 400] width 1441 height 801
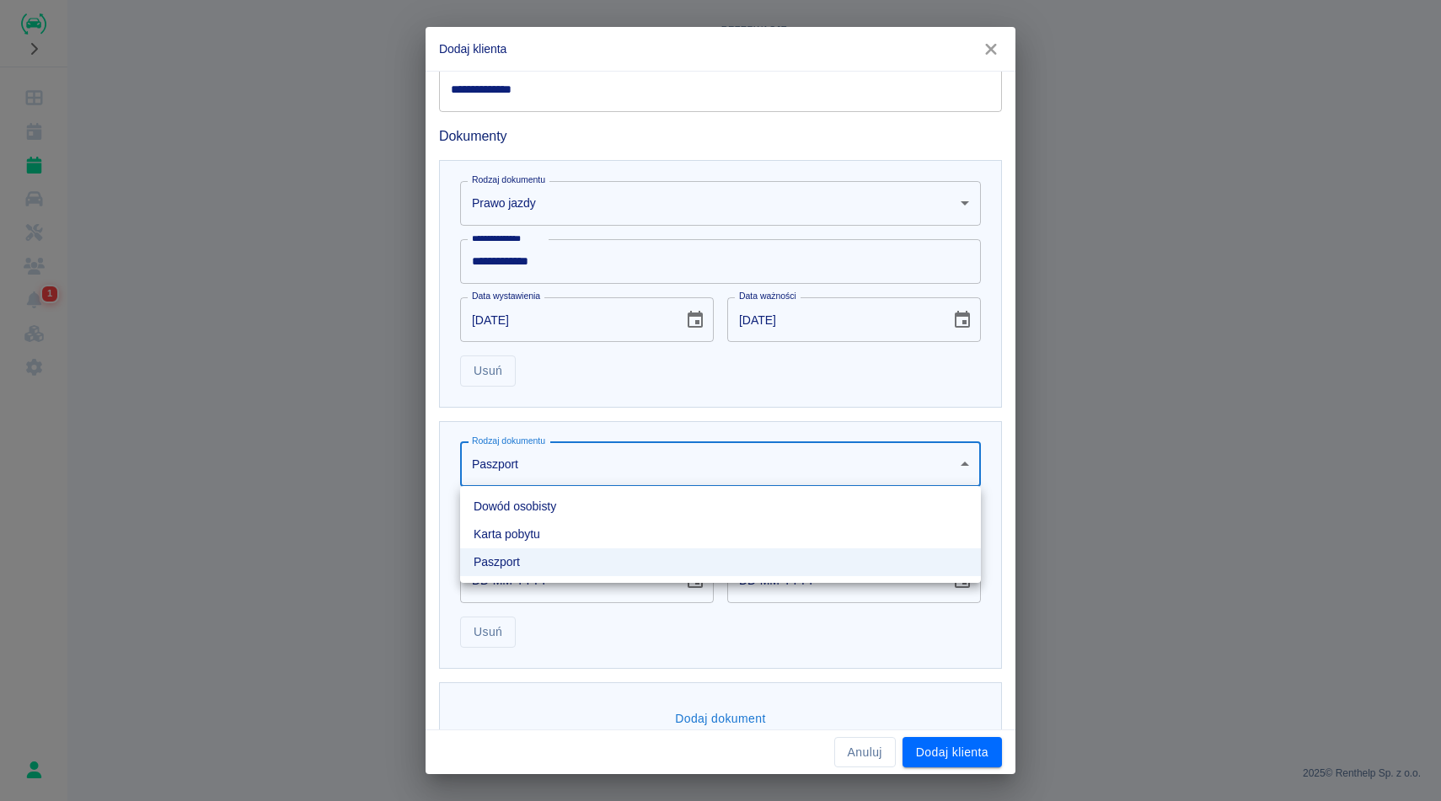
click at [635, 491] on ul "Dowód osobisty [PERSON_NAME] pobytu Paszport" at bounding box center [720, 534] width 521 height 97
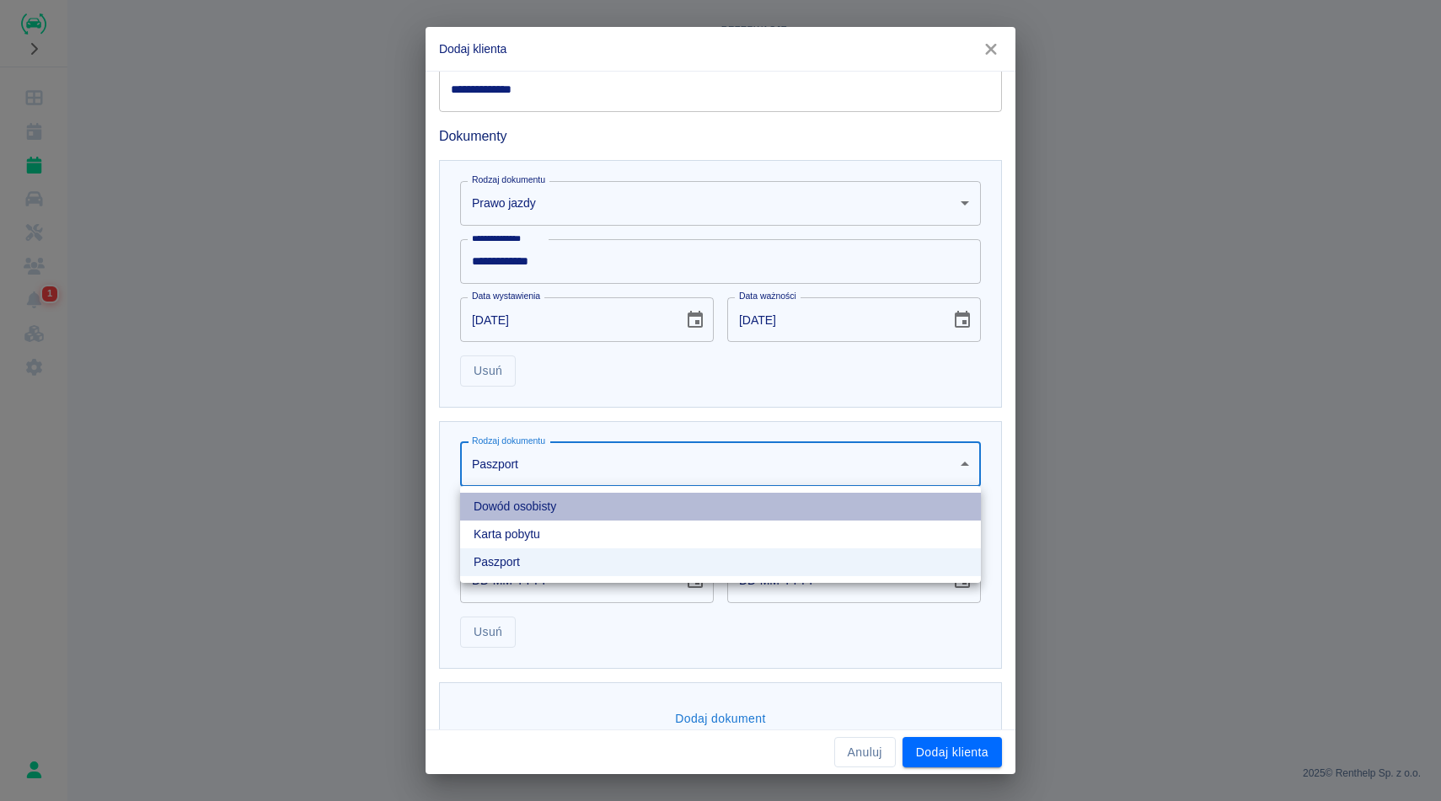
click at [555, 503] on li "Dowód osobisty" at bounding box center [720, 507] width 521 height 28
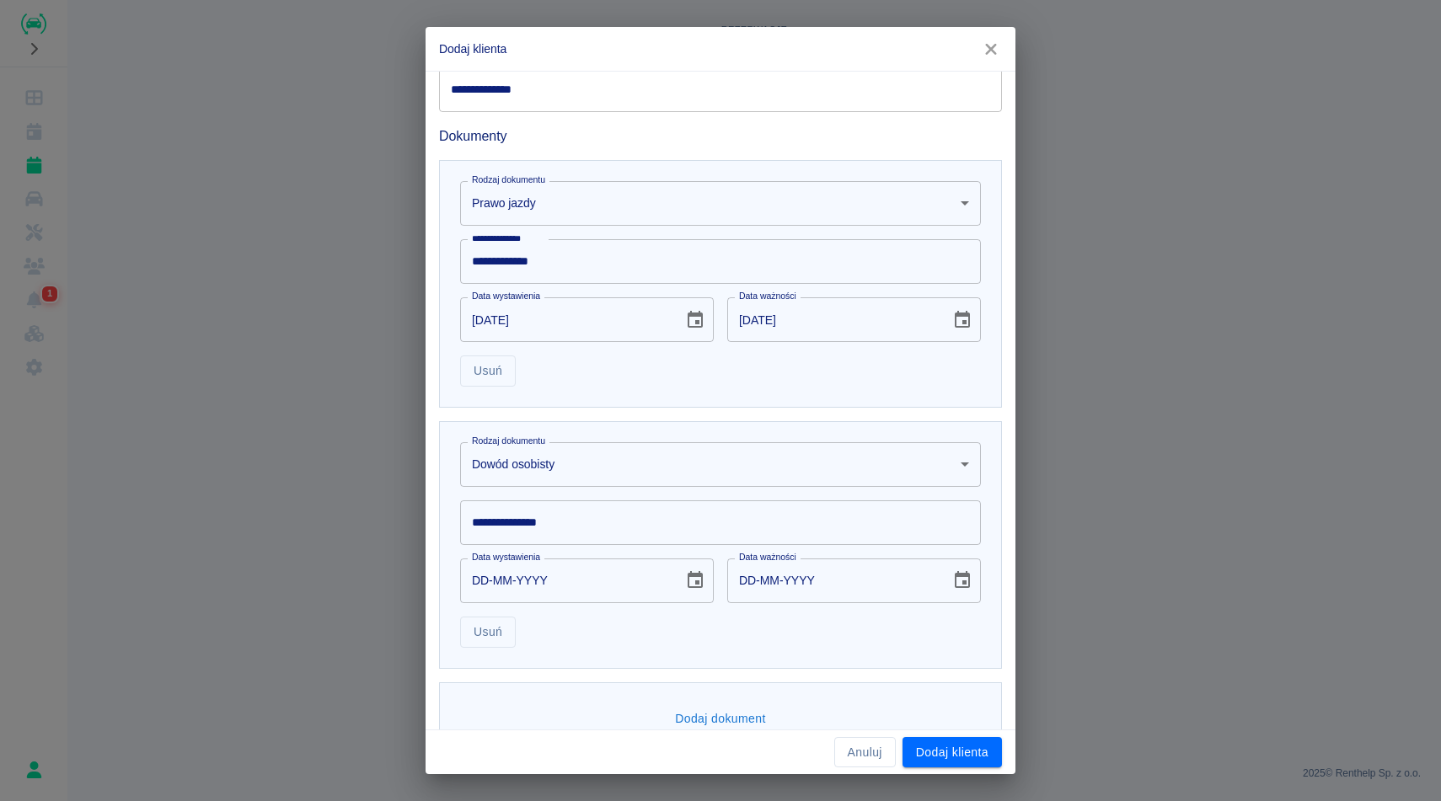
click at [551, 517] on input "**********" at bounding box center [720, 523] width 521 height 45
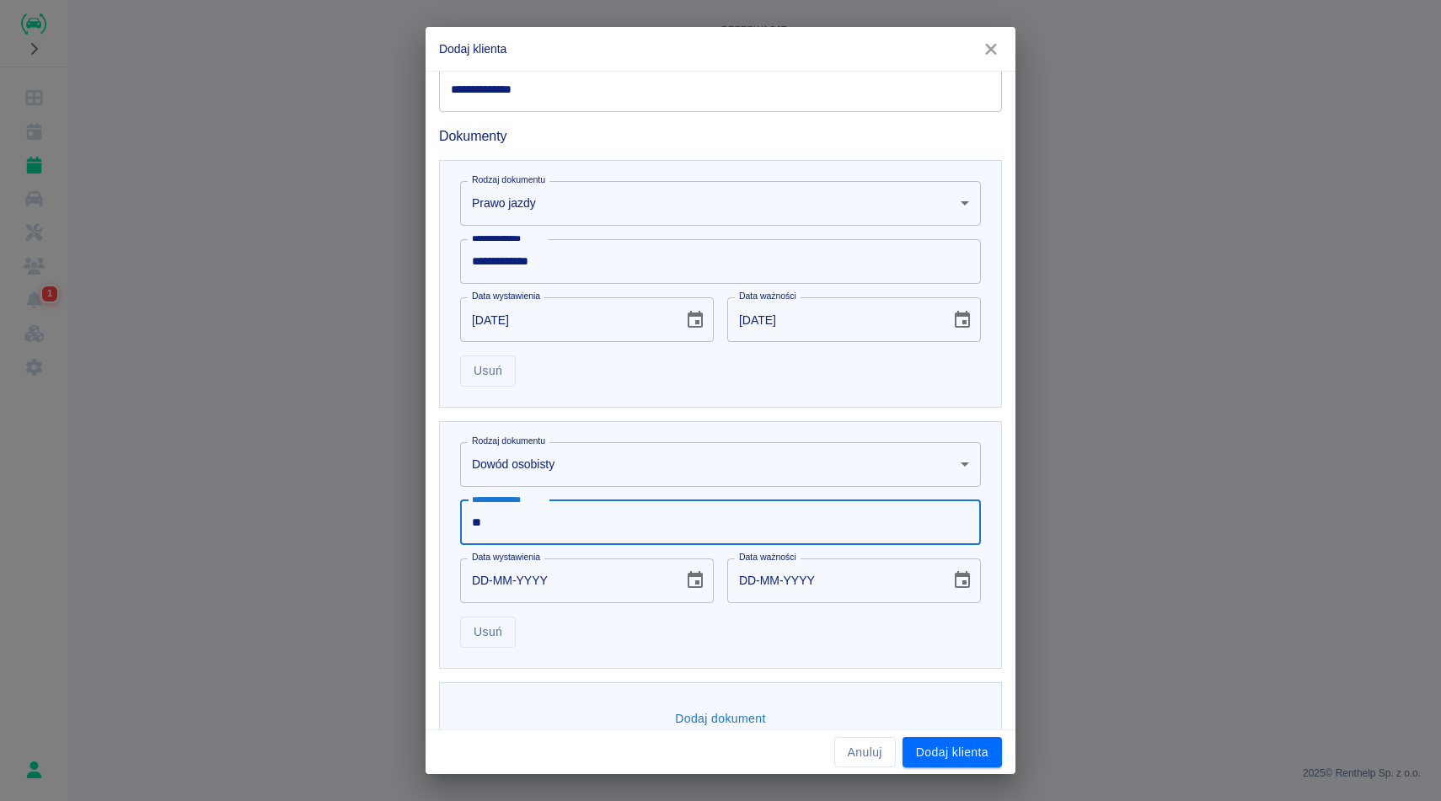
type input "*"
type input "*********"
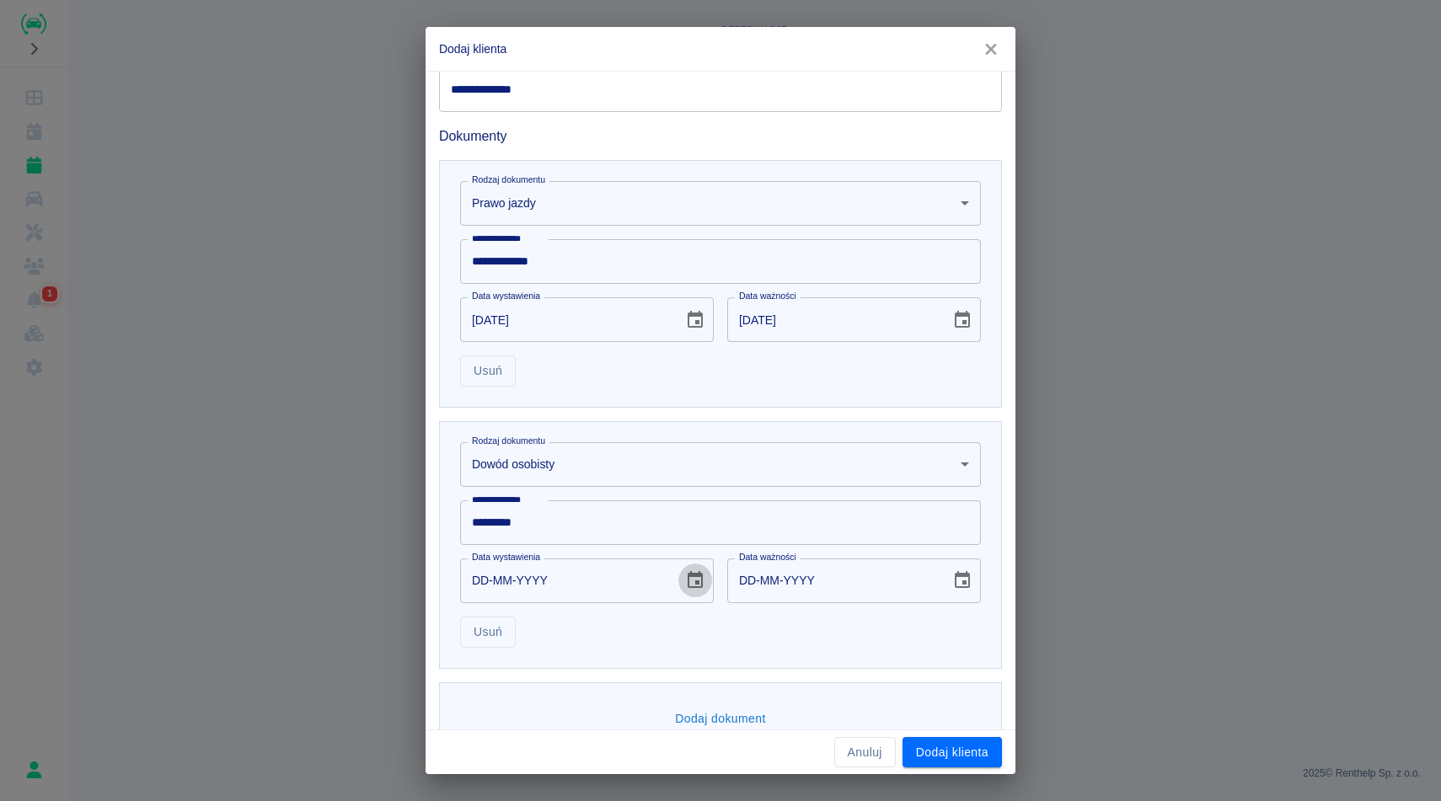
click at [701, 586] on icon "Choose date" at bounding box center [695, 579] width 15 height 17
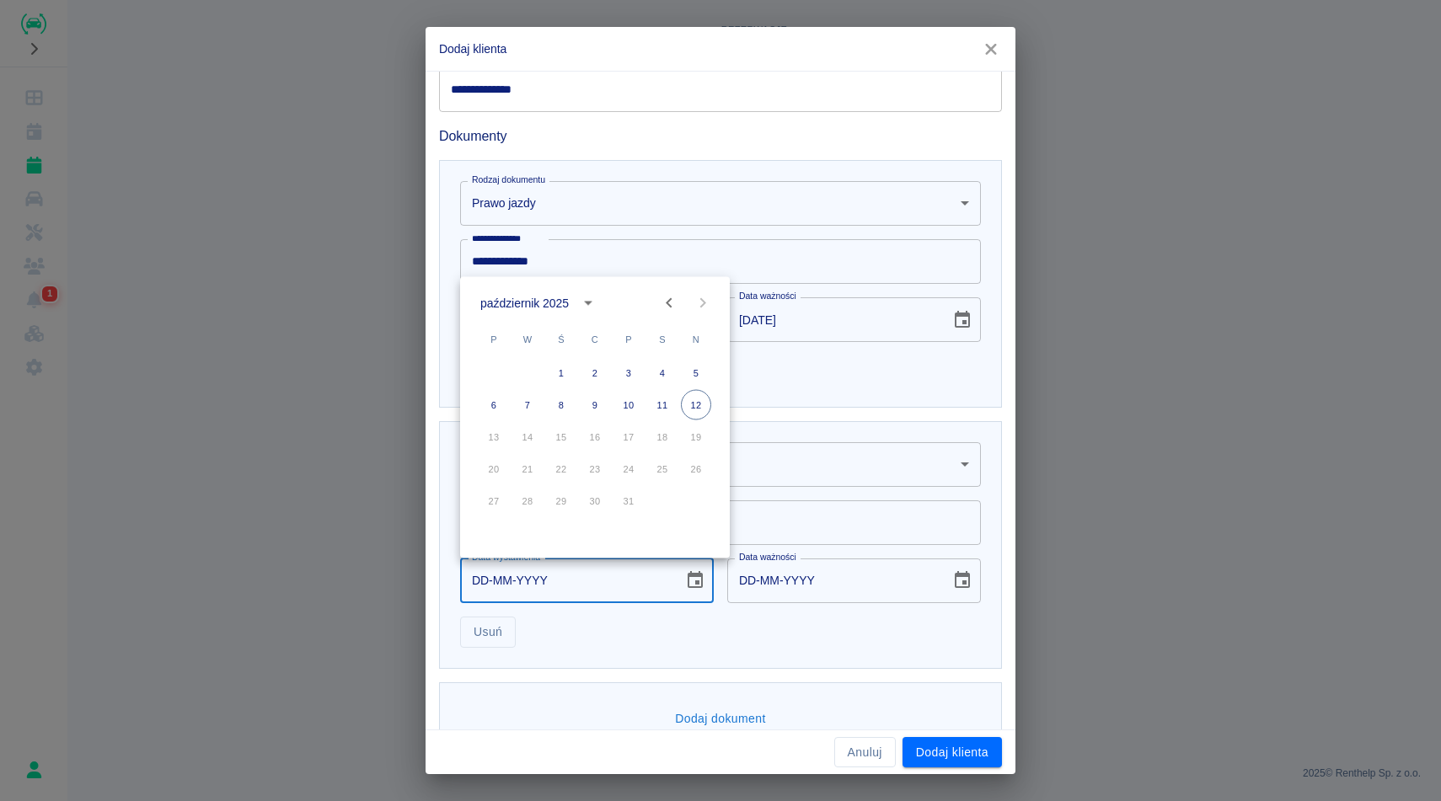
click at [586, 297] on icon "calendar view is open, switch to year view" at bounding box center [588, 303] width 20 height 20
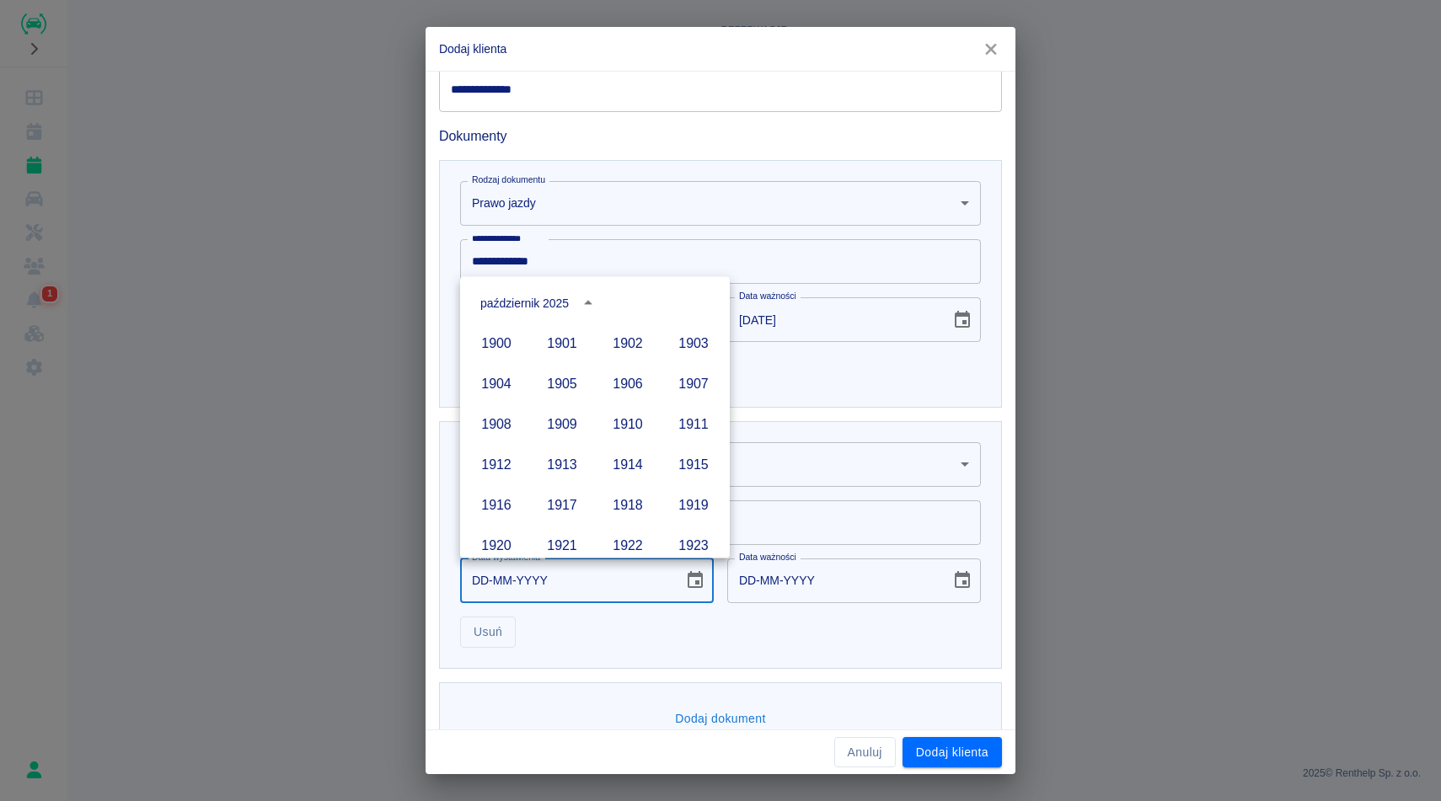
scroll to position [1156, 0]
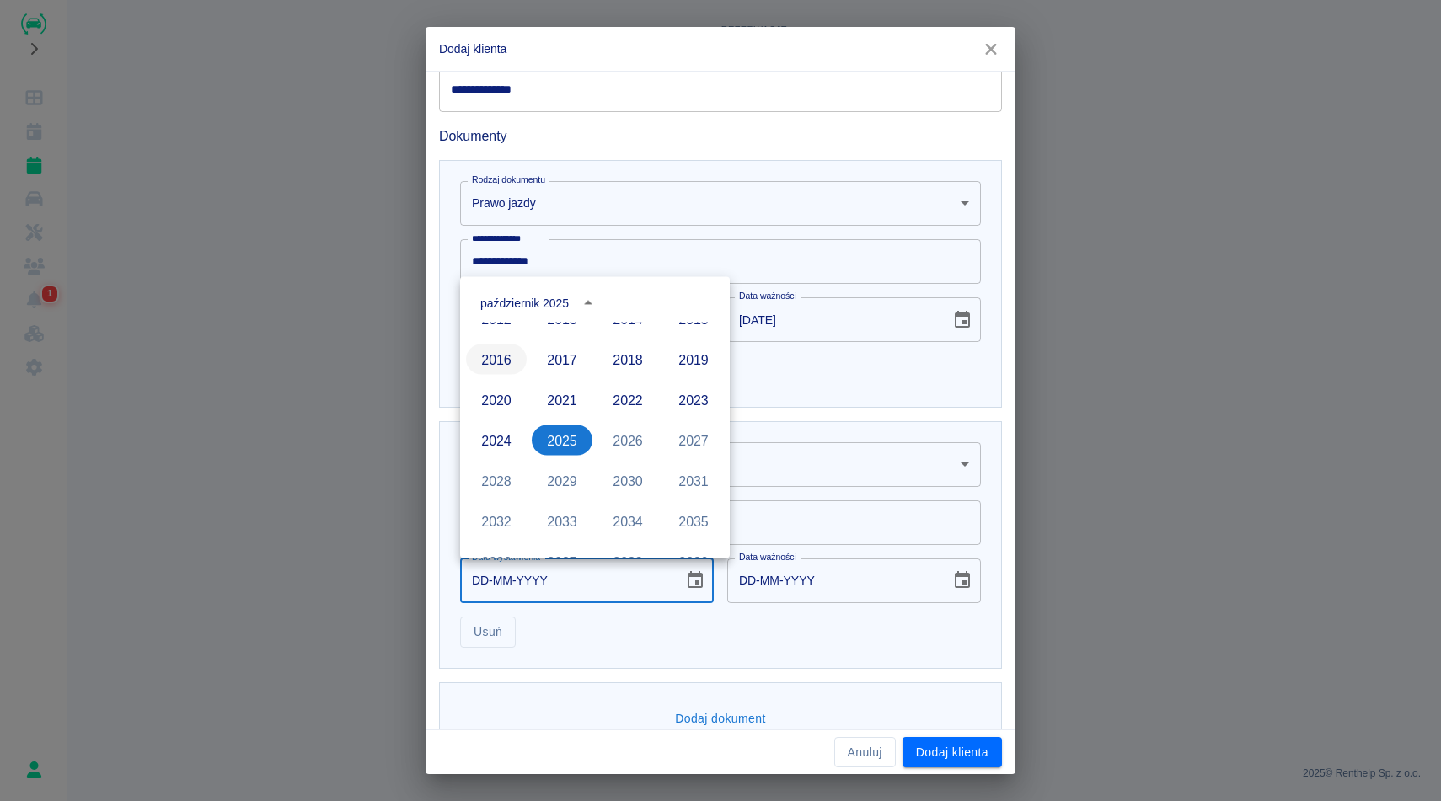
click at [502, 358] on button "2016" at bounding box center [496, 360] width 61 height 30
type input "[DATE]"
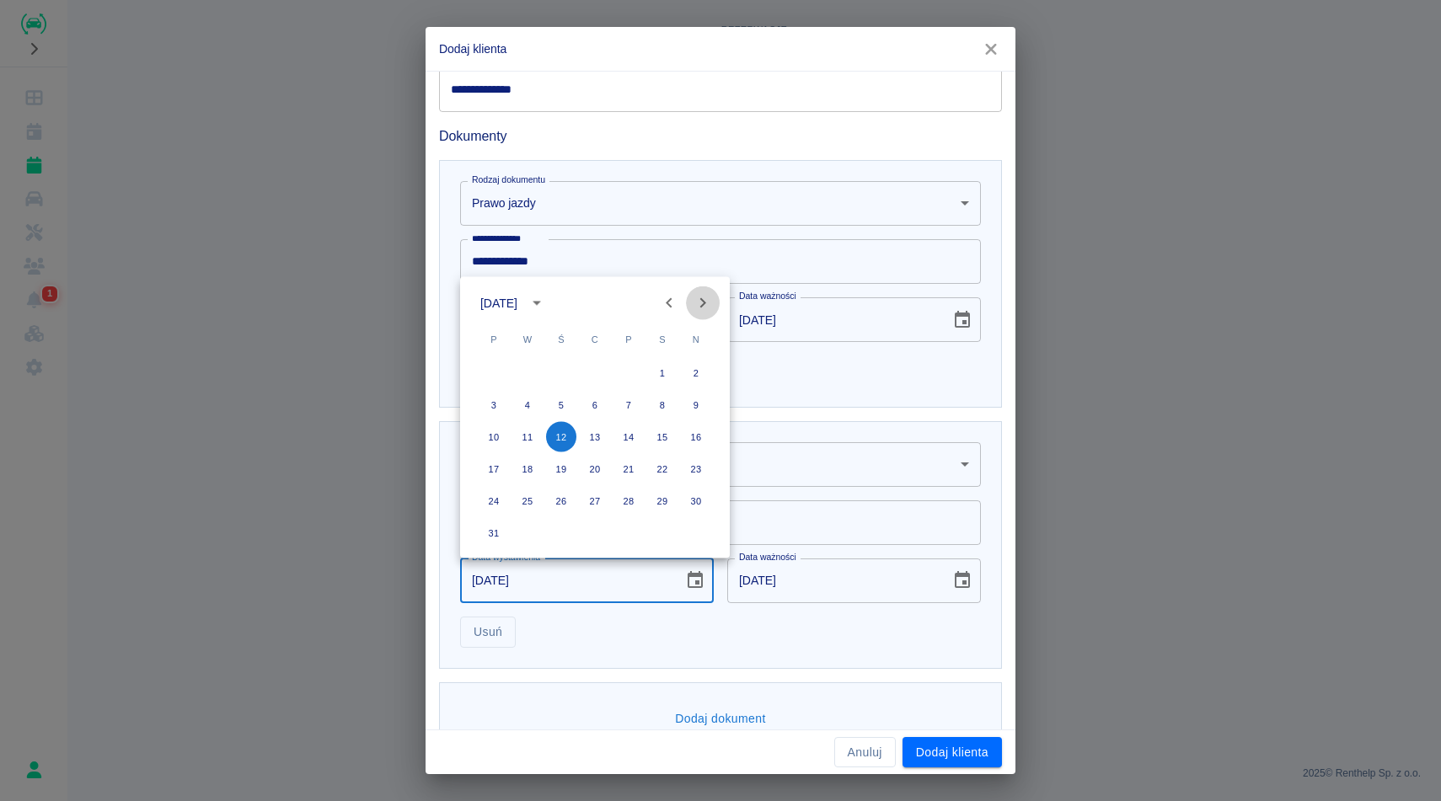
click at [700, 309] on icon "Next month" at bounding box center [703, 303] width 20 height 20
click at [564, 499] on button "28" at bounding box center [561, 501] width 30 height 30
type input "[DATE]"
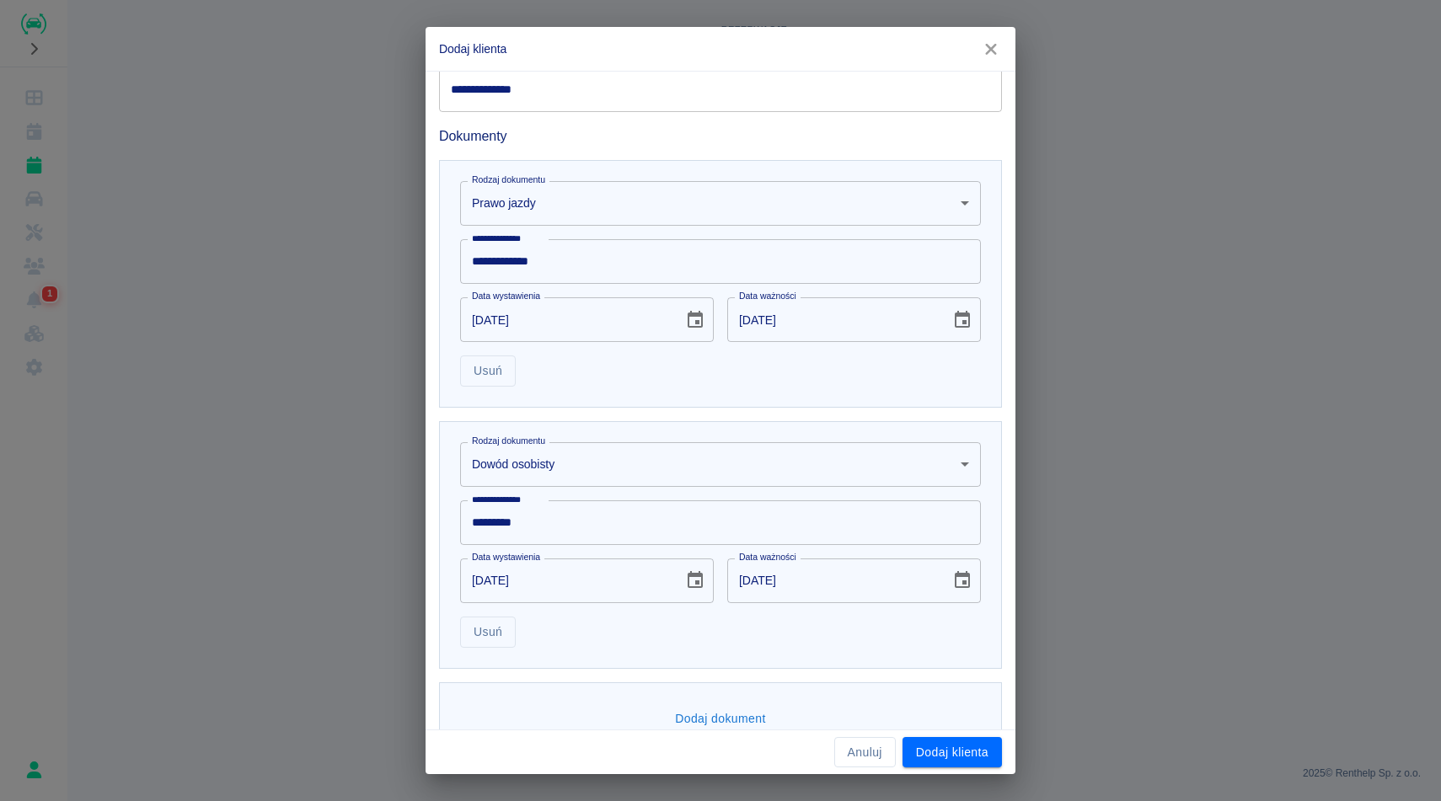
scroll to position [0, 0]
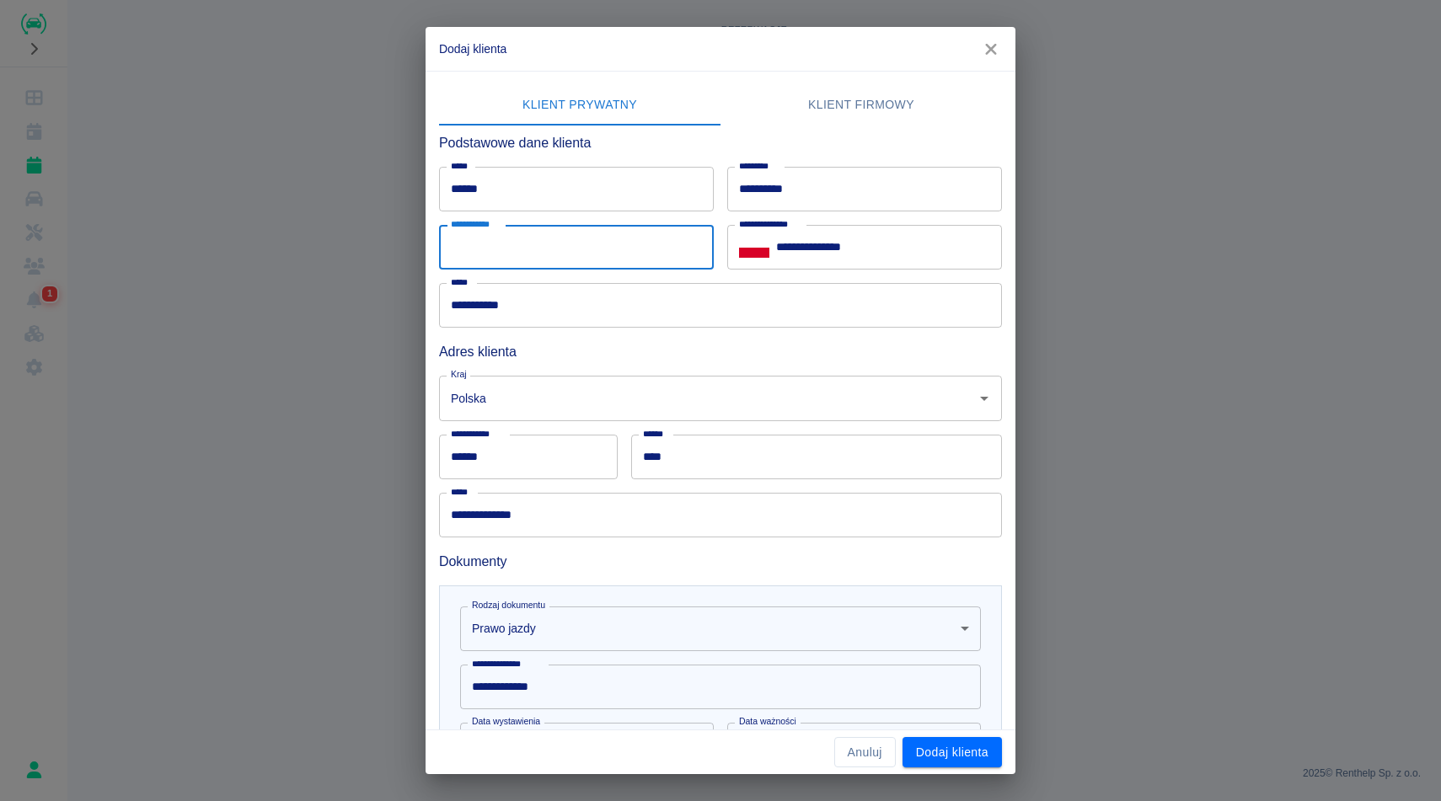
click at [564, 236] on input "**********" at bounding box center [576, 247] width 275 height 45
type input "**********"
click at [948, 756] on button "Dodaj klienta" at bounding box center [951, 752] width 99 height 31
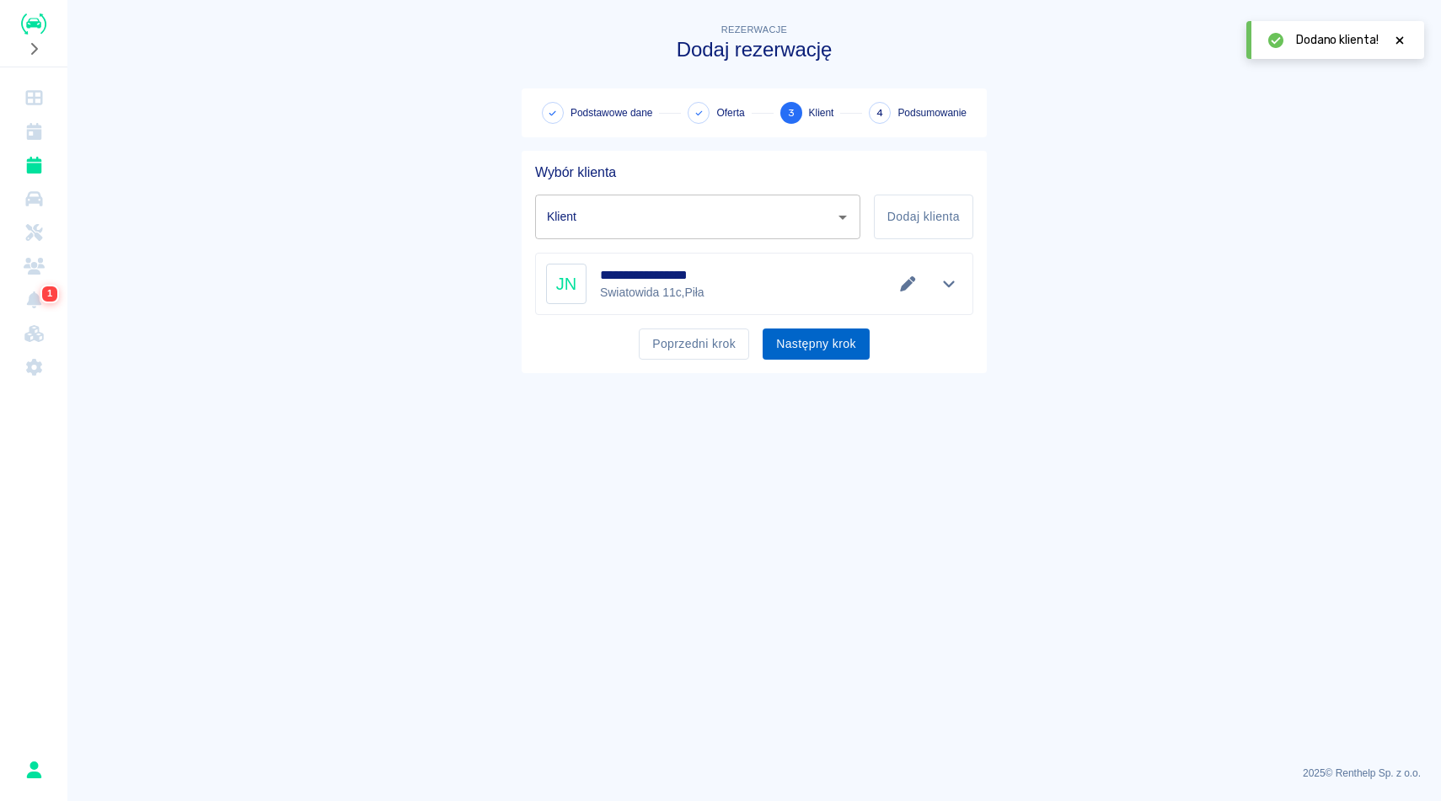
click at [818, 357] on button "Następny krok" at bounding box center [816, 344] width 107 height 31
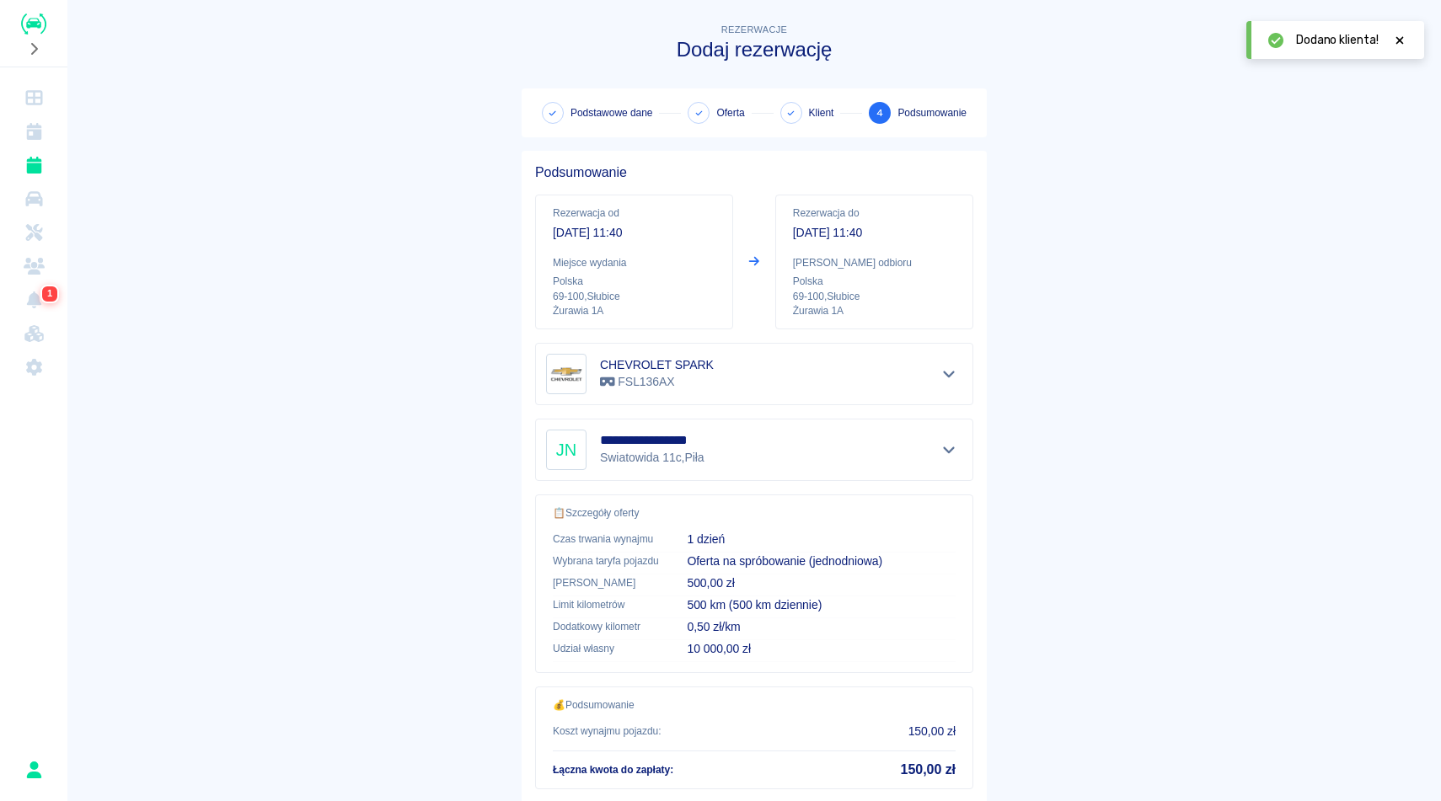
click at [1401, 38] on icon at bounding box center [1399, 41] width 15 height 12
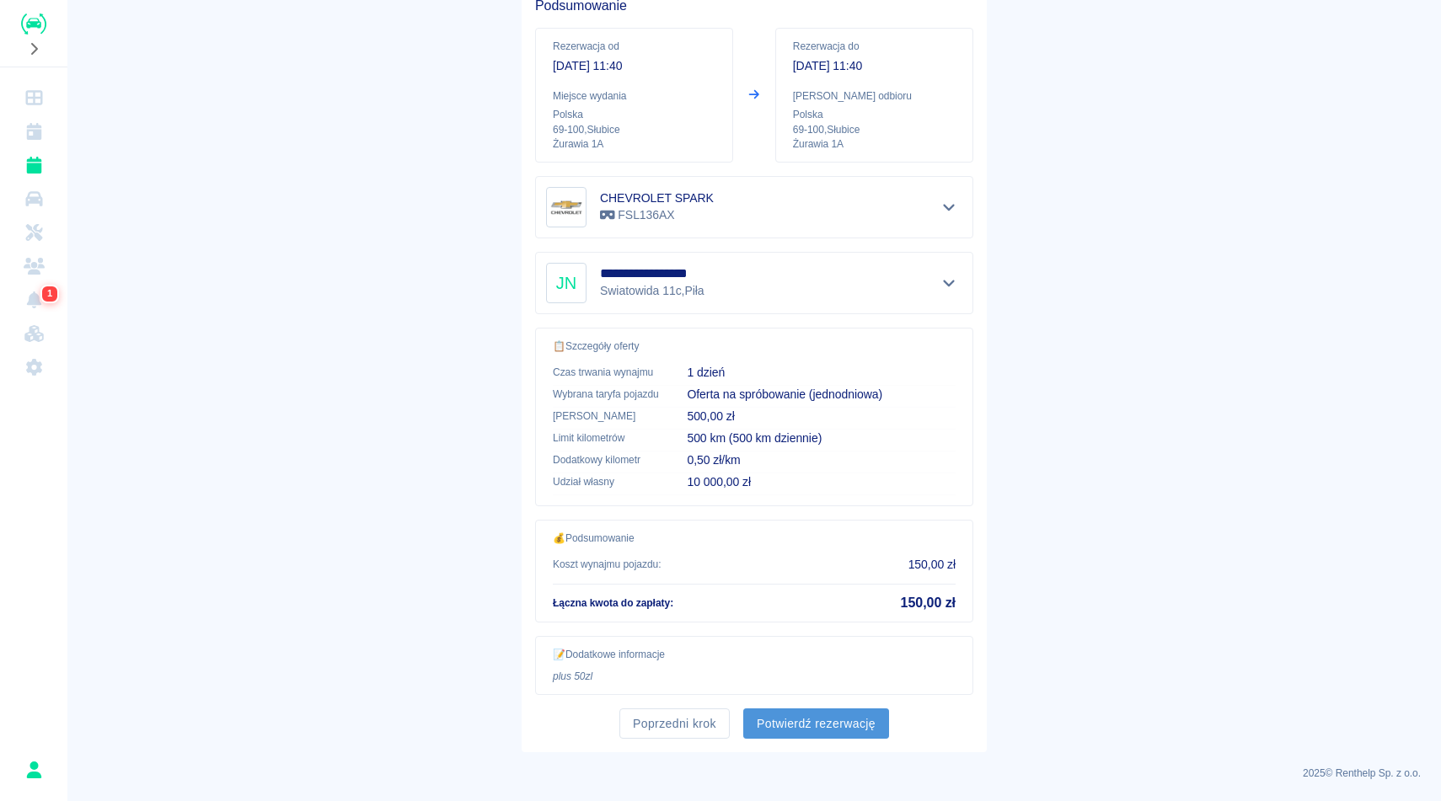
click at [816, 715] on button "Potwierdź rezerwację" at bounding box center [816, 724] width 146 height 31
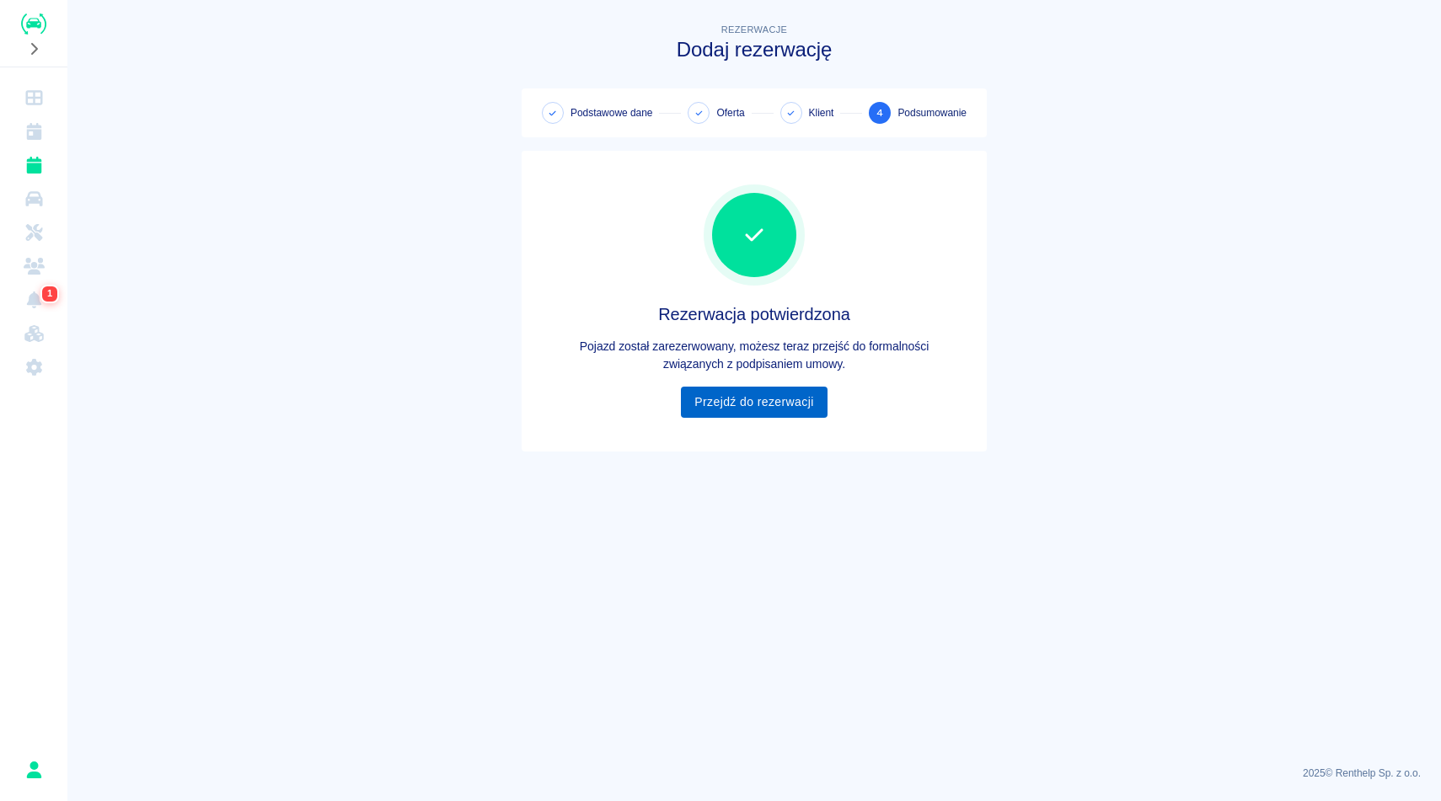
click at [784, 404] on link "Przejdź do rezerwacji" at bounding box center [754, 402] width 146 height 31
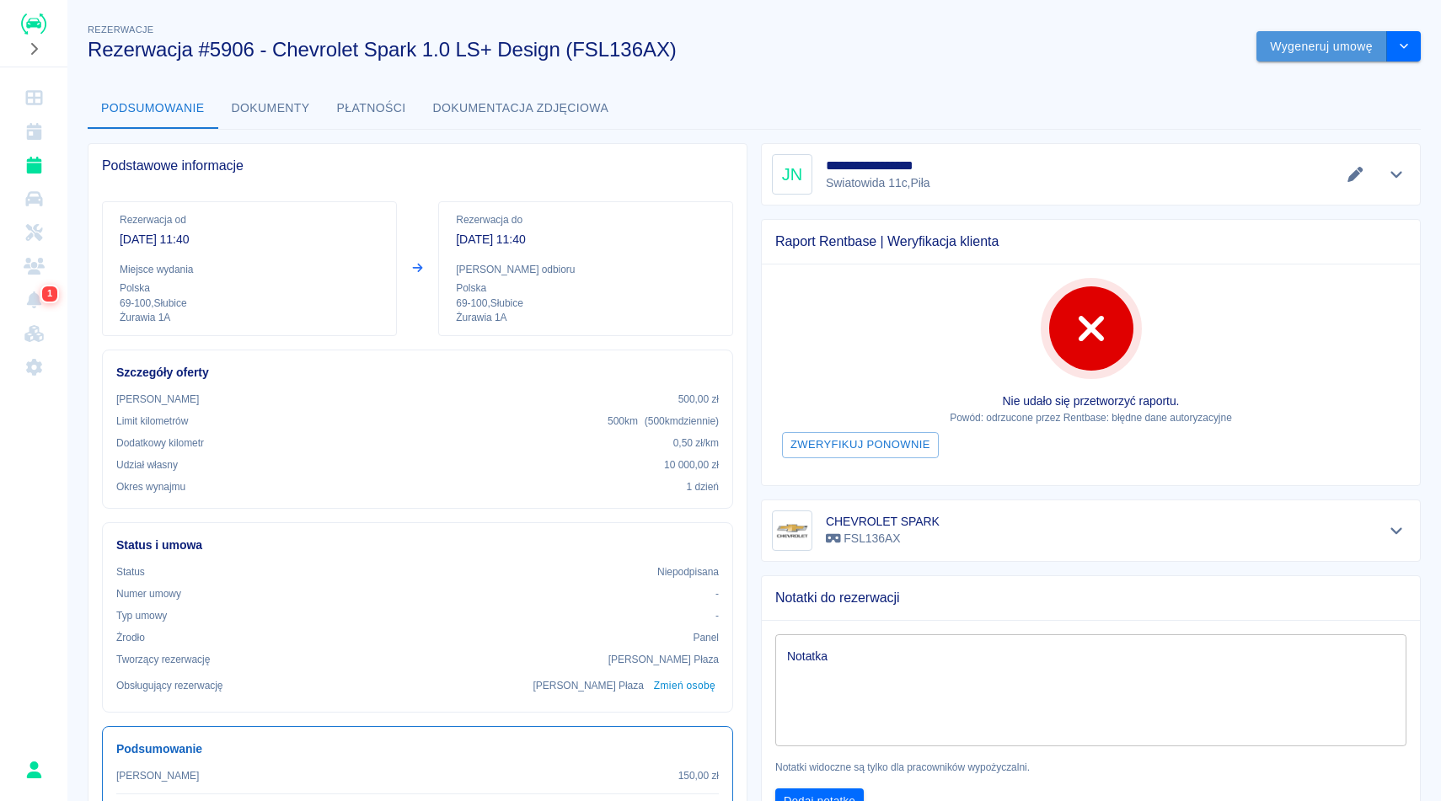
click at [1294, 46] on button "Wygeneruj umowę" at bounding box center [1321, 46] width 131 height 31
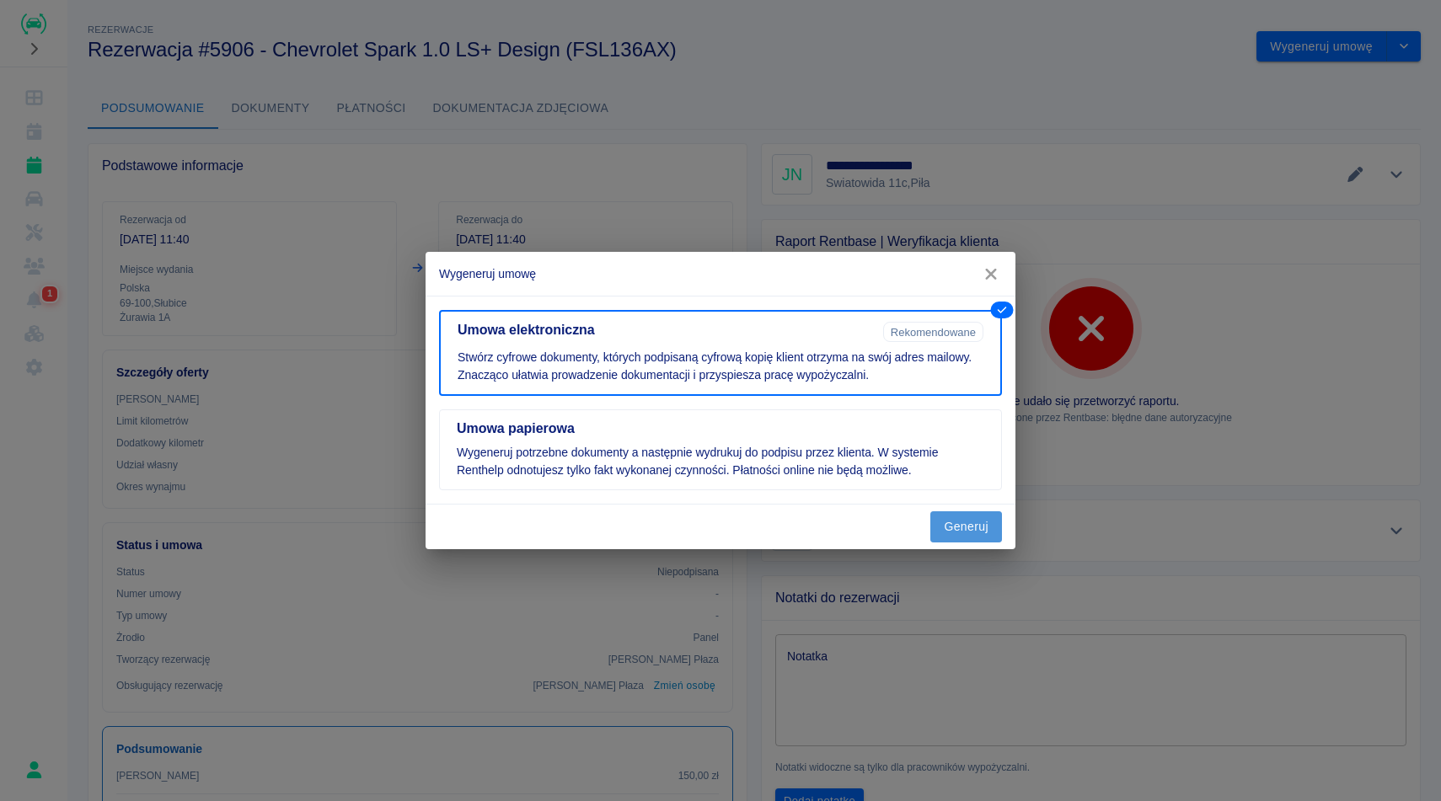
click at [954, 515] on button "Generuj" at bounding box center [966, 526] width 72 height 31
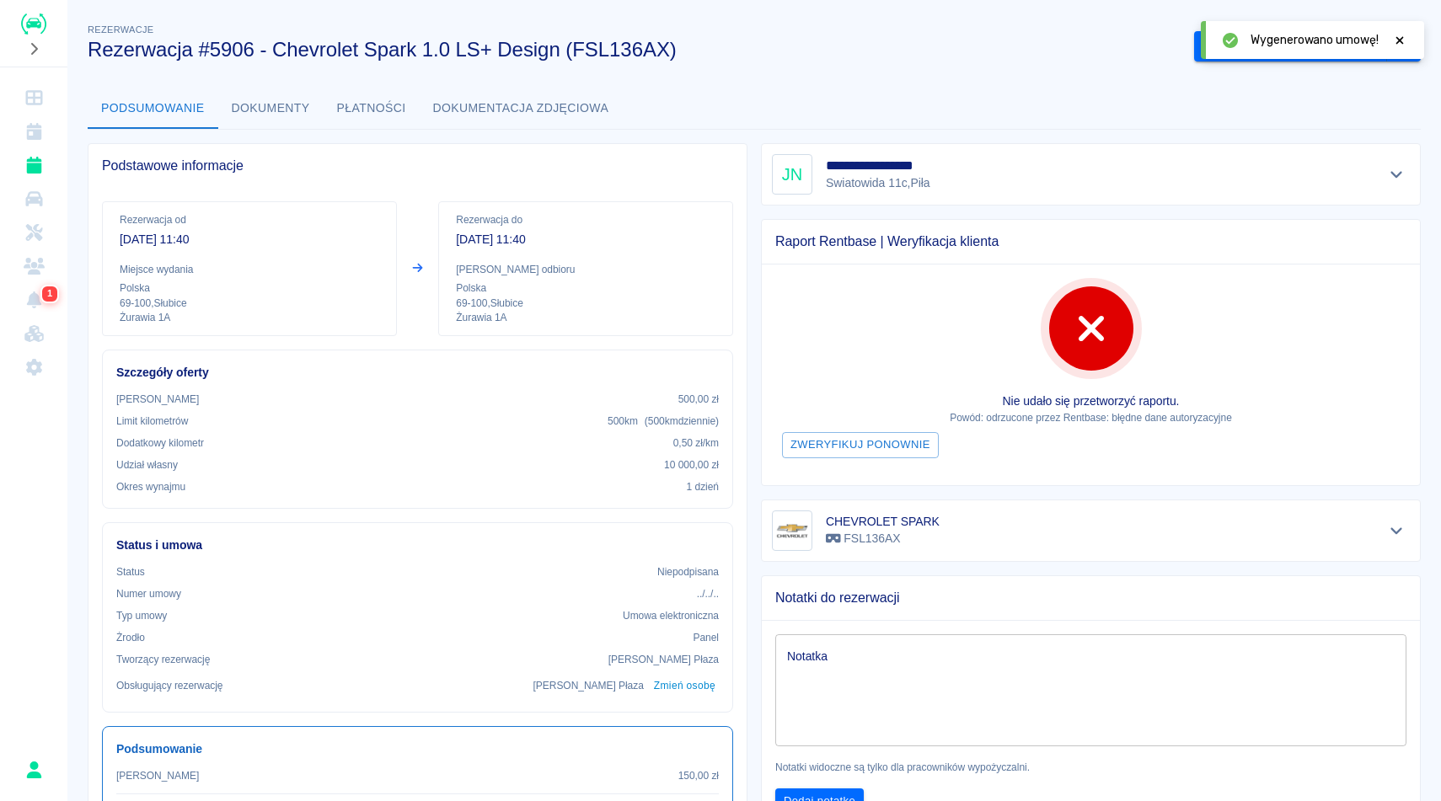
click at [1391, 49] on div "Wygenerowano umowę!" at bounding box center [1312, 40] width 223 height 38
click at [1395, 41] on icon at bounding box center [1399, 41] width 15 height 12
click at [1325, 42] on button "Podpisz umowę elektroniczną" at bounding box center [1290, 46] width 193 height 31
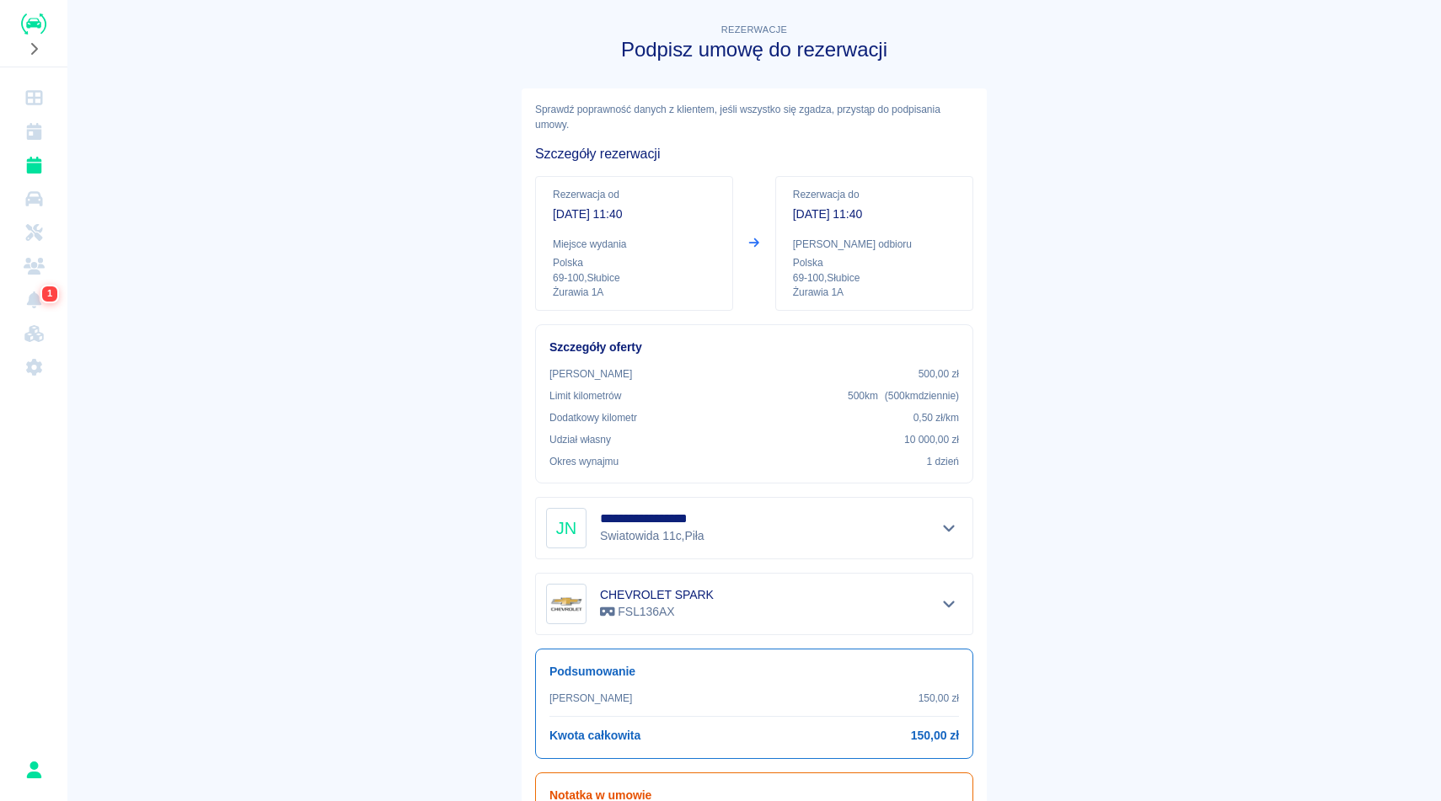
scroll to position [146, 0]
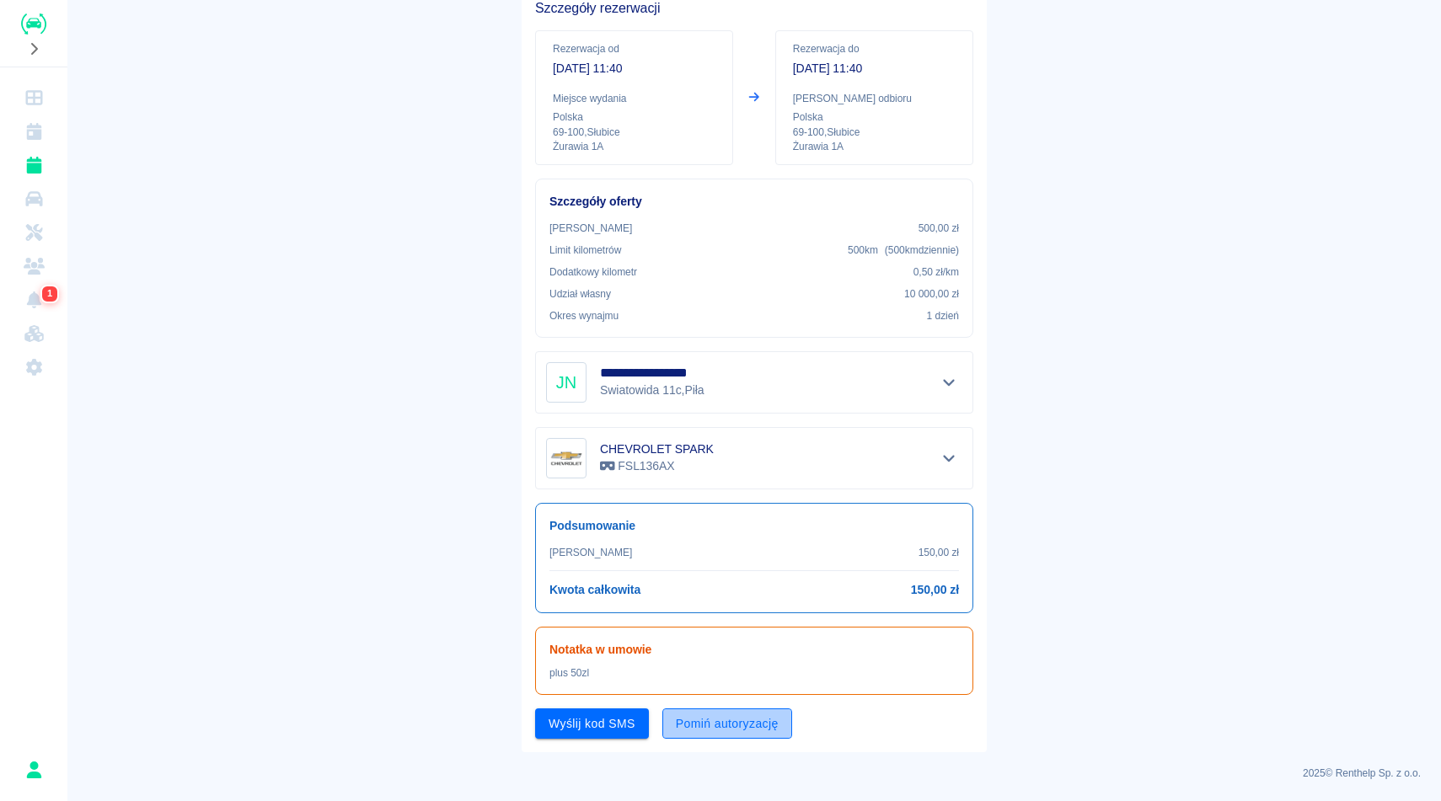
click at [726, 731] on button "Pomiń autoryzację" at bounding box center [727, 724] width 130 height 31
click at [615, 729] on button "Podpisz umowę" at bounding box center [592, 724] width 115 height 31
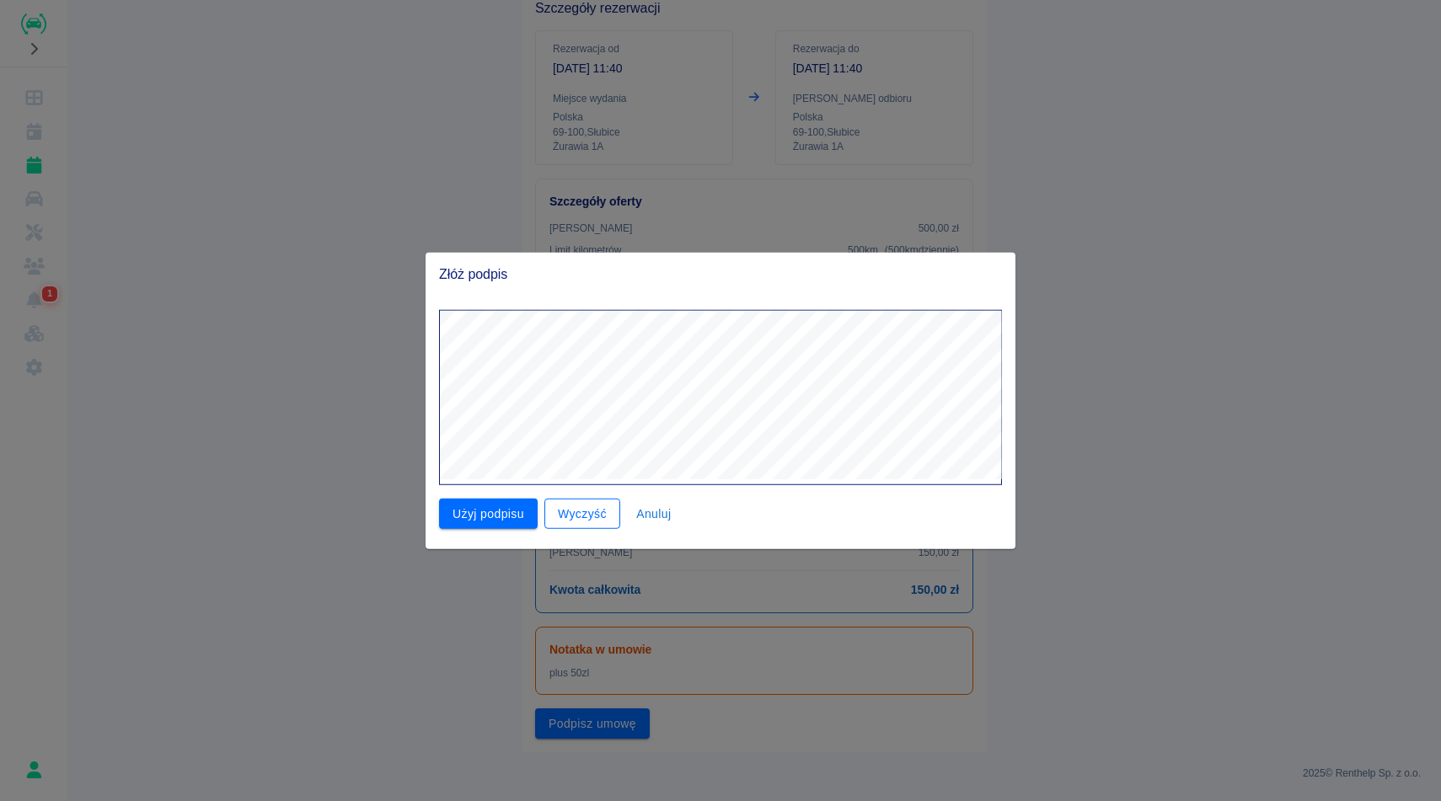
click at [589, 511] on button "Wyczyść" at bounding box center [582, 513] width 76 height 31
